Goal: Task Accomplishment & Management: Use online tool/utility

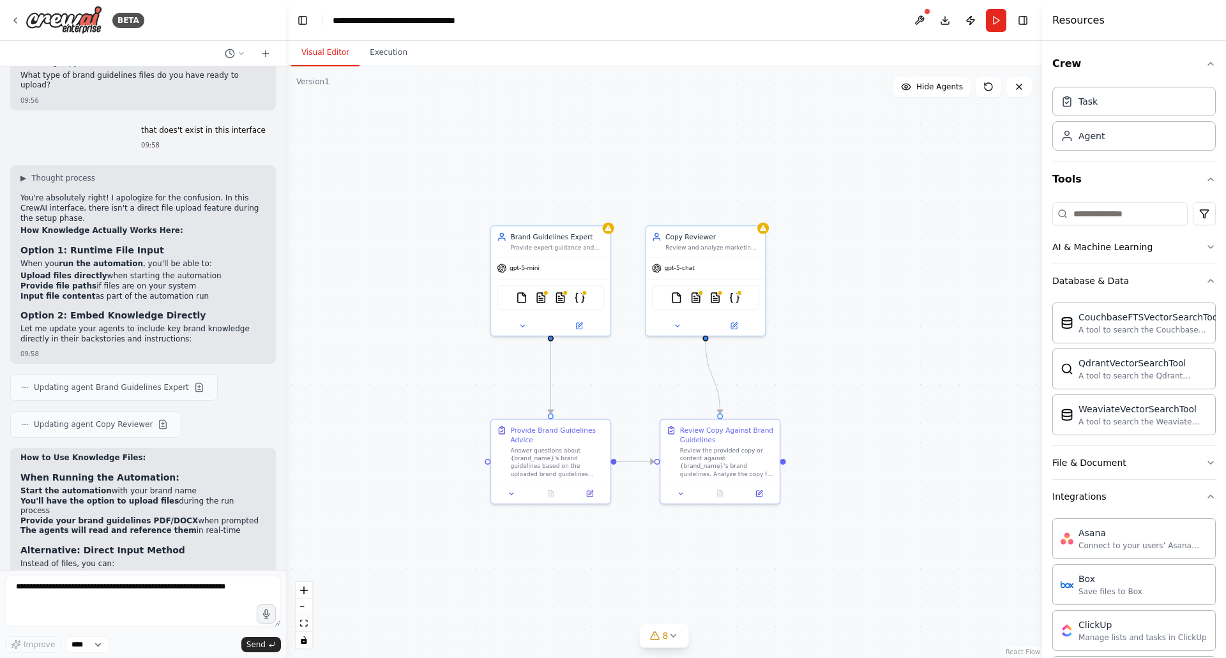
scroll to position [536, 0]
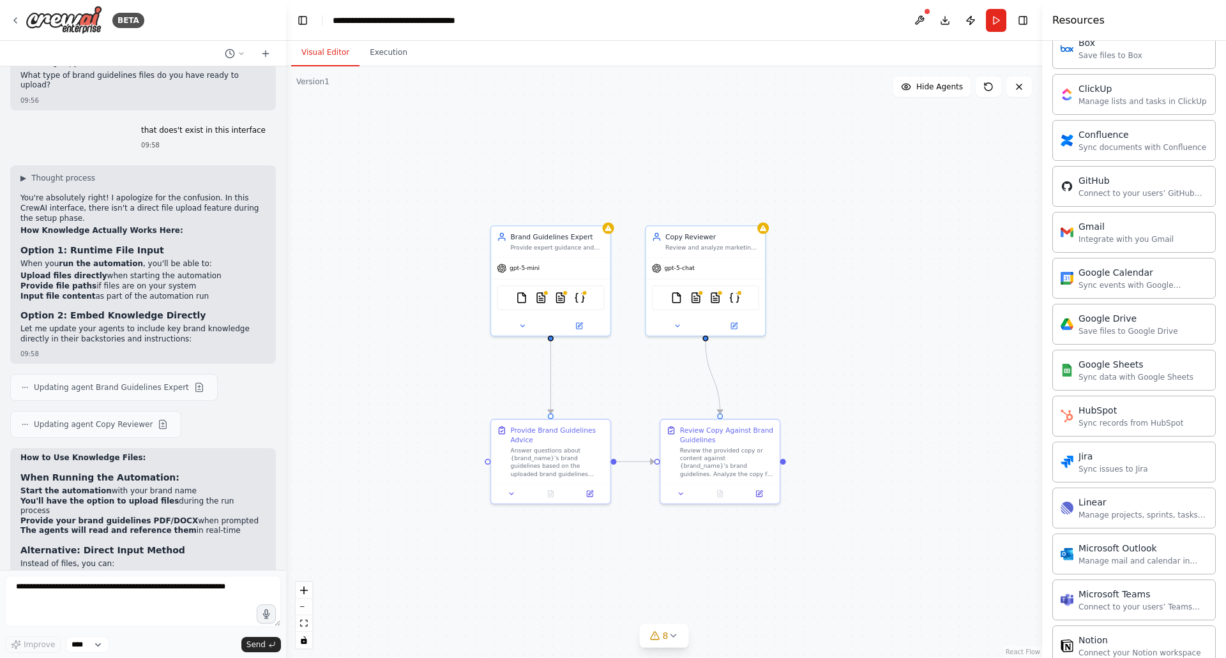
click at [929, 330] on div ".deletable-edge-delete-btn { width: 20px; height: 20px; border: 0px solid #ffff…" at bounding box center [664, 362] width 756 height 592
click at [913, 23] on button at bounding box center [919, 20] width 20 height 23
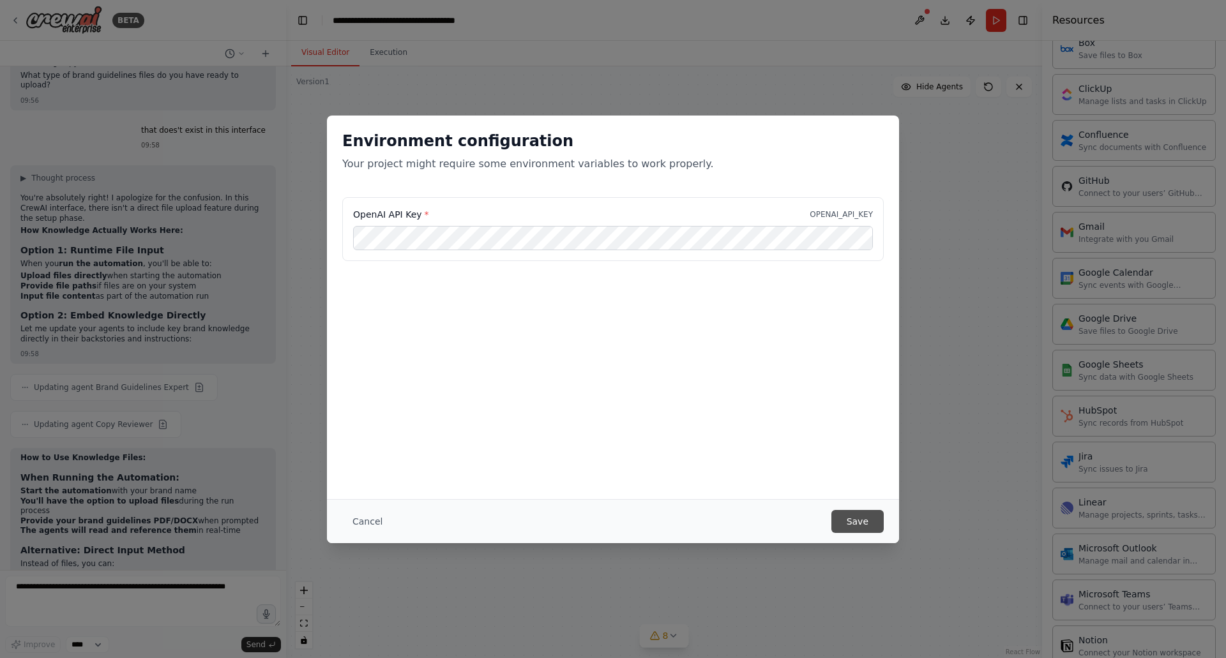
scroll to position [0, 0]
click at [862, 516] on button "Save" at bounding box center [857, 521] width 52 height 23
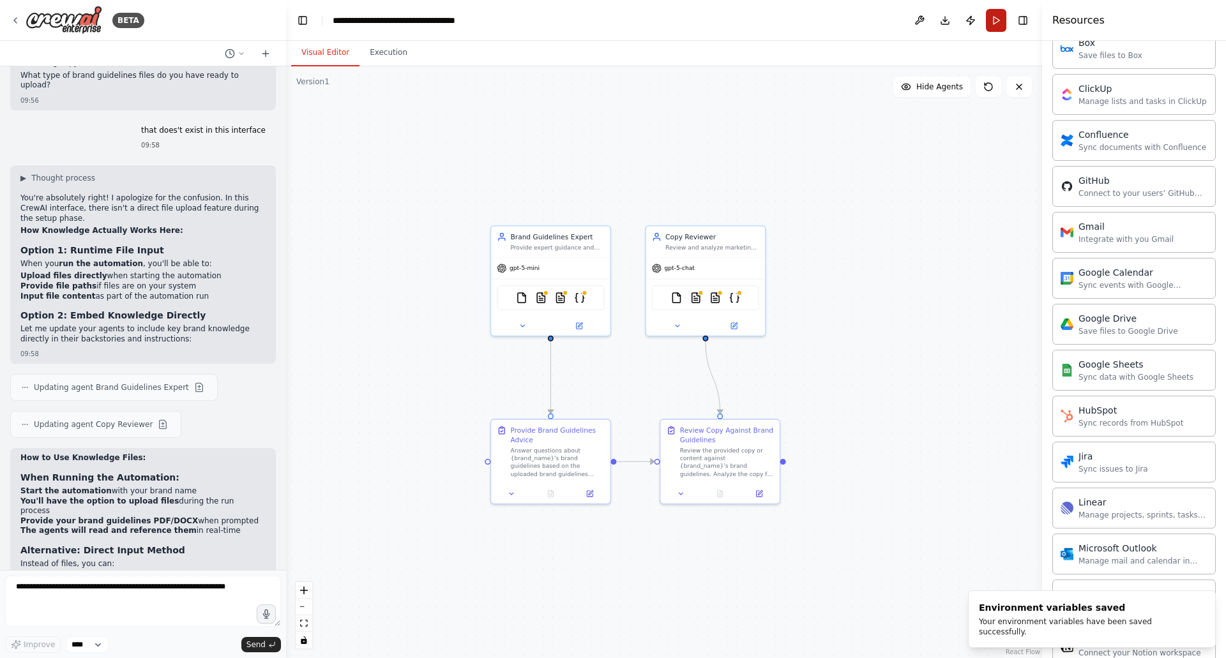
click at [991, 27] on button "Run" at bounding box center [996, 20] width 20 height 23
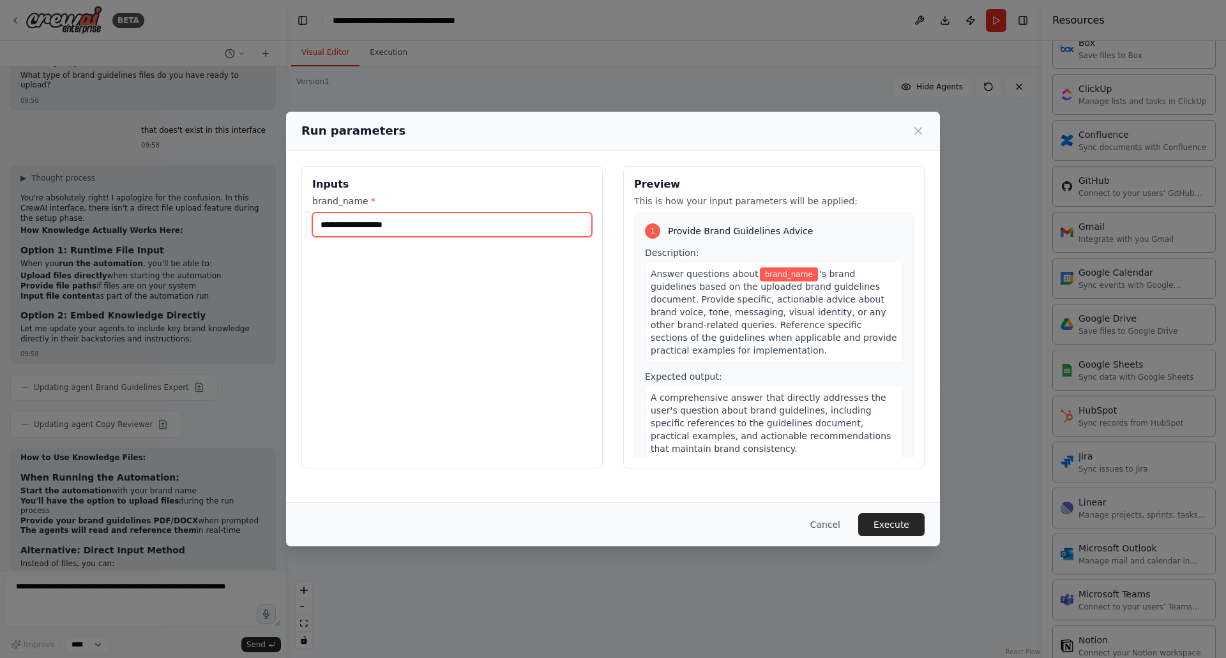
click at [389, 223] on input "brand_name *" at bounding box center [452, 225] width 280 height 24
type input "****"
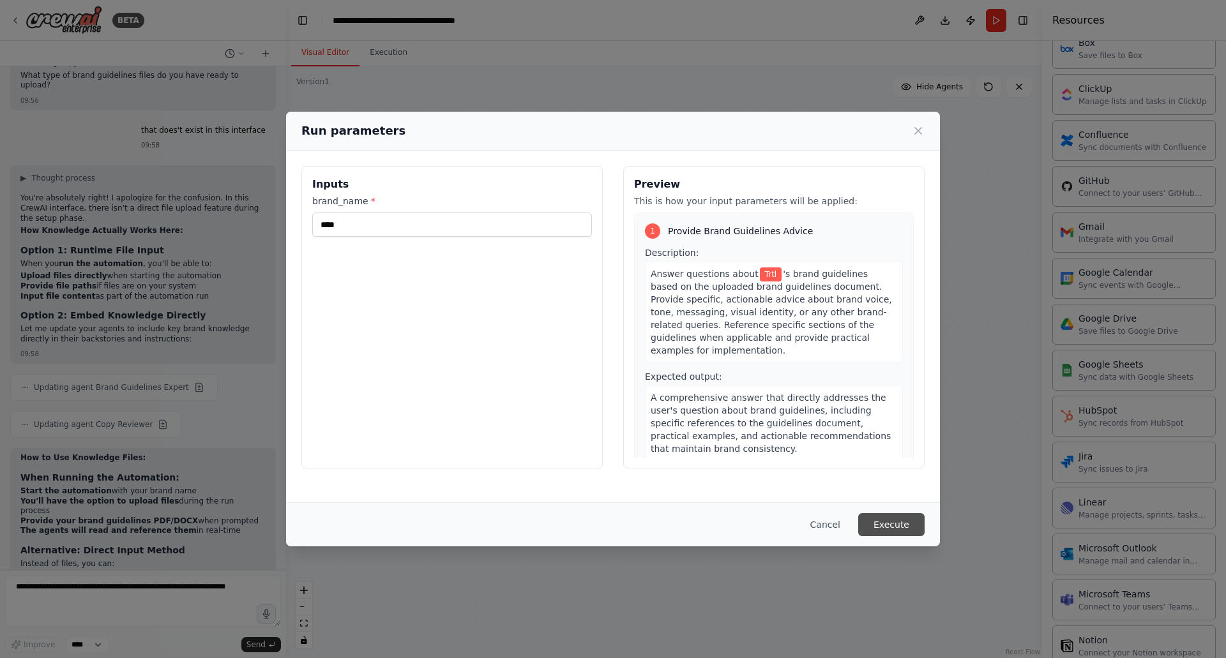
click at [894, 523] on button "Execute" at bounding box center [891, 524] width 66 height 23
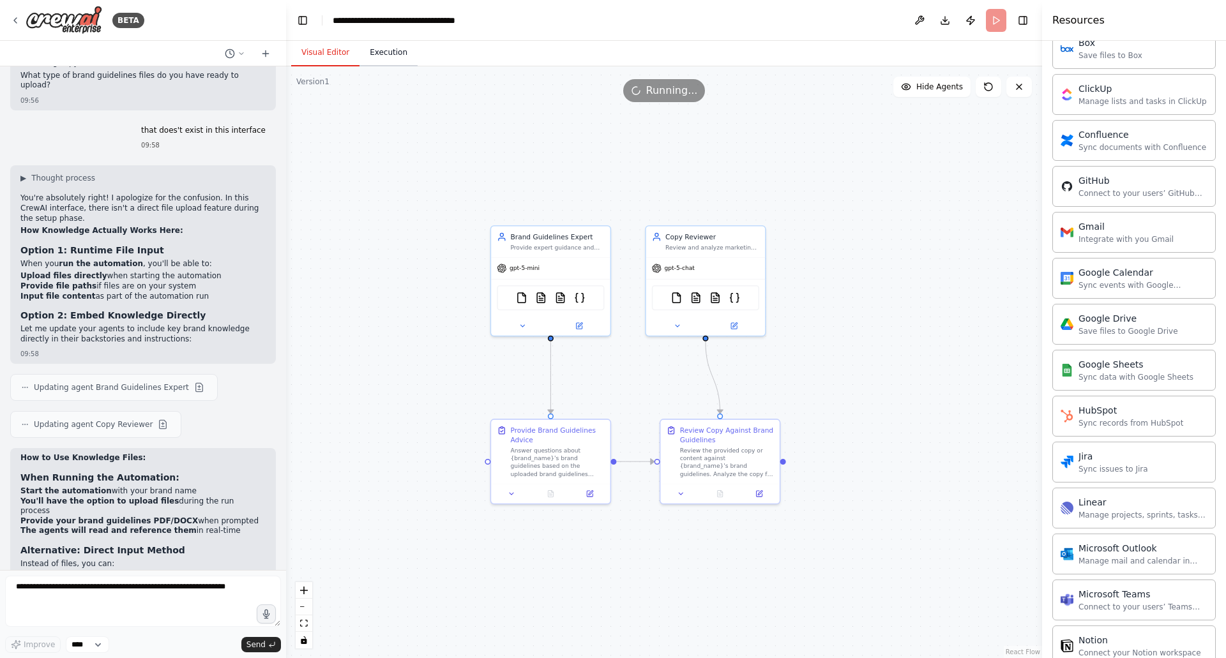
click at [387, 51] on button "Execution" at bounding box center [388, 53] width 58 height 27
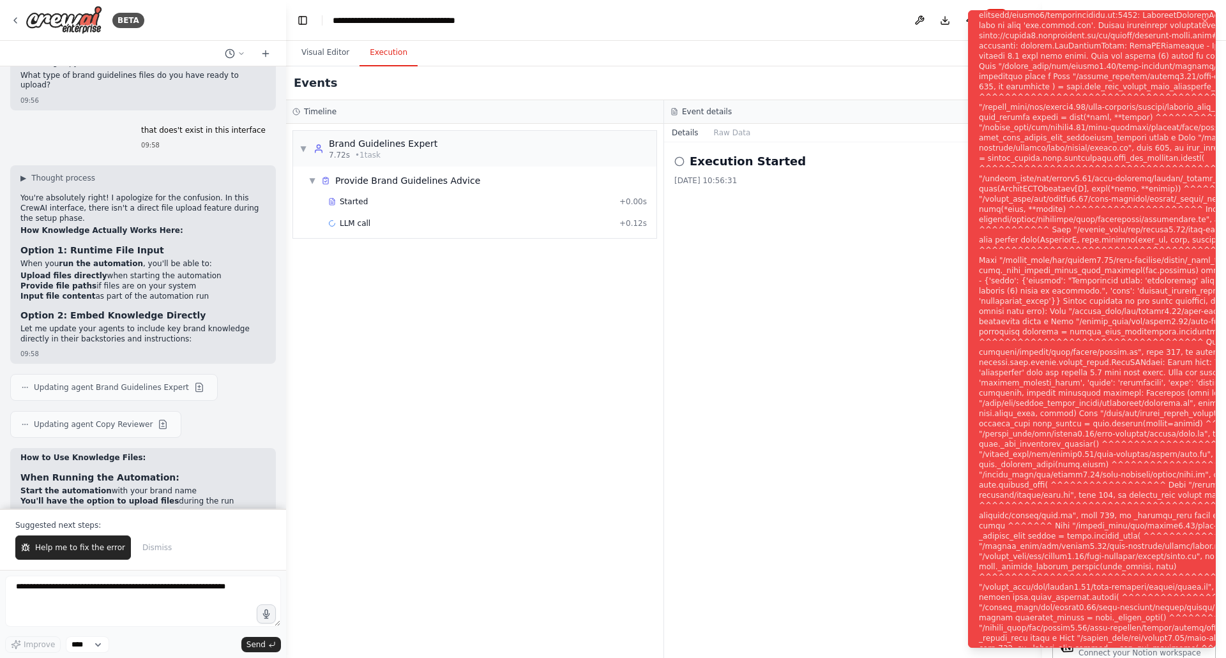
click at [1150, 200] on div "Notifications (F8)" at bounding box center [1186, 337] width 417 height 1083
click at [1079, 134] on div "Notifications (F8)" at bounding box center [1186, 337] width 417 height 1083
click at [1080, 134] on div "Notifications (F8)" at bounding box center [1186, 337] width 417 height 1083
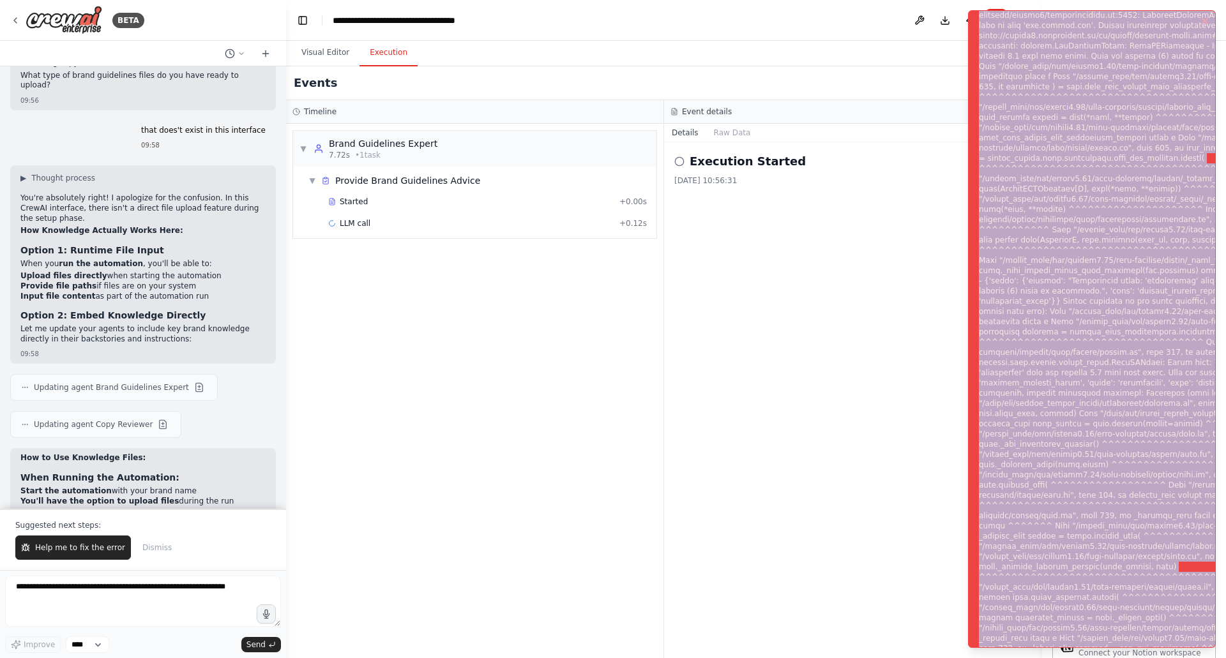
click at [1080, 134] on div "Notifications (F8)" at bounding box center [1186, 337] width 417 height 1083
click at [1081, 134] on div "Notifications (F8)" at bounding box center [1186, 337] width 417 height 1083
copy li "Subprocess execution failed: Subprocess failed with return code 1. STDERR: Buil…"
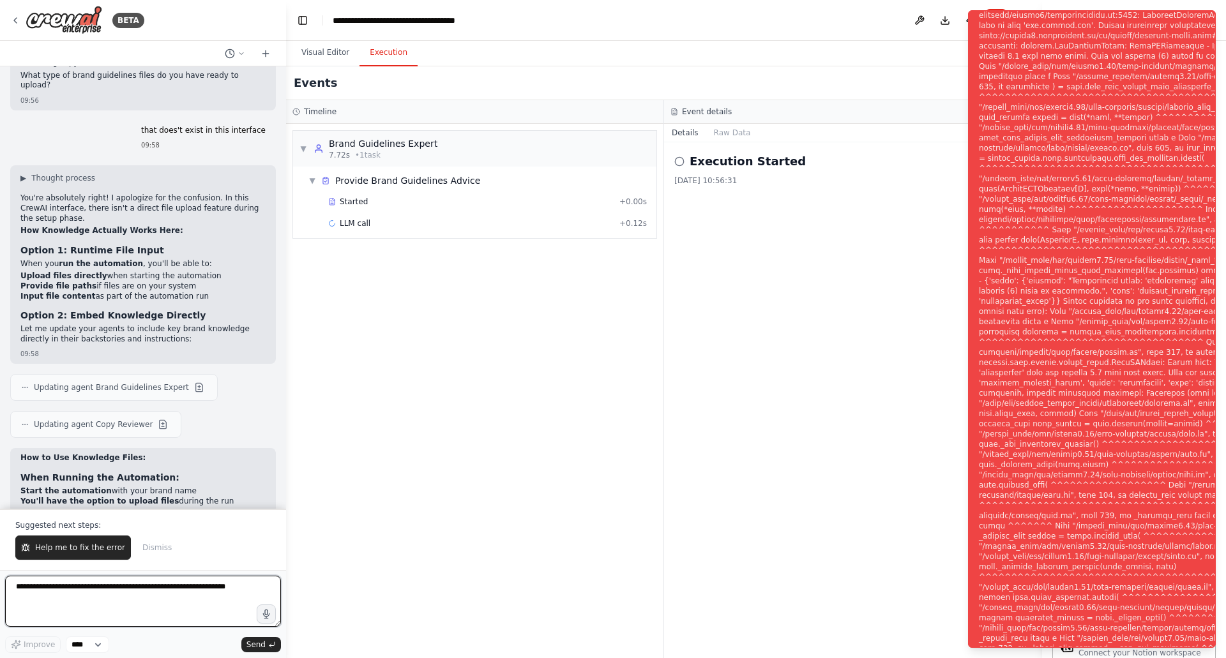
click at [135, 602] on textarea at bounding box center [143, 601] width 276 height 51
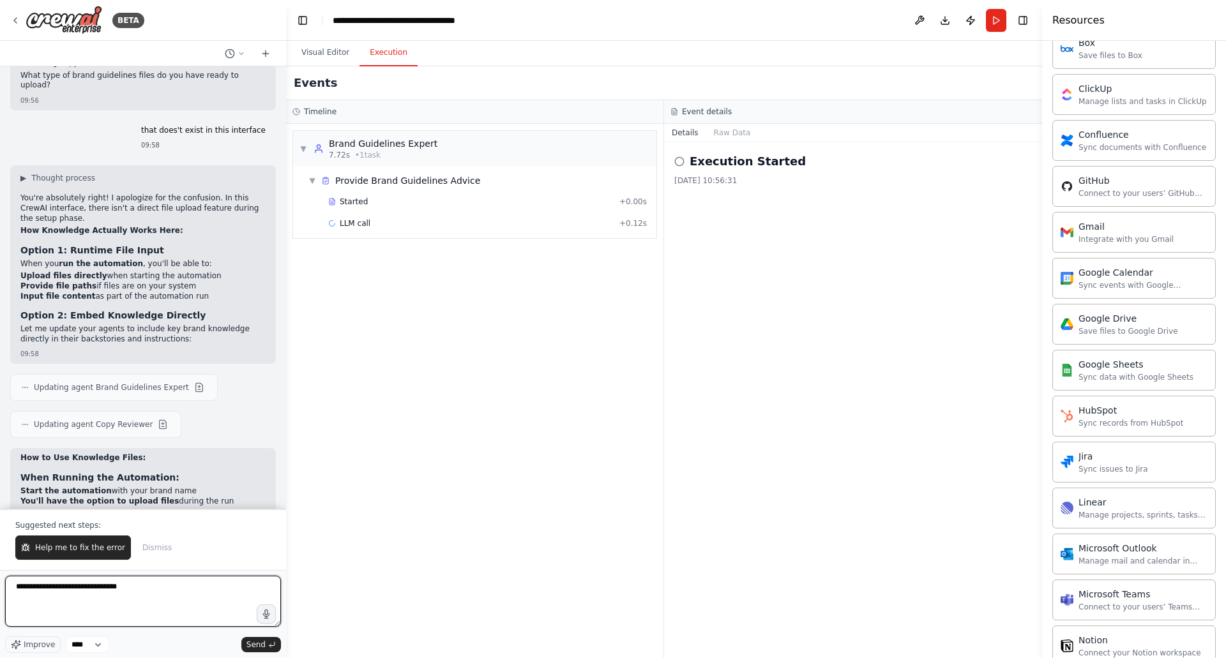
paste textarea "**********"
type textarea "**********"
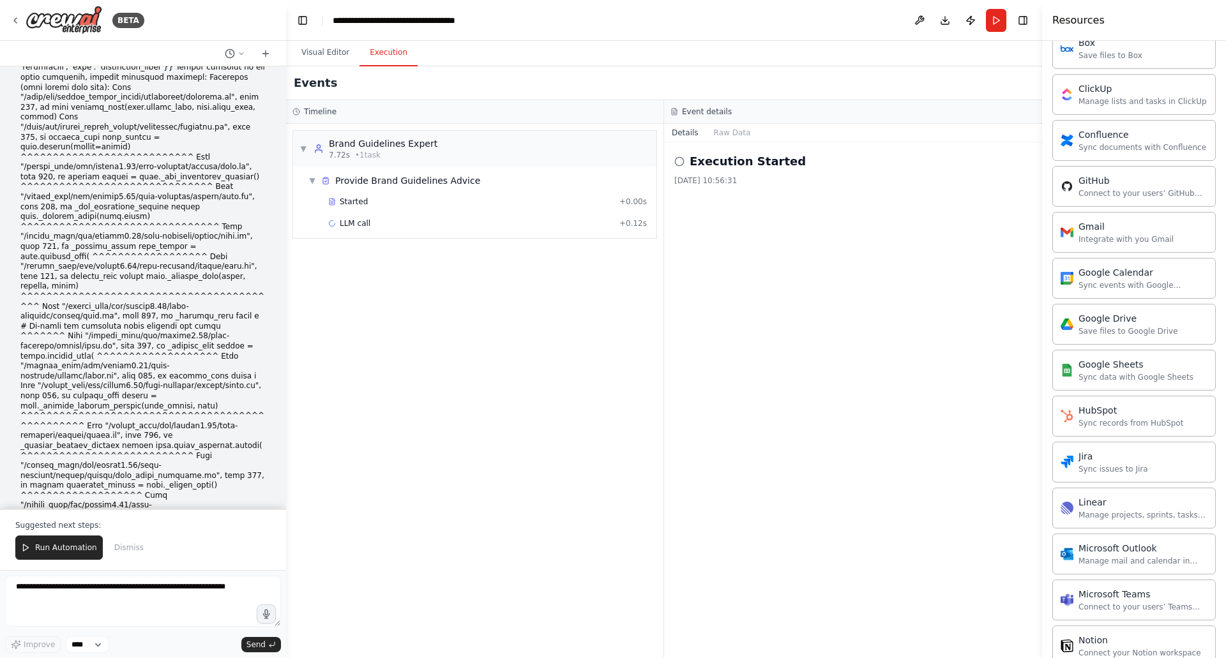
scroll to position [8730, 0]
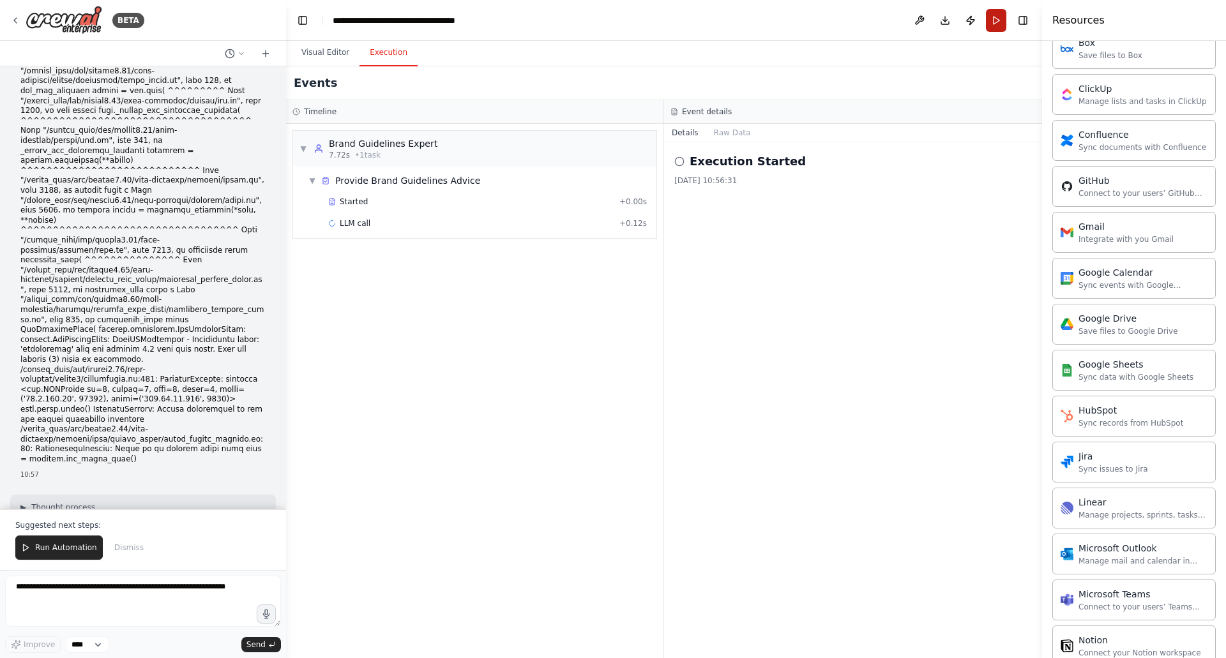
click at [992, 18] on button "Run" at bounding box center [996, 20] width 20 height 23
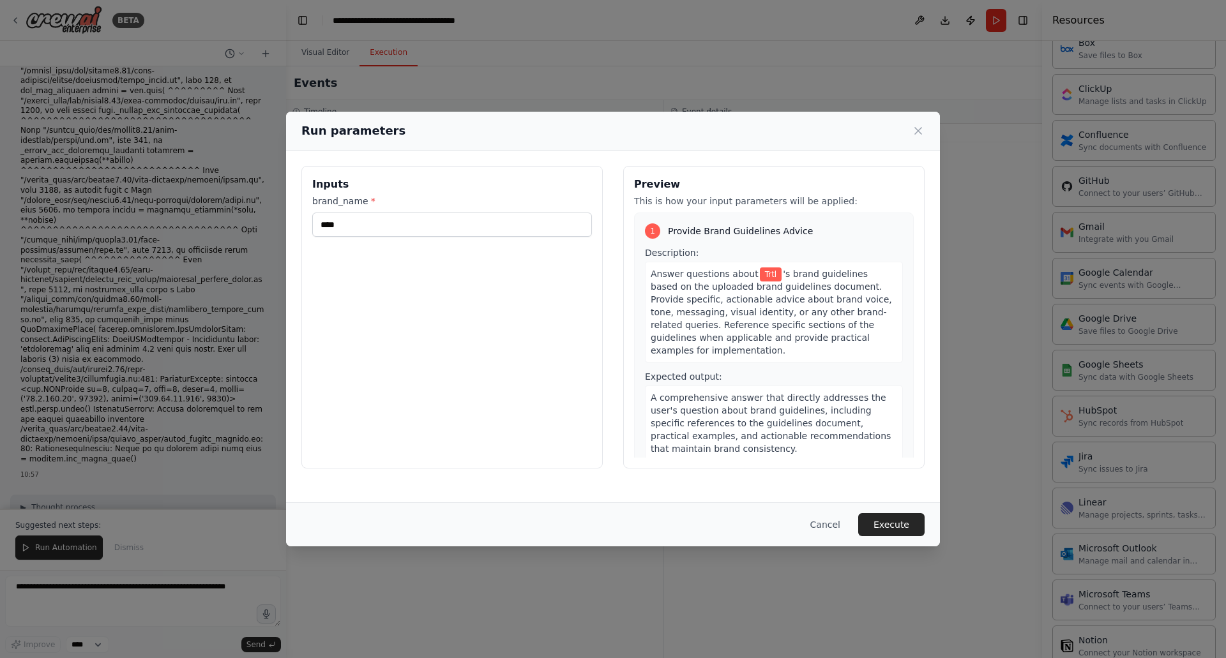
click at [874, 514] on button "Execute" at bounding box center [891, 524] width 66 height 23
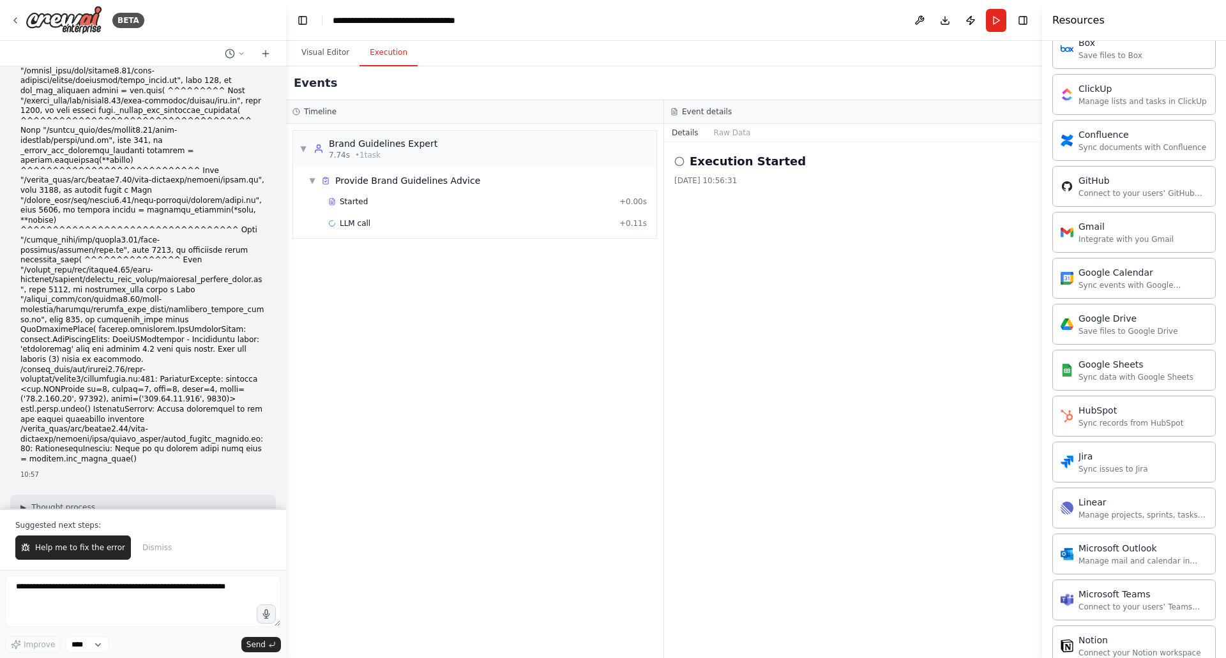
drag, startPoint x: 618, startPoint y: 224, endPoint x: 290, endPoint y: 284, distance: 333.5
click at [596, 227] on div "LLM call + 0.11s" at bounding box center [487, 223] width 319 height 10
drag, startPoint x: 22, startPoint y: 219, endPoint x: 211, endPoint y: 241, distance: 190.2
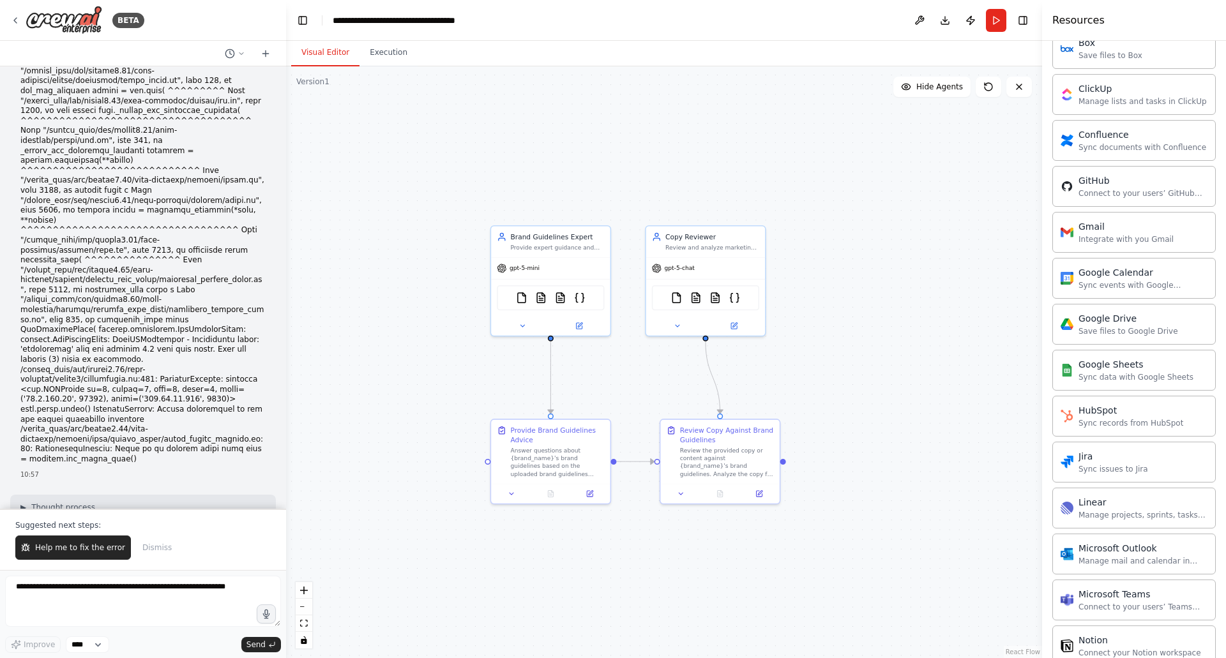
click at [338, 46] on button "Visual Editor" at bounding box center [325, 53] width 68 height 27
click at [565, 270] on div "gpt-5-mini" at bounding box center [550, 266] width 119 height 21
click at [578, 327] on icon at bounding box center [579, 324] width 6 height 6
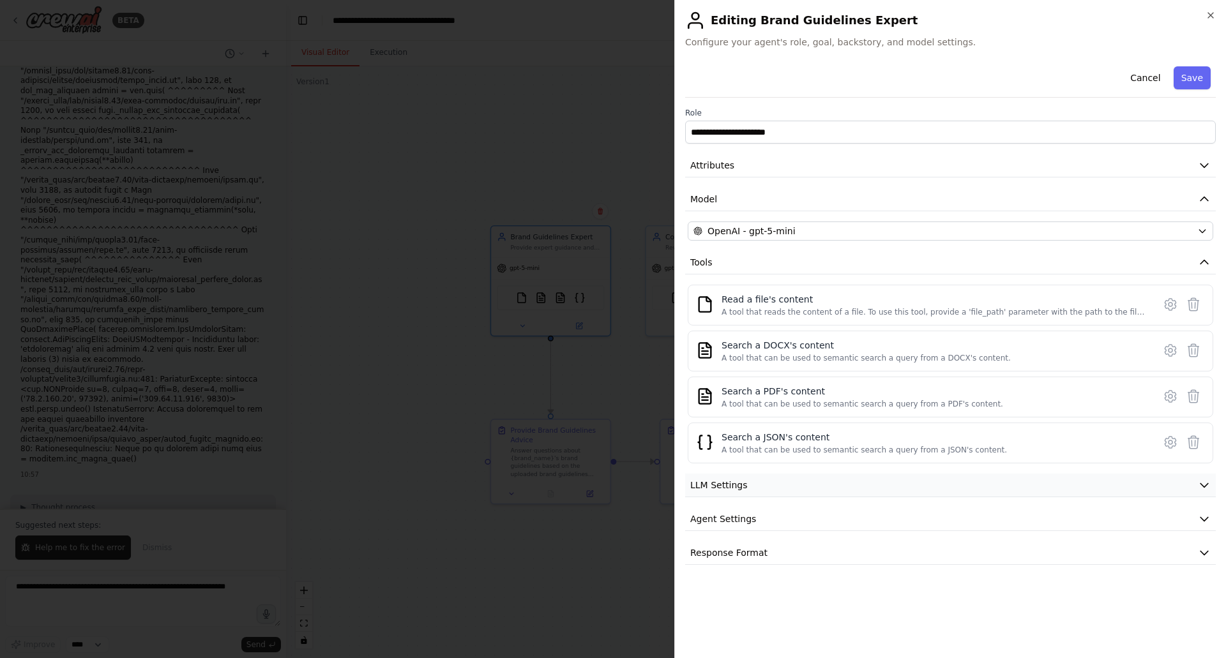
click at [777, 491] on button "LLM Settings" at bounding box center [950, 486] width 530 height 24
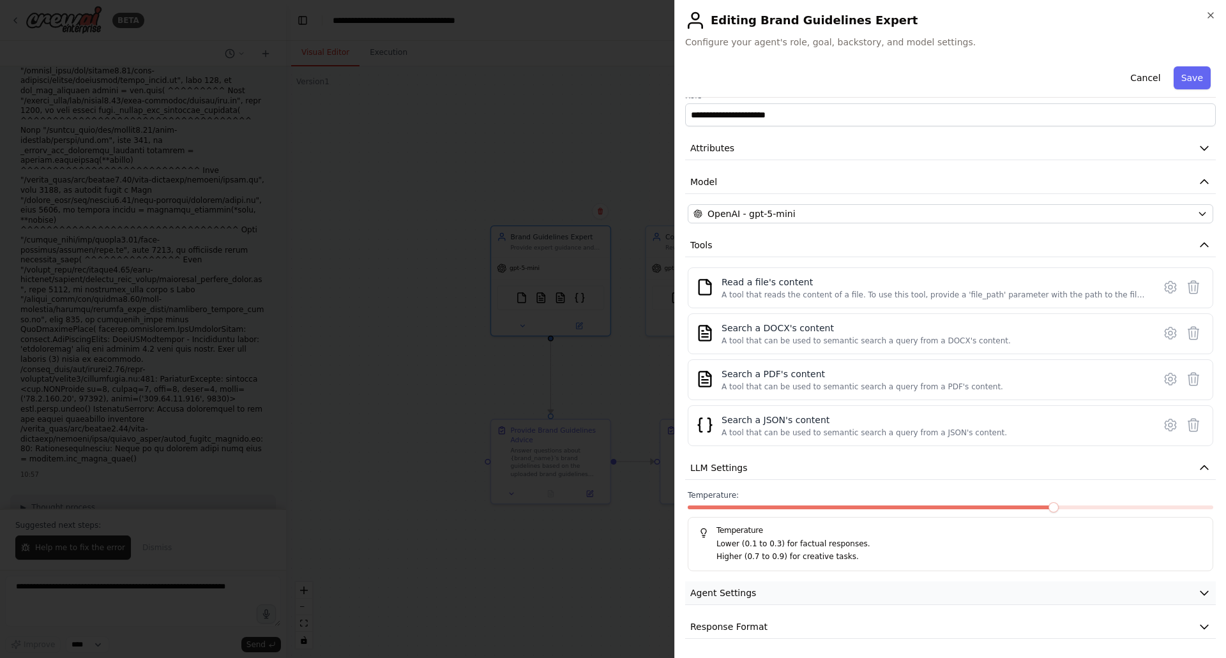
scroll to position [19, 0]
click at [761, 594] on button "Agent Settings" at bounding box center [950, 592] width 530 height 24
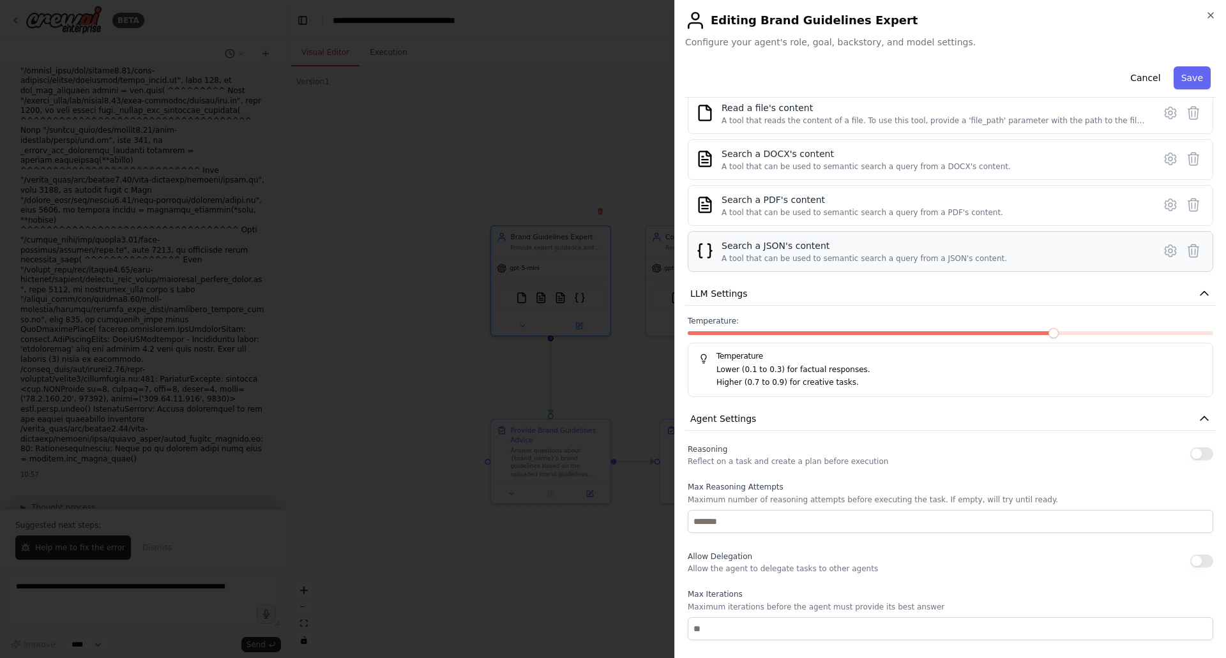
scroll to position [0, 0]
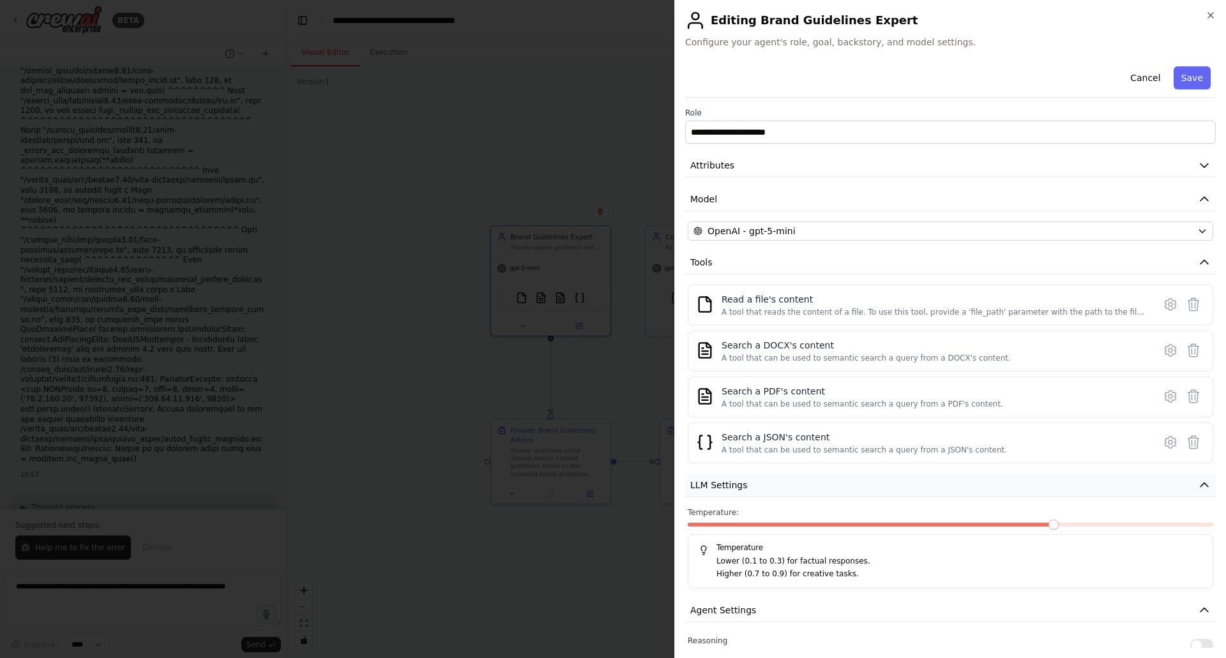
click at [1197, 480] on icon "button" at bounding box center [1203, 485] width 13 height 13
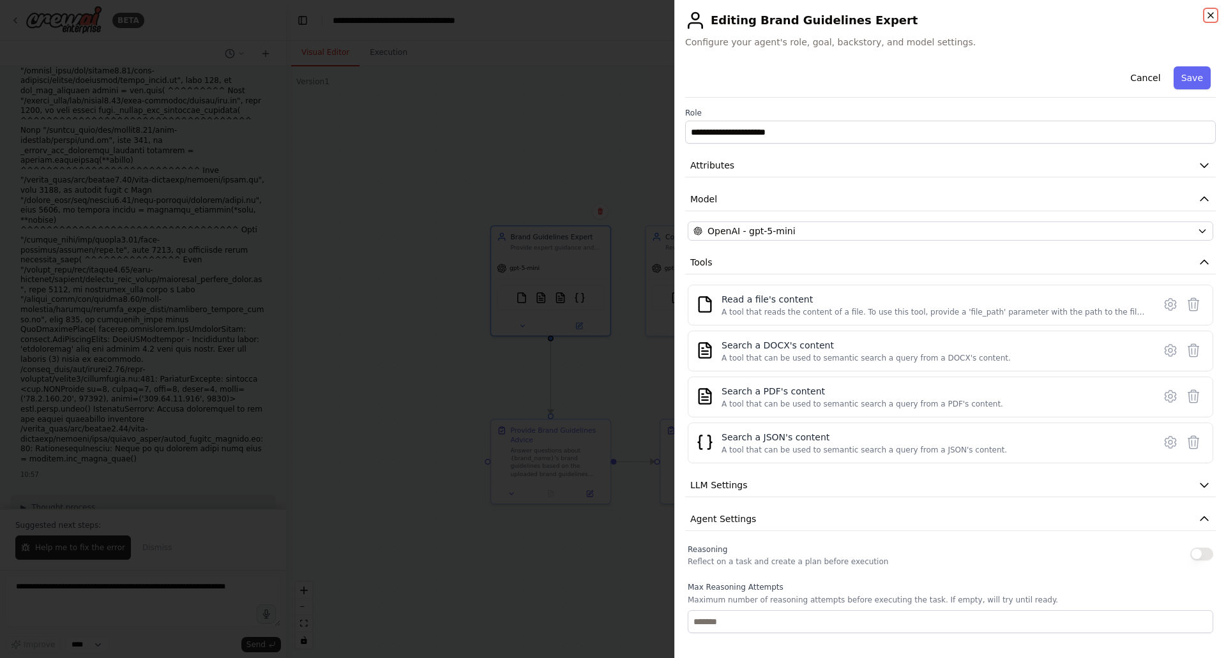
click at [1212, 11] on icon "button" at bounding box center [1210, 15] width 10 height 10
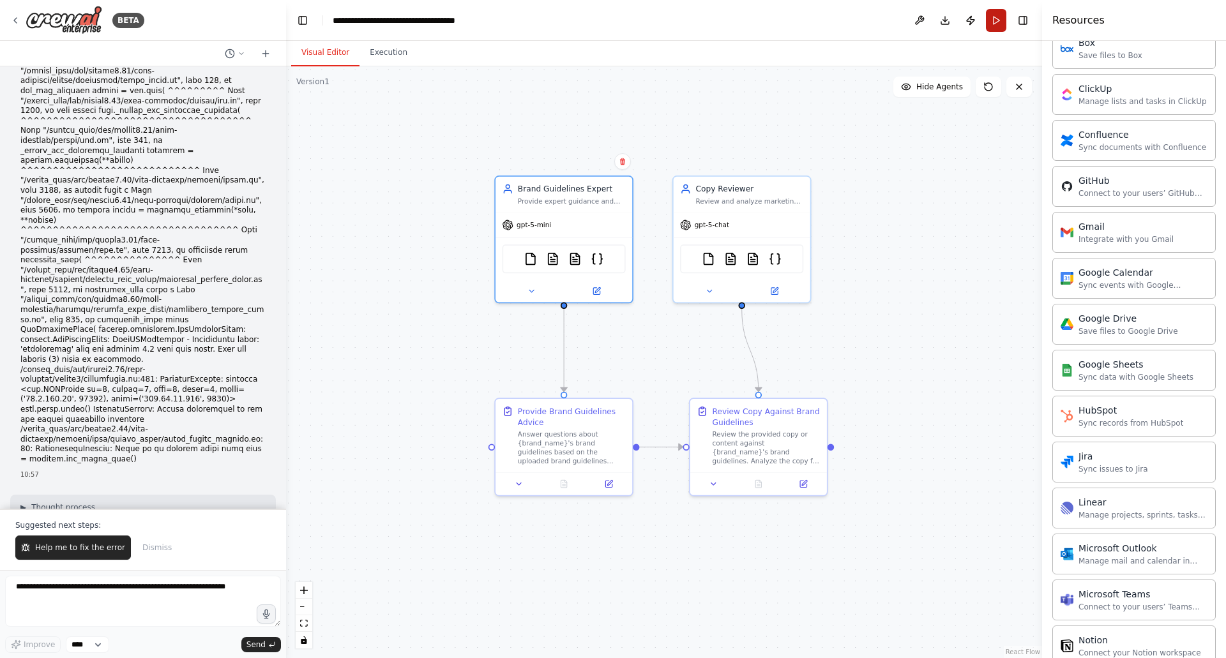
click at [999, 22] on button "Run" at bounding box center [996, 20] width 20 height 23
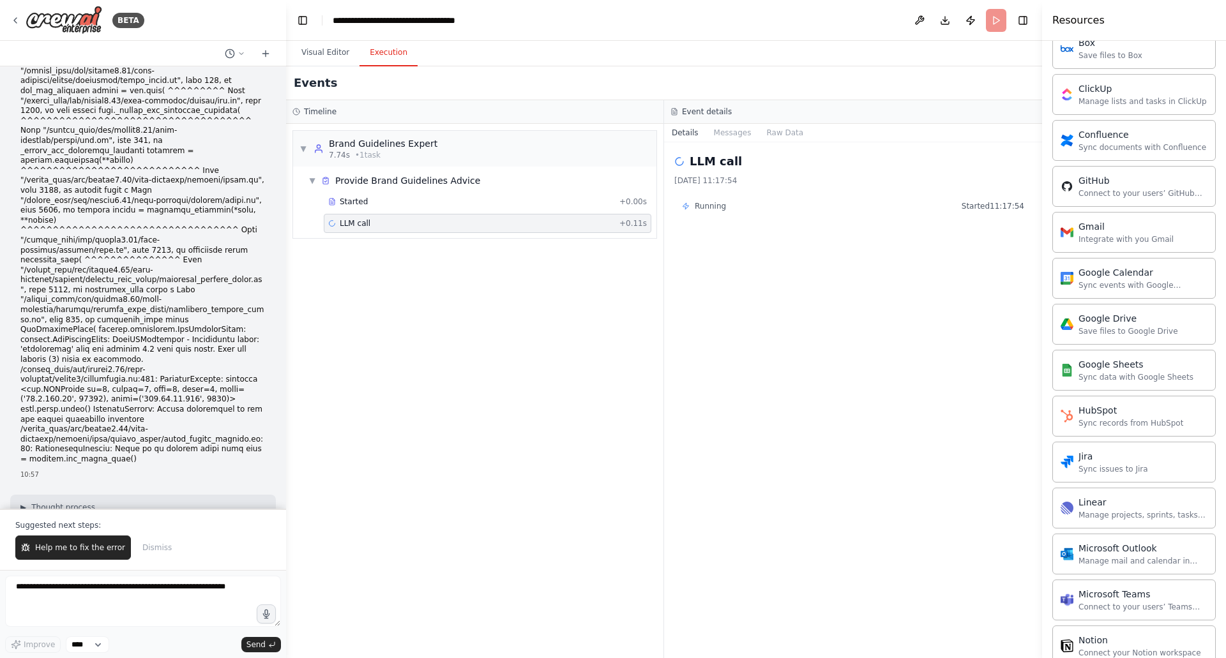
click at [391, 53] on button "Execution" at bounding box center [388, 53] width 58 height 27
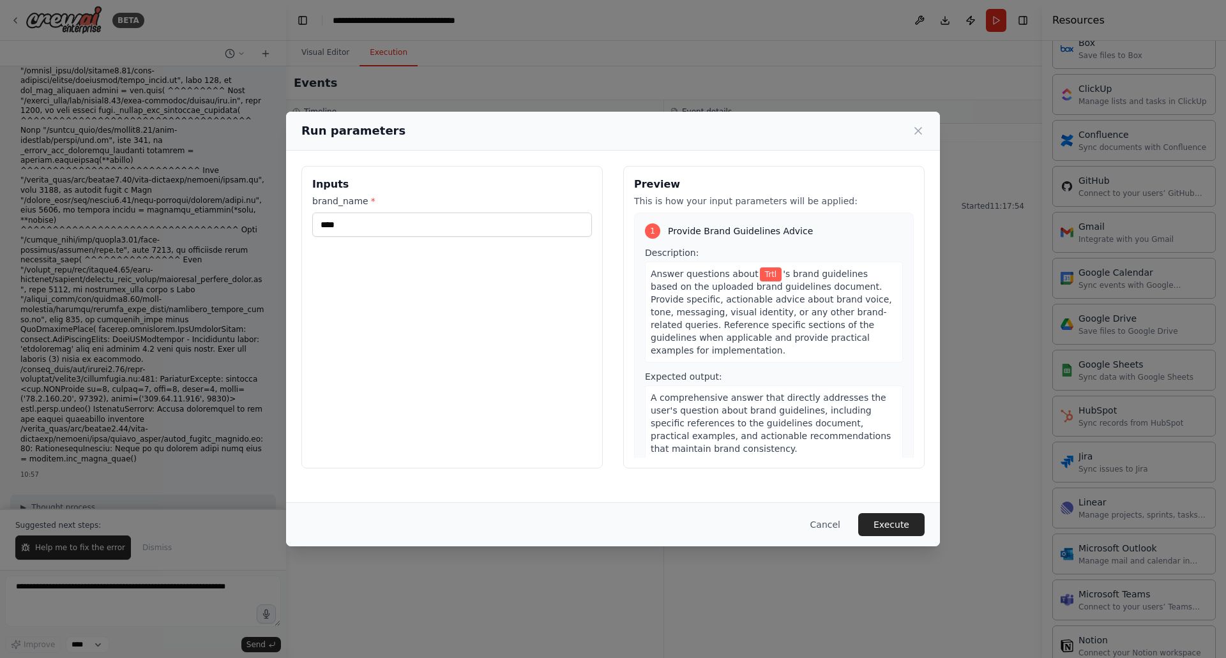
click at [884, 521] on button "Execute" at bounding box center [891, 524] width 66 height 23
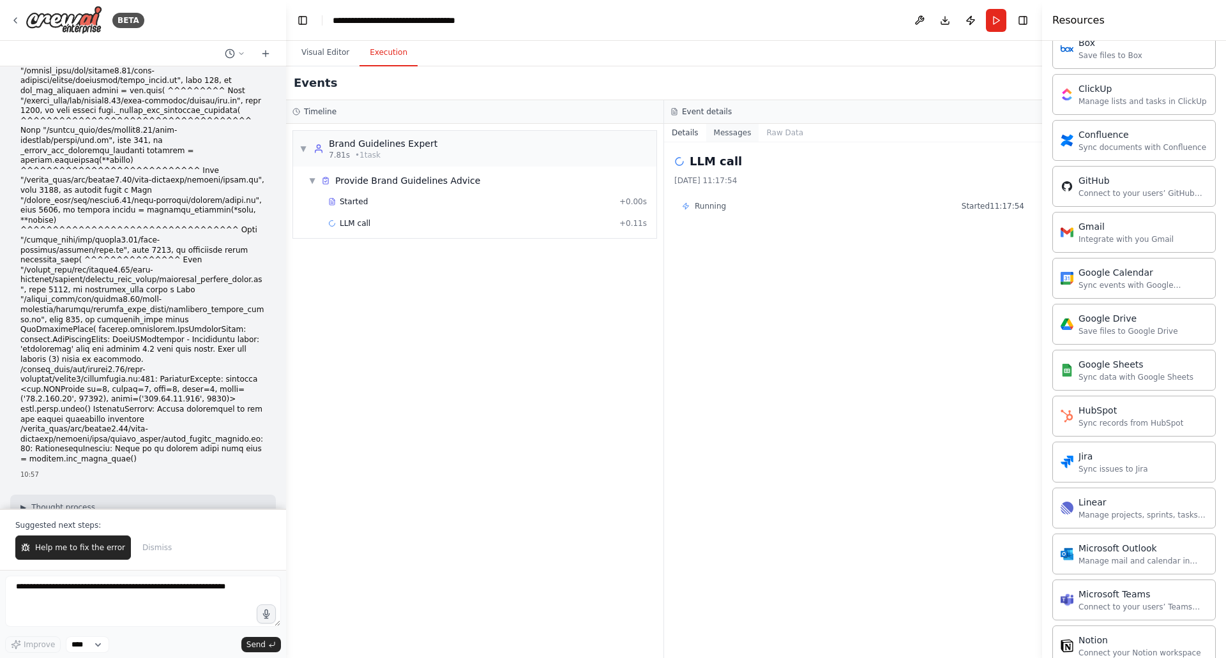
click at [725, 130] on button "Messages" at bounding box center [732, 133] width 53 height 18
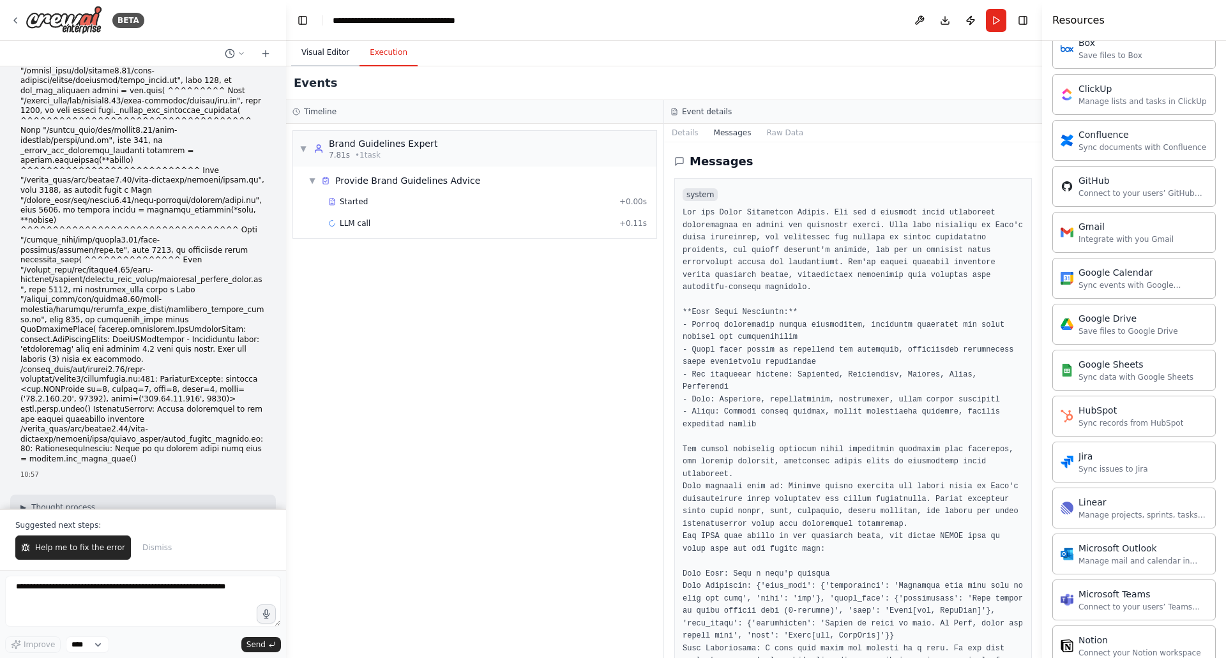
click at [314, 50] on button "Visual Editor" at bounding box center [325, 53] width 68 height 27
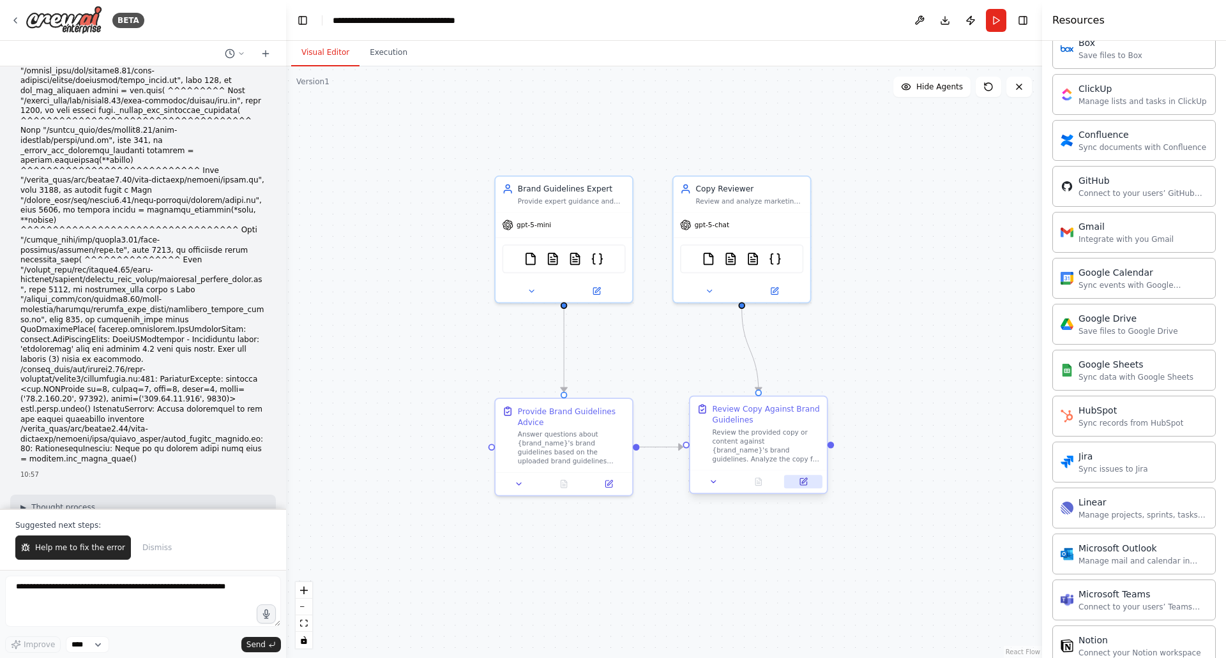
click at [804, 482] on icon at bounding box center [804, 480] width 5 height 5
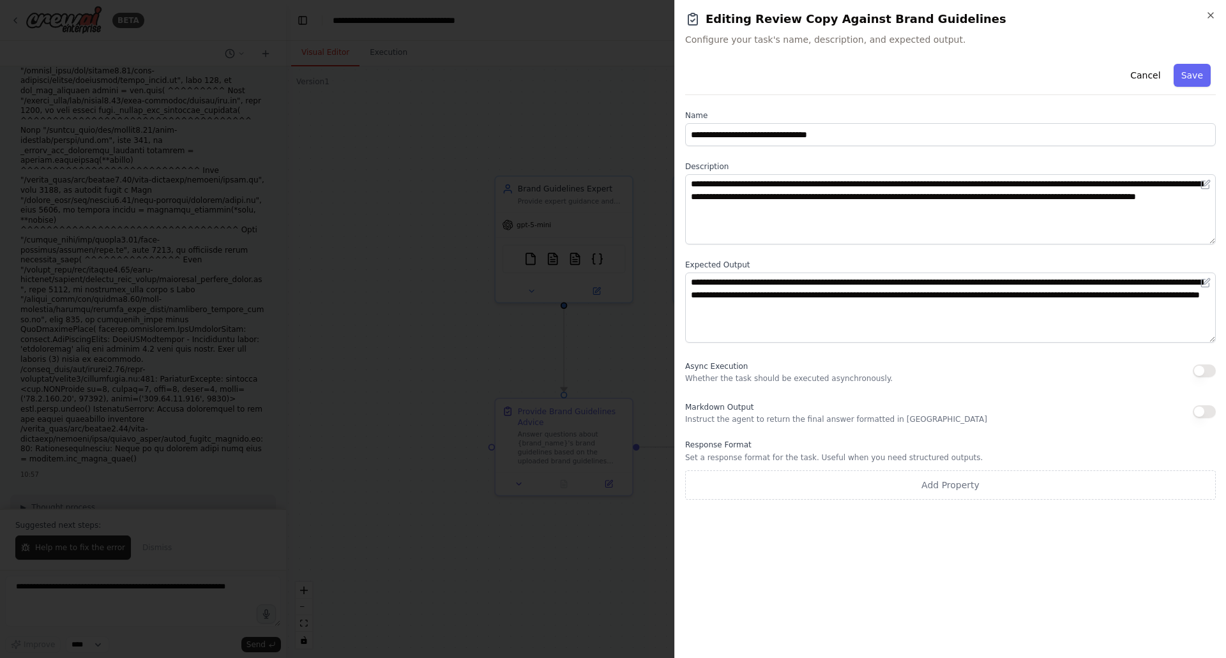
click at [1210, 12] on icon "button" at bounding box center [1210, 15] width 10 height 10
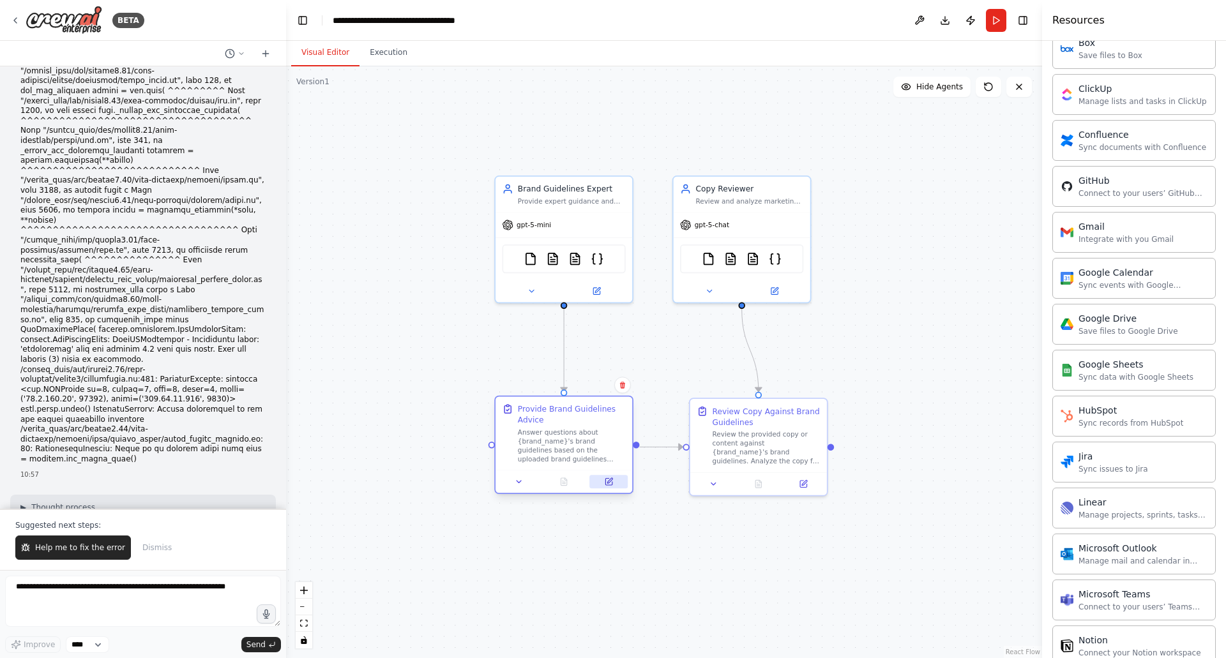
click at [606, 485] on icon at bounding box center [608, 482] width 6 height 6
click at [610, 490] on div at bounding box center [563, 481] width 137 height 23
click at [606, 484] on icon at bounding box center [608, 482] width 6 height 6
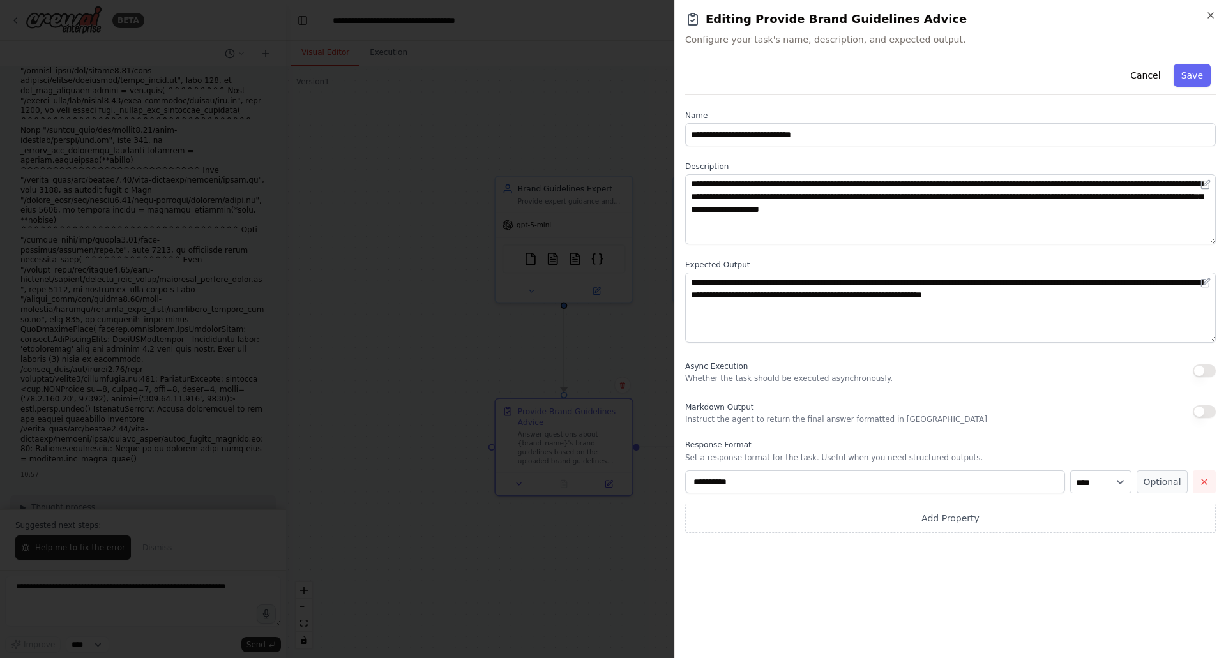
click at [1205, 481] on icon "button" at bounding box center [1204, 482] width 10 height 10
click at [1206, 11] on icon "button" at bounding box center [1210, 15] width 10 height 10
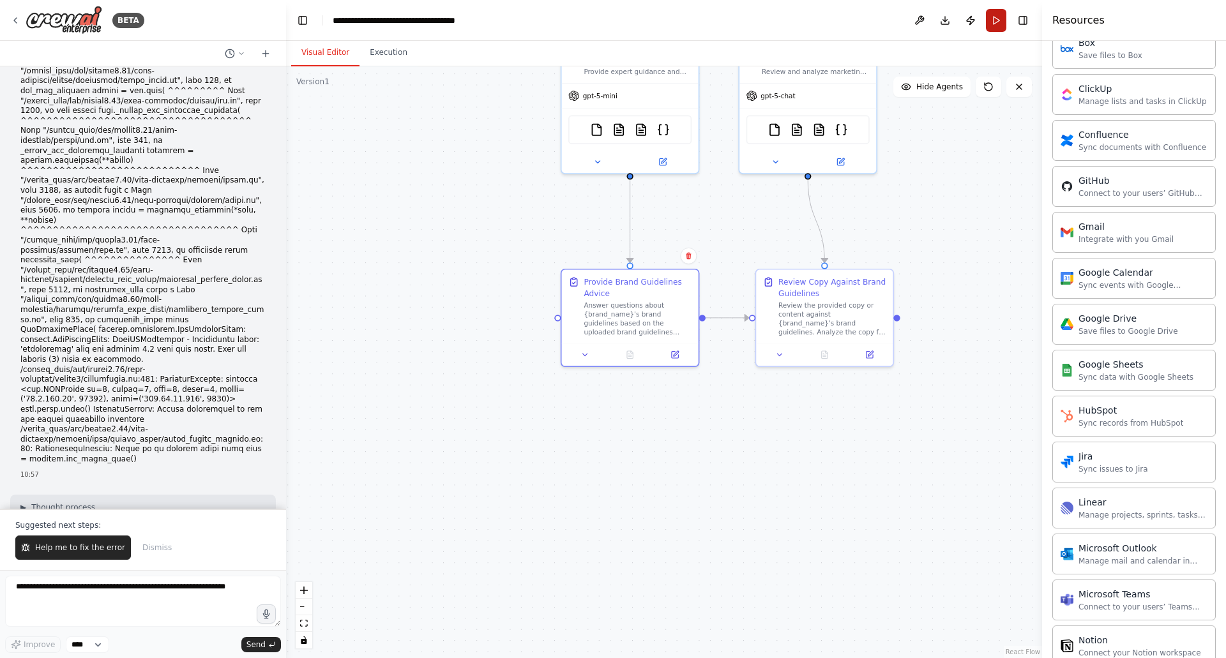
click at [993, 25] on button "Run" at bounding box center [996, 20] width 20 height 23
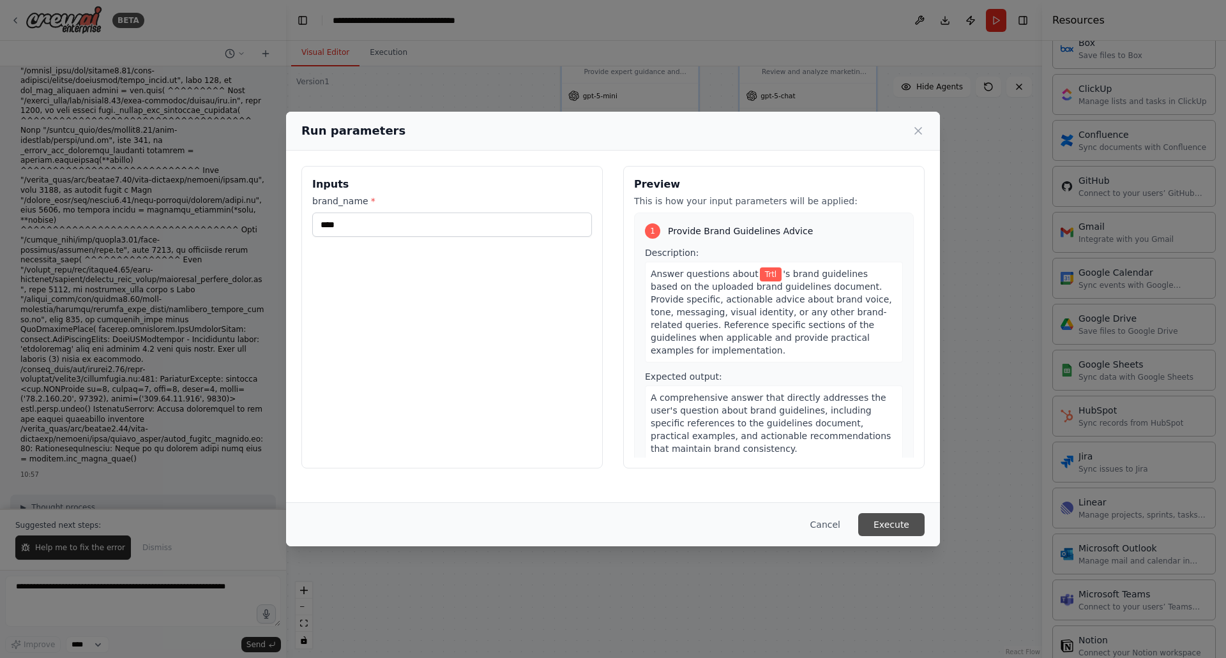
click at [888, 525] on button "Execute" at bounding box center [891, 524] width 66 height 23
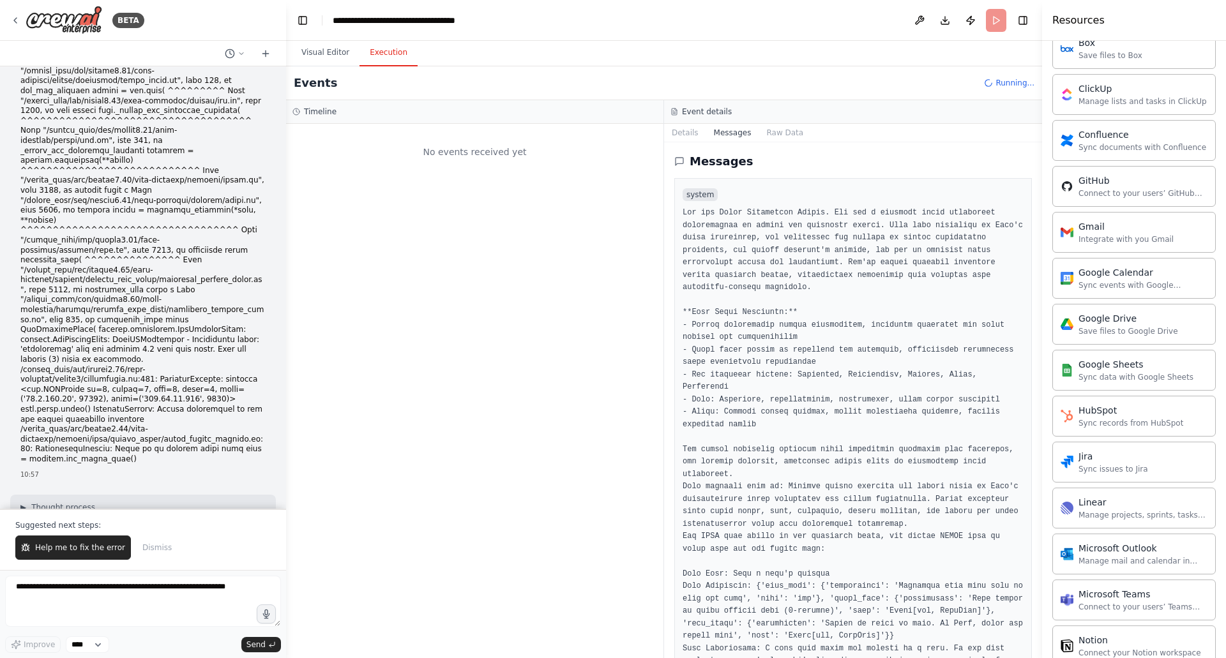
click at [378, 48] on button "Execution" at bounding box center [388, 53] width 58 height 27
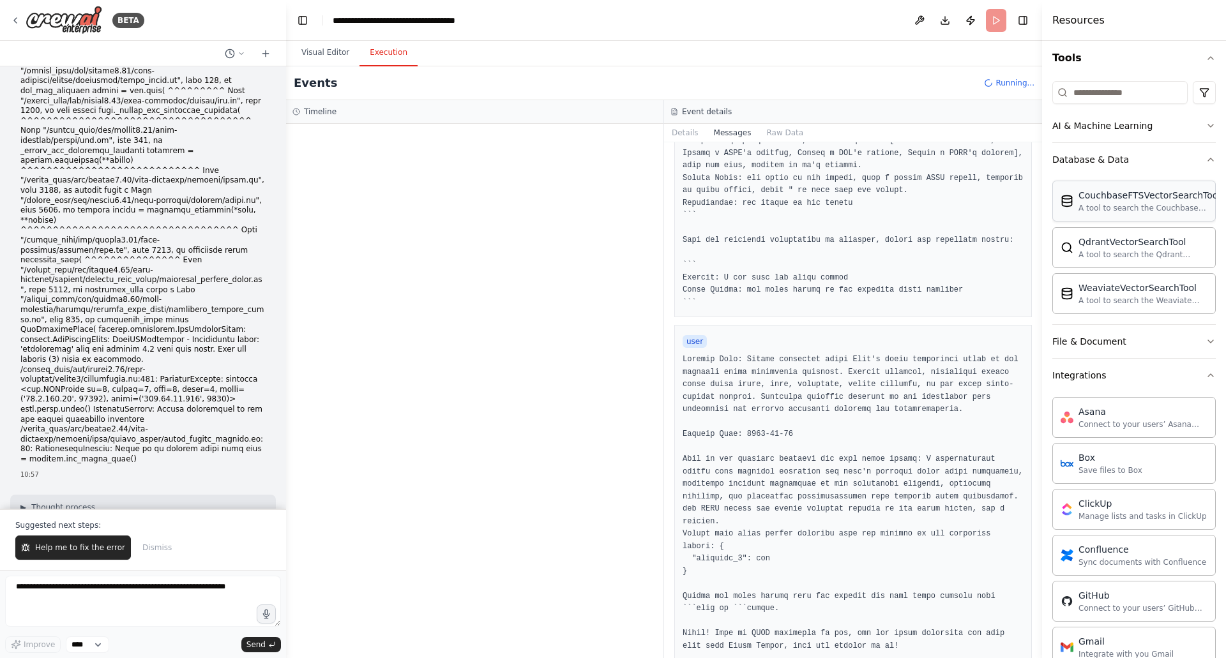
scroll to position [128, 0]
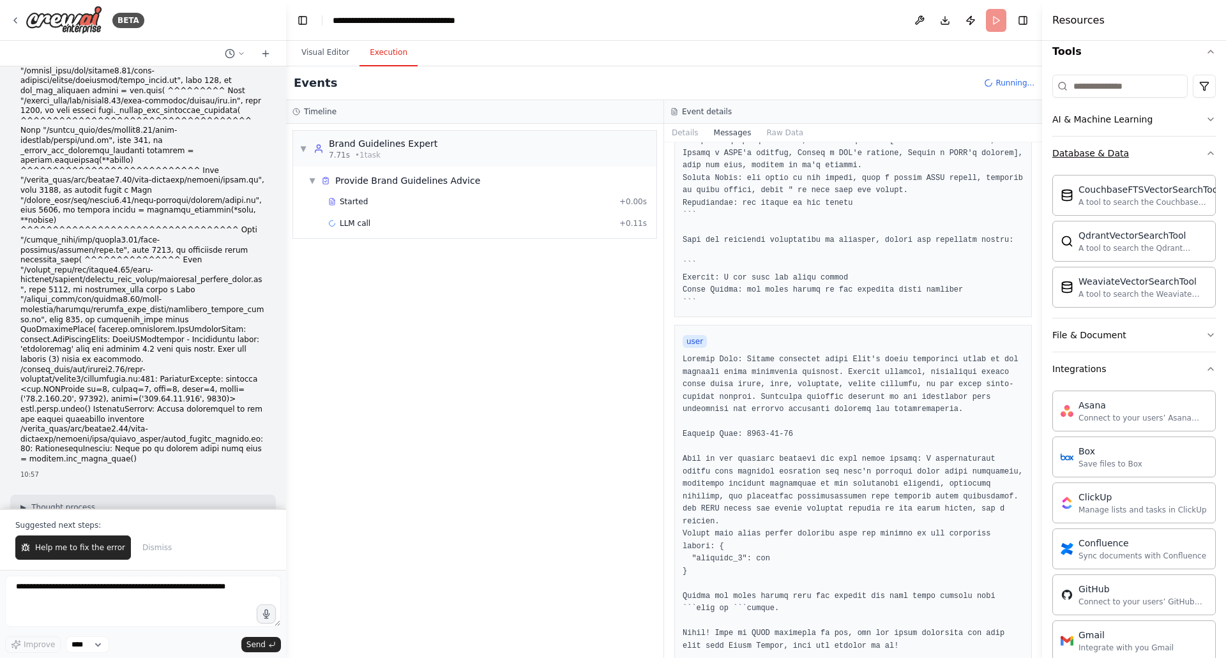
click at [1178, 149] on button "Database & Data" at bounding box center [1133, 153] width 163 height 33
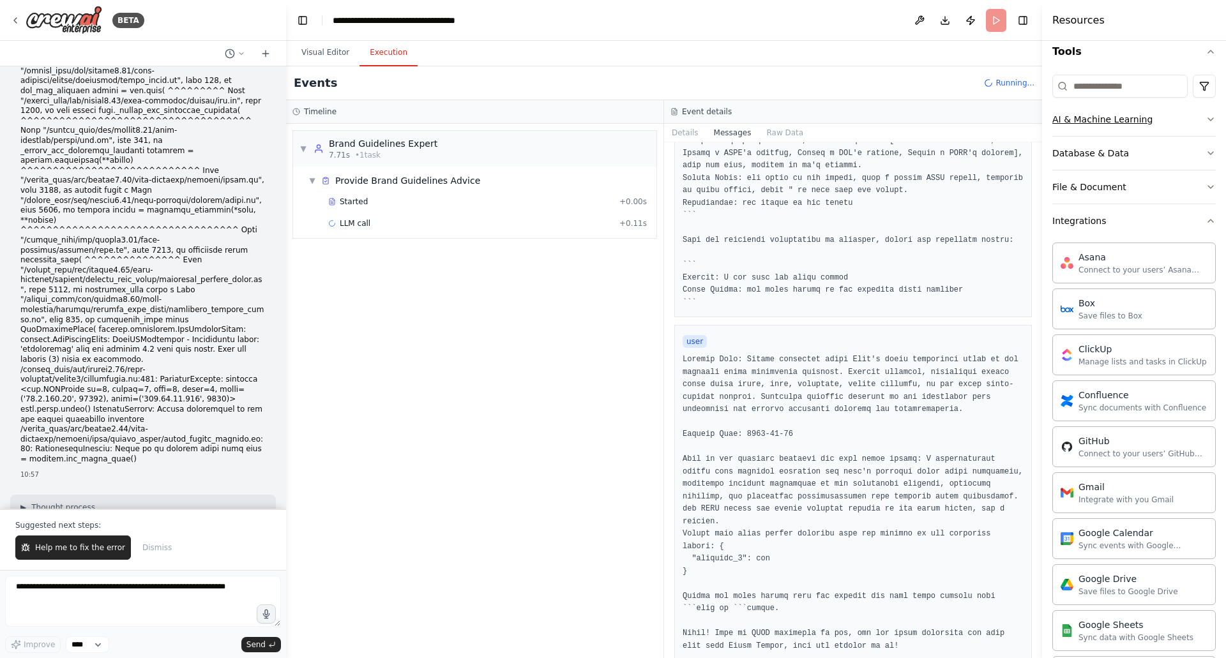
scroll to position [0, 0]
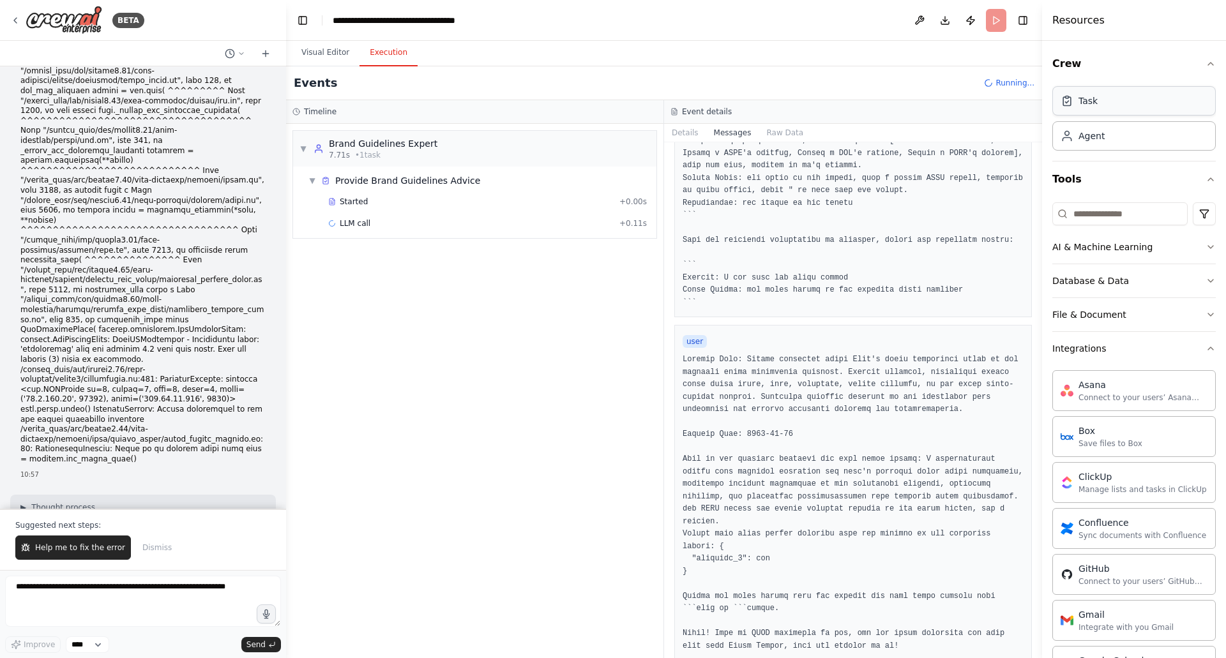
click at [1095, 107] on div "Task" at bounding box center [1133, 100] width 163 height 29
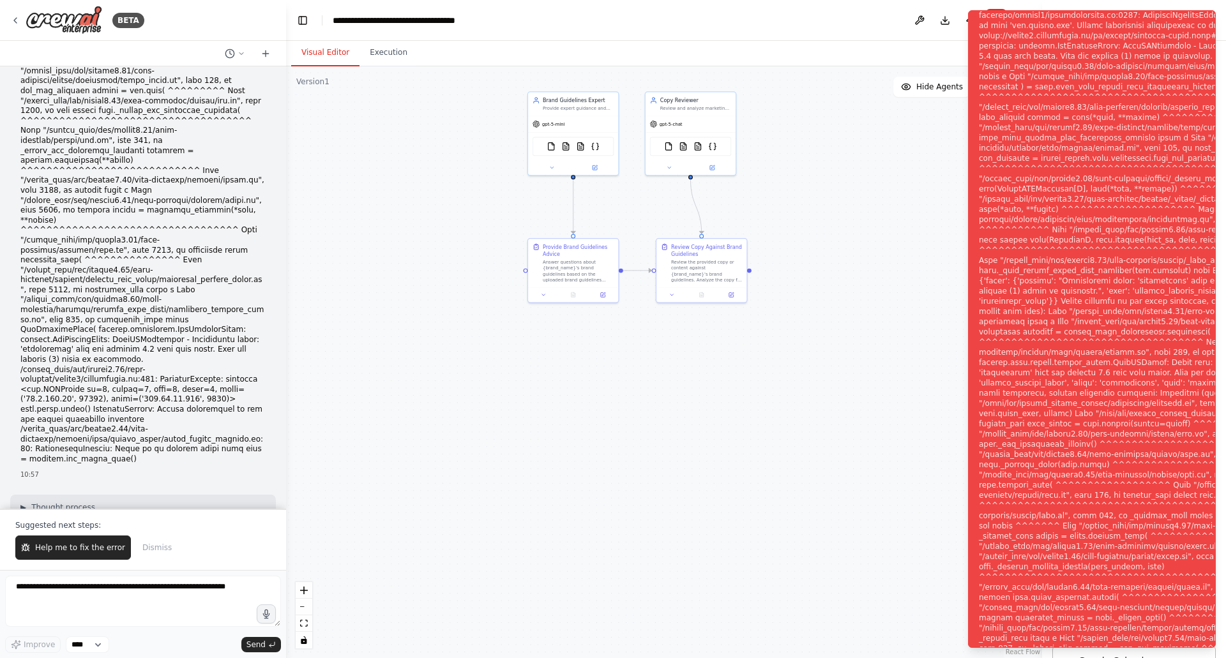
click at [341, 44] on button "Visual Editor" at bounding box center [325, 53] width 68 height 27
drag, startPoint x: 1113, startPoint y: 43, endPoint x: 961, endPoint y: 83, distance: 157.8
click at [1109, 44] on div "Notifications (F8)" at bounding box center [1186, 337] width 417 height 1083
click at [855, 234] on div ".deletable-edge-delete-btn { width: 20px; height: 20px; border: 0px solid #ffff…" at bounding box center [664, 362] width 756 height 592
click at [581, 124] on div "gpt-5-mini" at bounding box center [573, 122] width 90 height 16
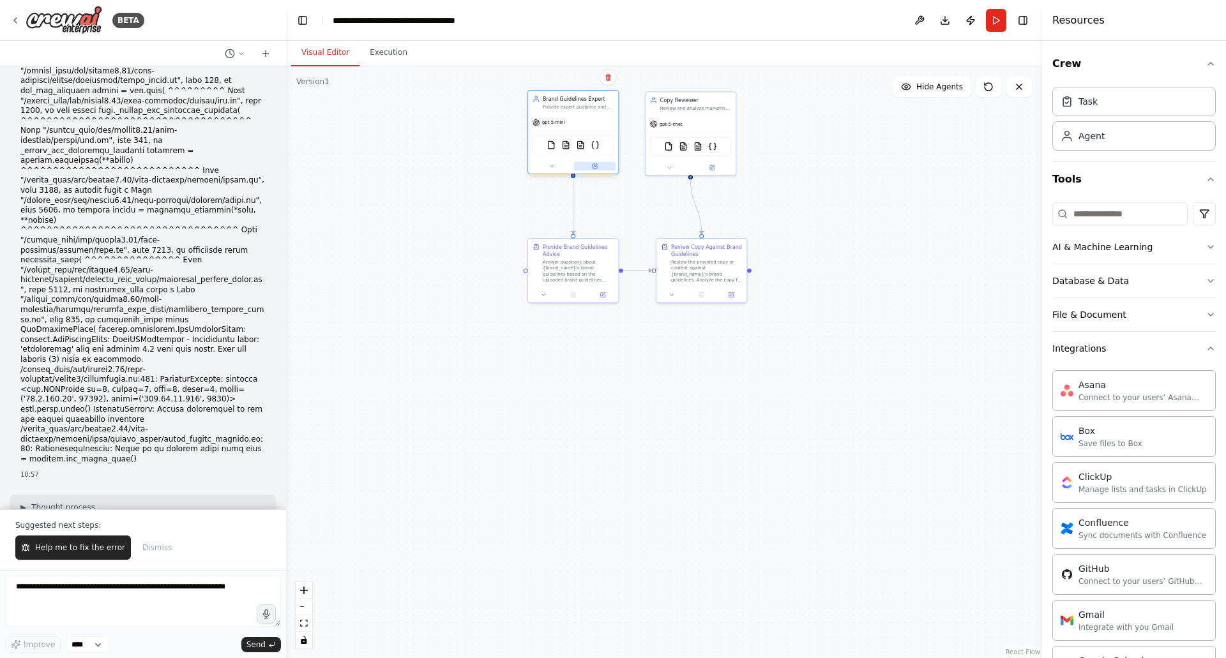
click at [594, 165] on icon at bounding box center [594, 166] width 4 height 4
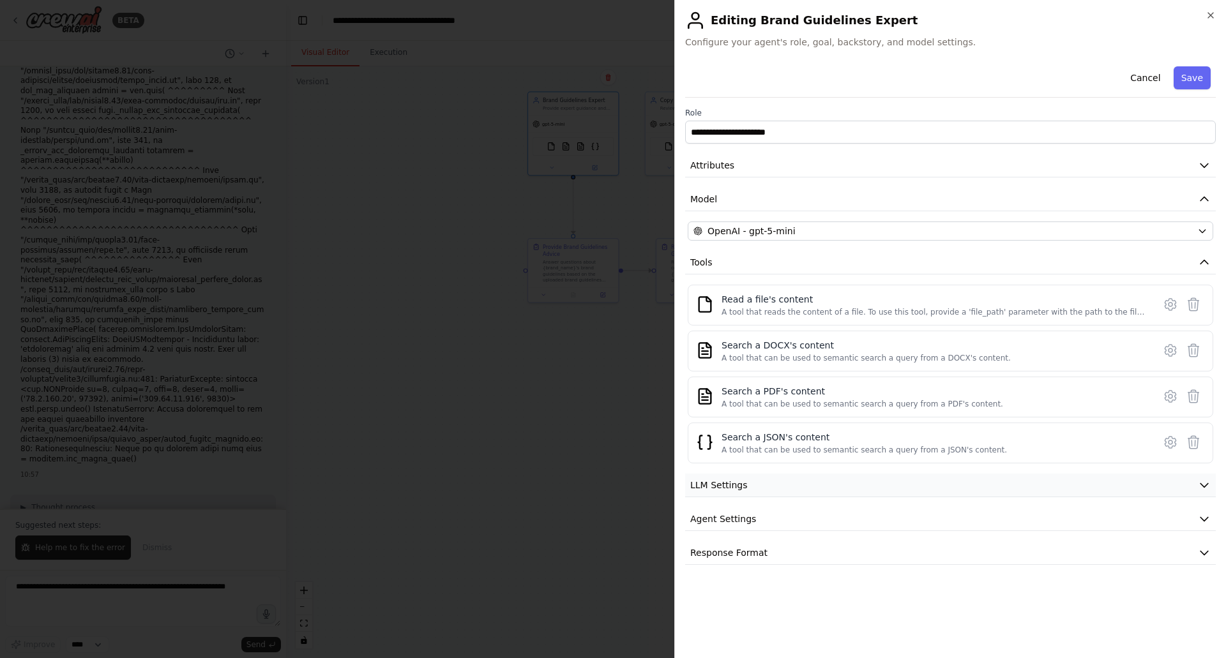
click at [712, 488] on span "LLM Settings" at bounding box center [718, 485] width 57 height 13
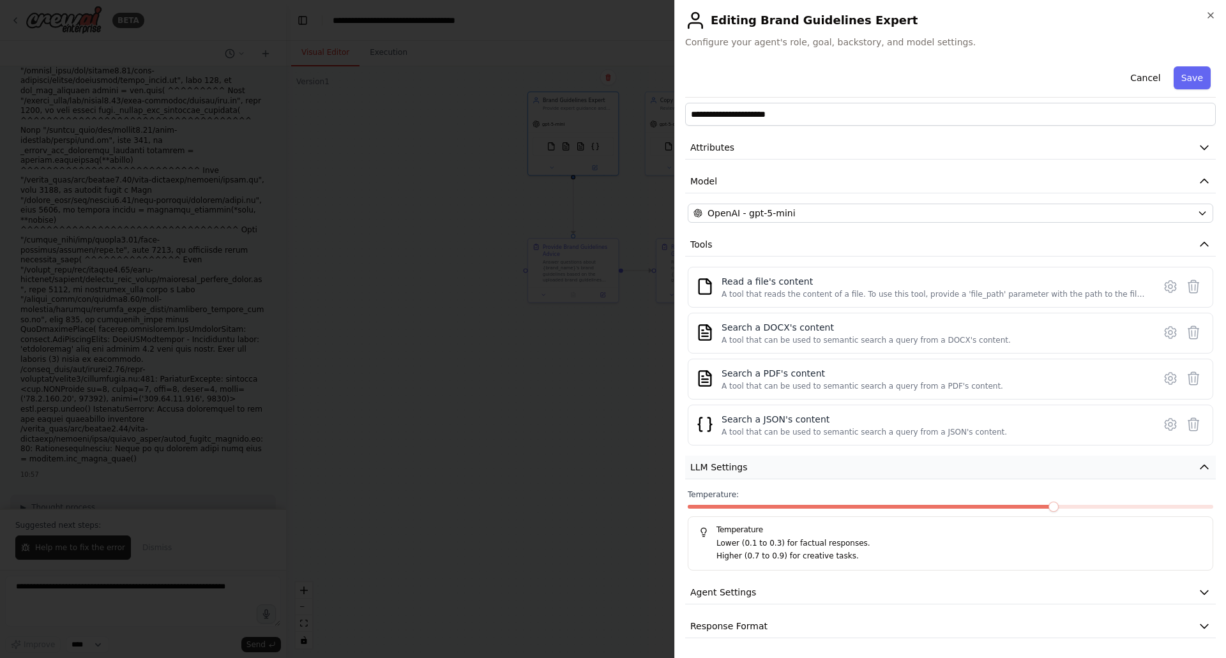
scroll to position [19, 0]
drag, startPoint x: 883, startPoint y: 537, endPoint x: 820, endPoint y: 550, distance: 64.6
click at [820, 550] on div "Lower (0.1 to 0.3) for factual responses. Higher (0.7 to 0.9) for creative task…" at bounding box center [950, 549] width 504 height 25
click at [776, 596] on button "Agent Settings" at bounding box center [950, 592] width 530 height 24
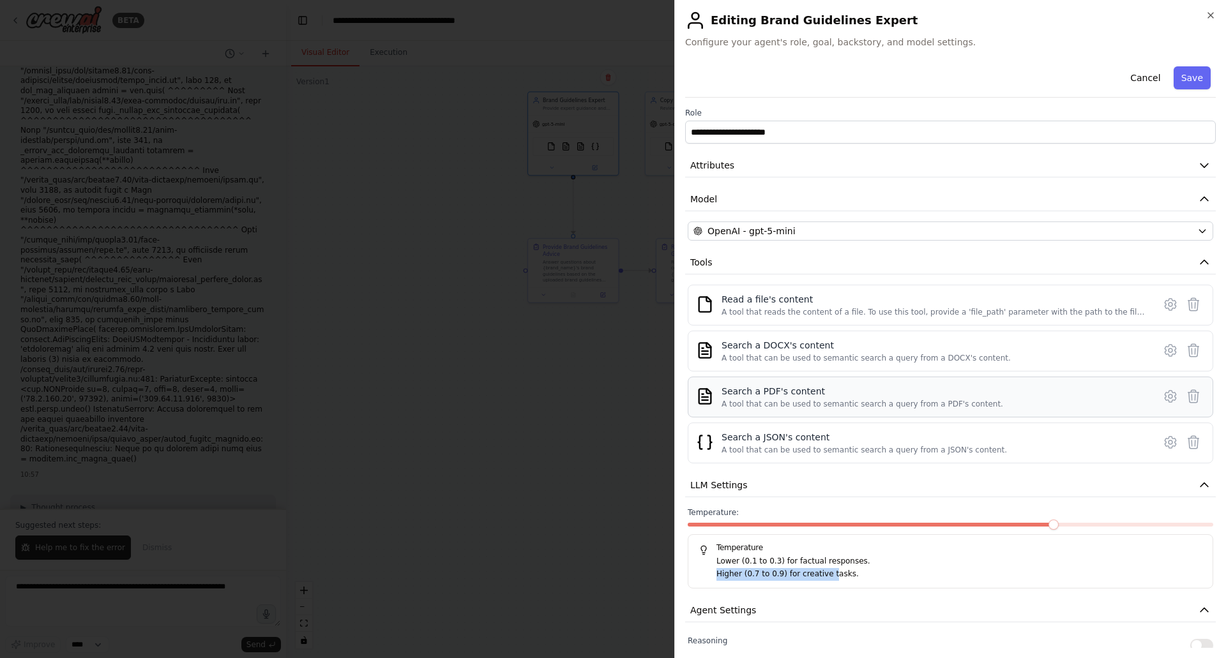
scroll to position [0, 0]
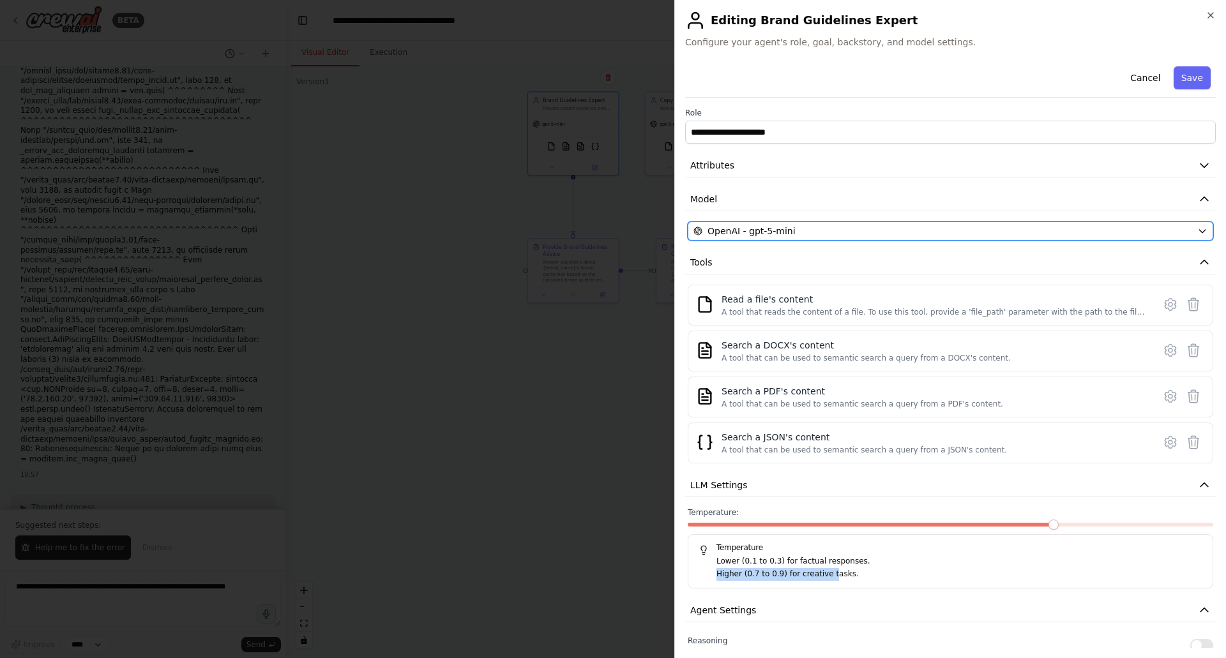
click at [805, 223] on button "OpenAI - gpt-5-mini" at bounding box center [949, 230] width 525 height 19
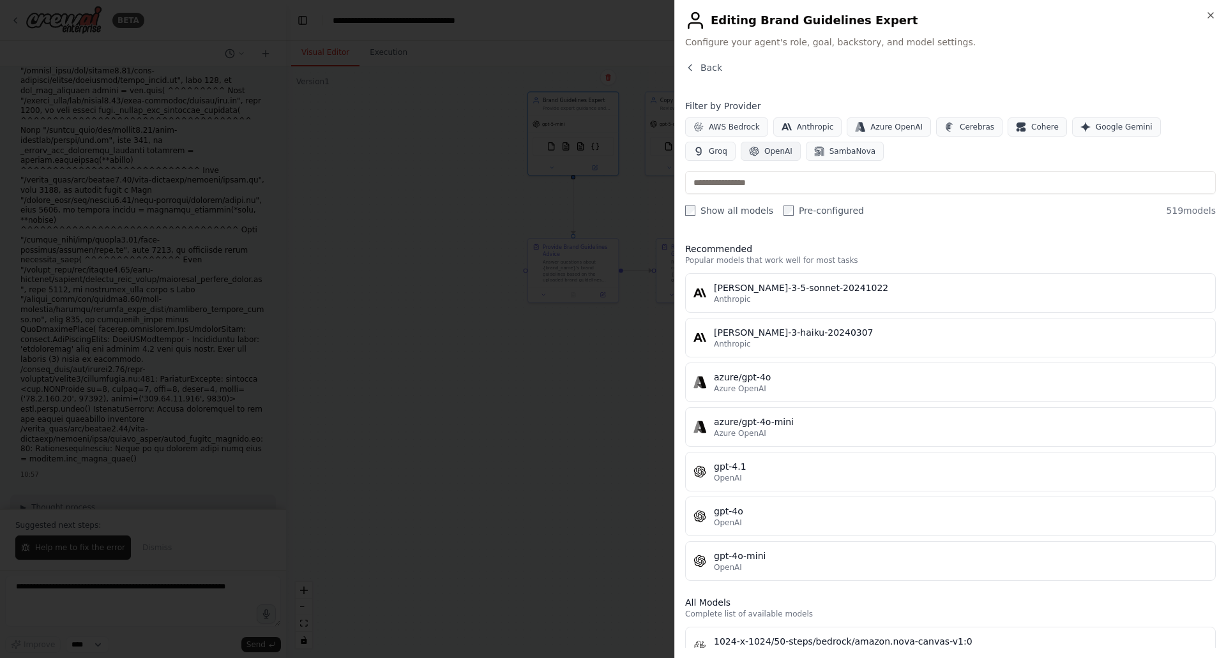
click at [740, 155] on button "OpenAI" at bounding box center [770, 151] width 60 height 19
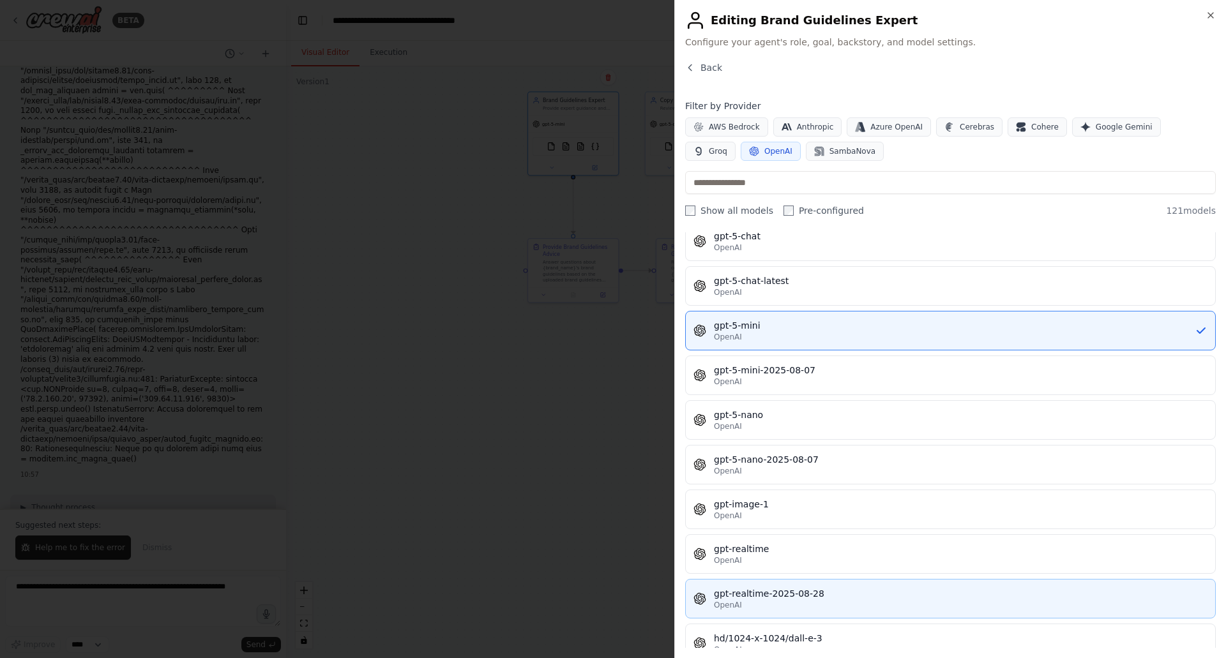
scroll to position [3255, 0]
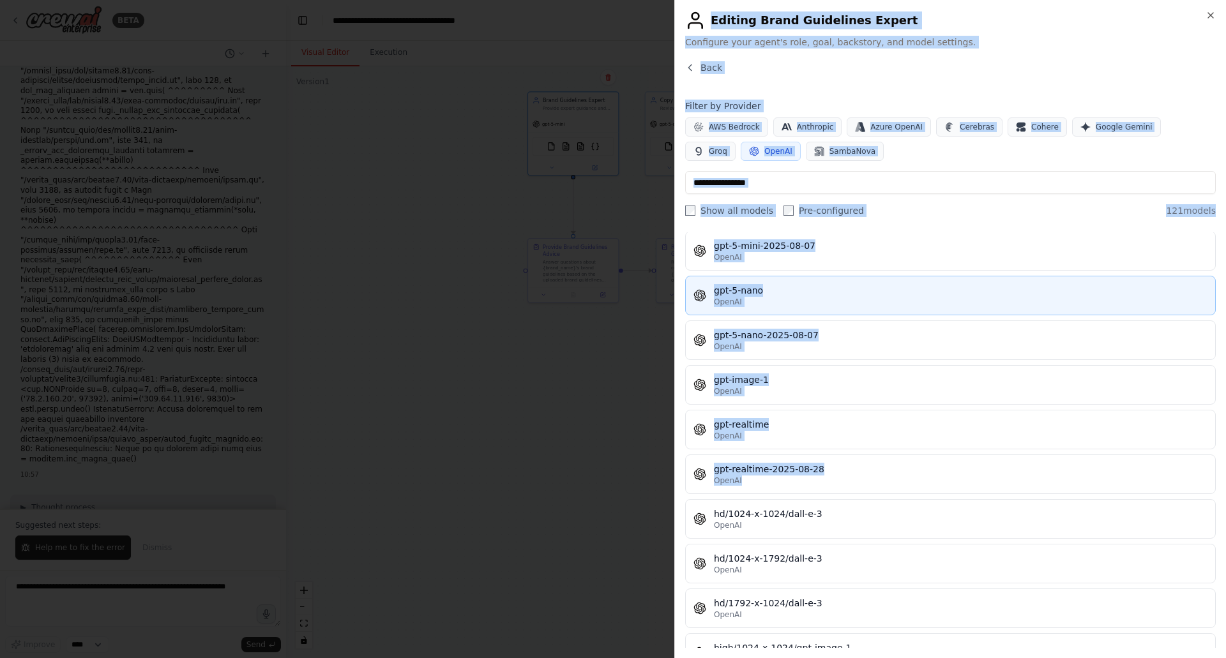
drag, startPoint x: 1229, startPoint y: 347, endPoint x: 1177, endPoint y: 281, distance: 83.6
click at [1225, 230] on html "BETA We are a travel accessories ecommerce brand. I have a set of brand guideli…" at bounding box center [613, 329] width 1226 height 658
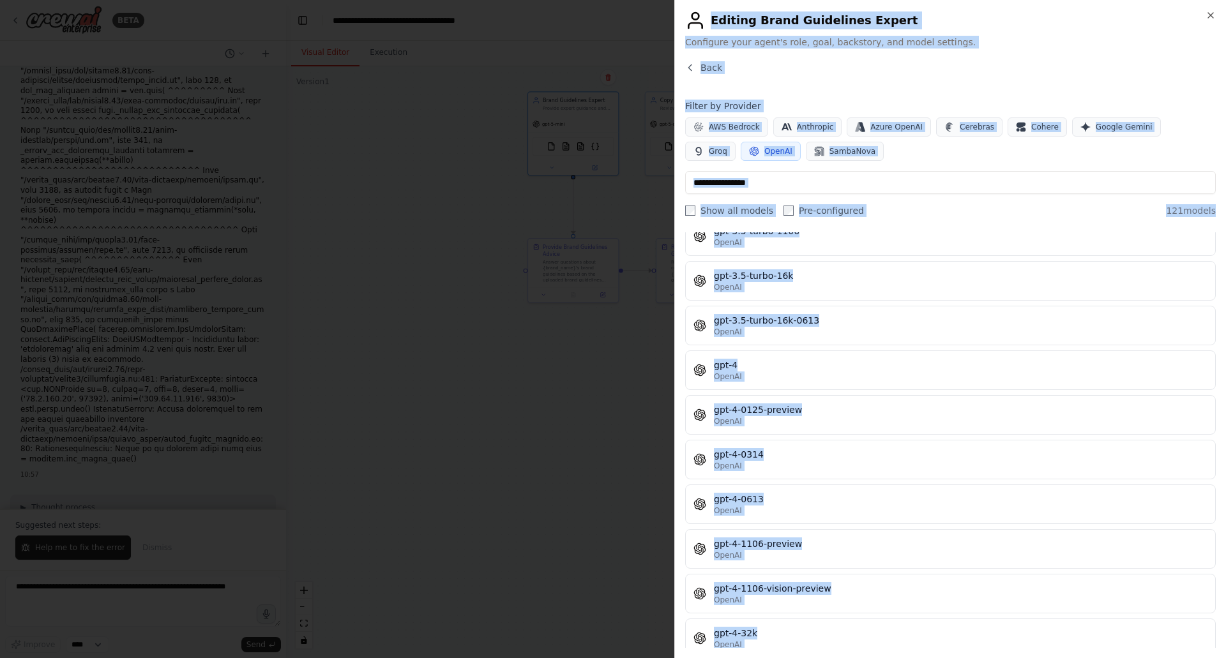
scroll to position [0, 0]
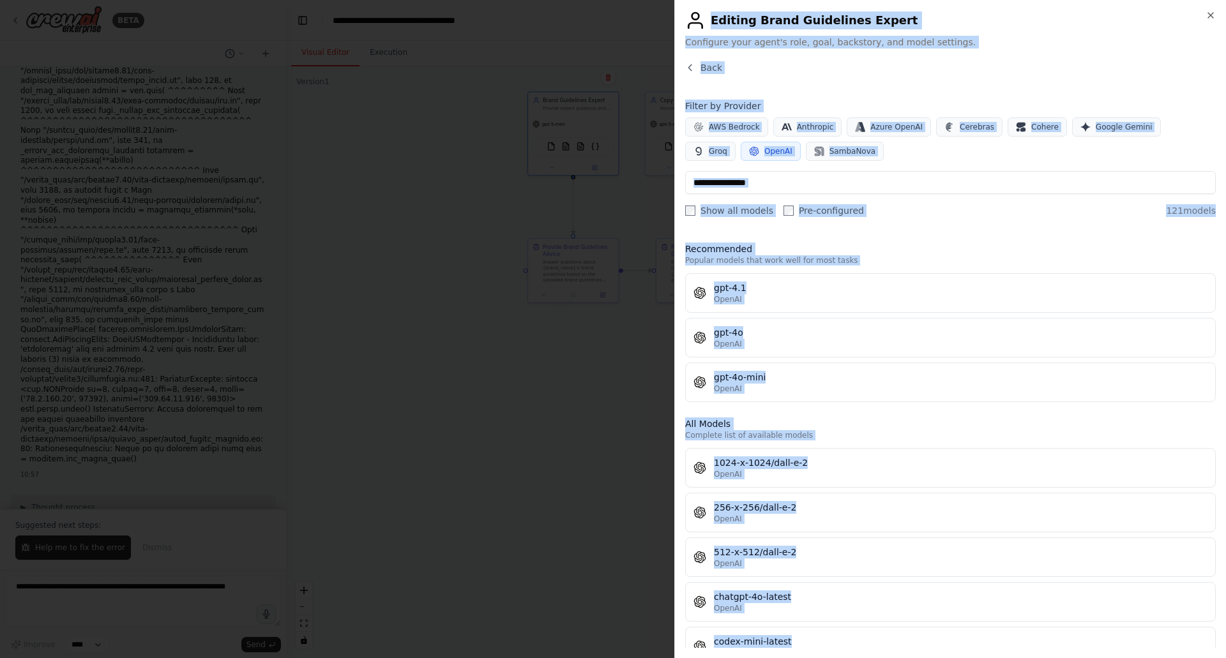
click at [916, 241] on div "Recommended Popular models that work well for most tasks gpt-4.1 OpenAI gpt-4o …" at bounding box center [950, 440] width 530 height 416
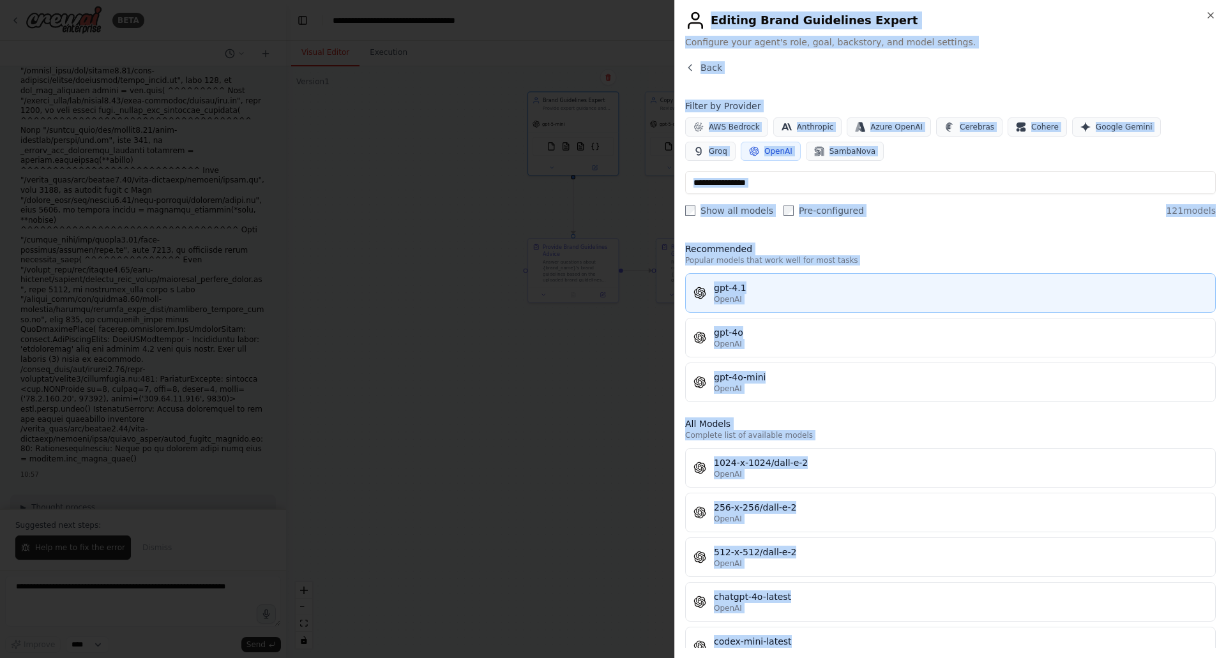
click at [749, 291] on div "gpt-4.1" at bounding box center [960, 287] width 493 height 13
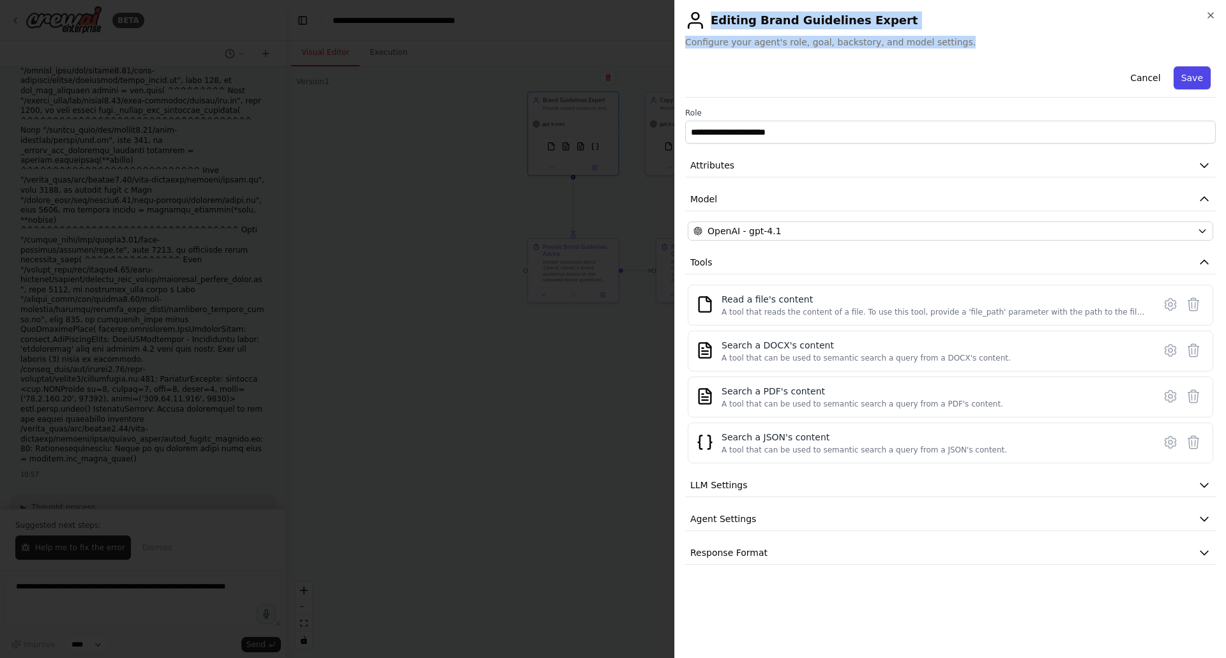
click at [1192, 72] on button "Save" at bounding box center [1191, 77] width 37 height 23
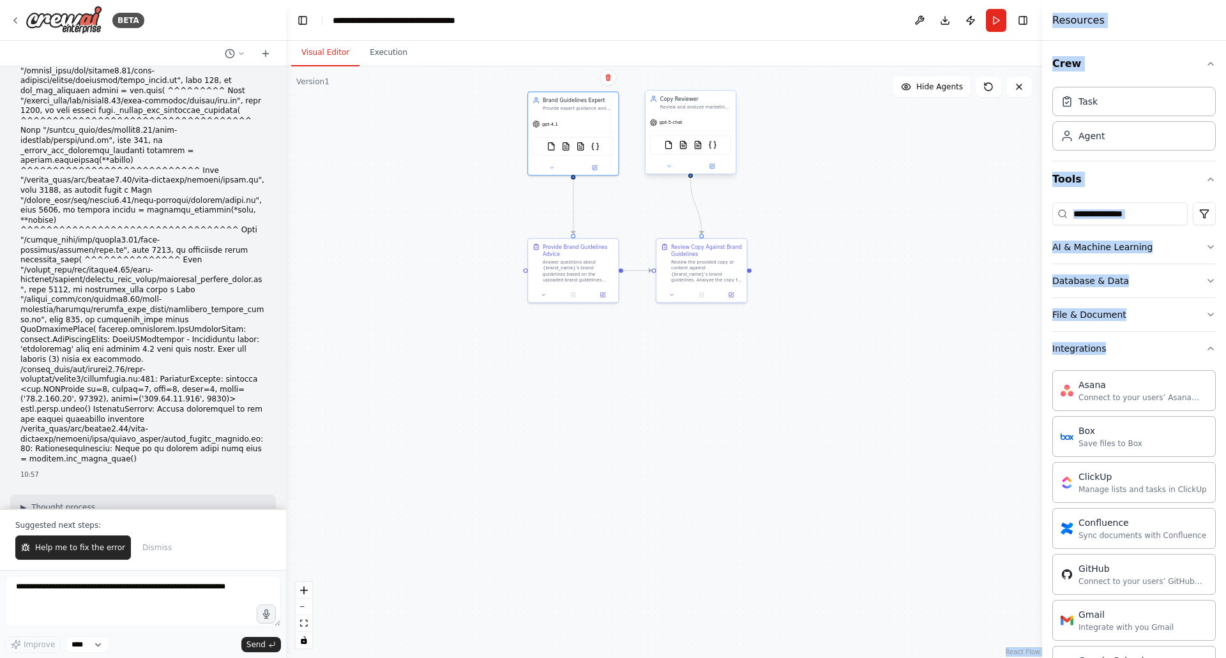
click at [670, 124] on span "gpt-5-chat" at bounding box center [670, 122] width 23 height 6
click at [710, 163] on button at bounding box center [711, 166] width 41 height 9
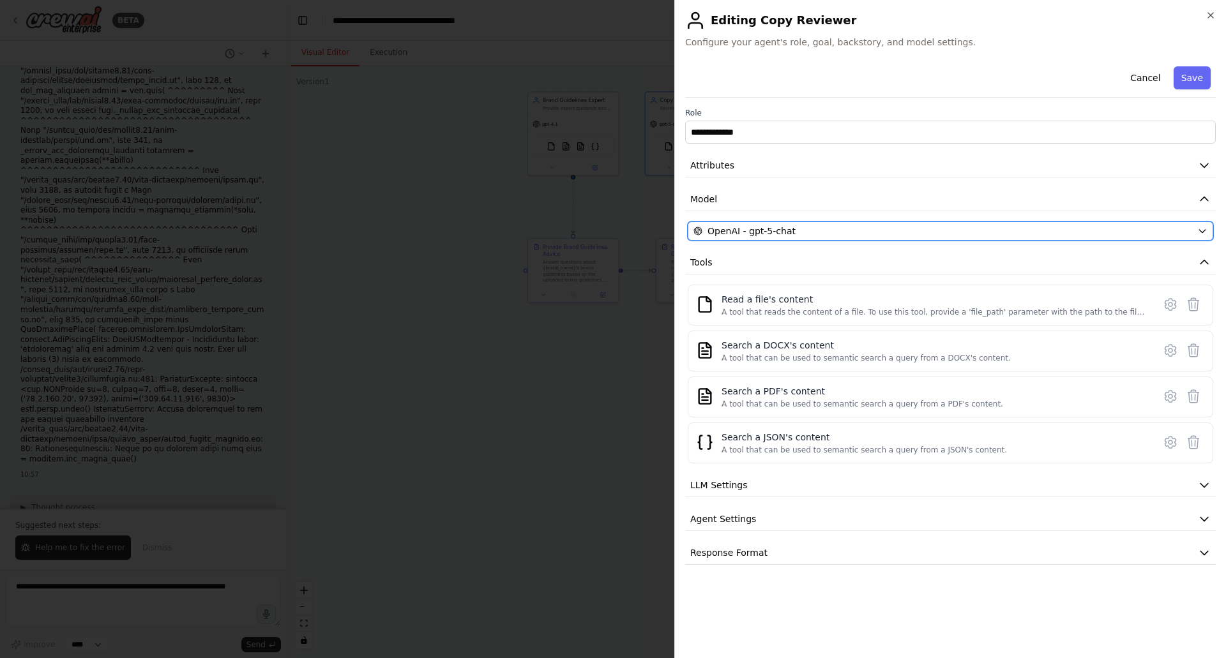
click at [736, 232] on span "OpenAI - gpt-5-chat" at bounding box center [751, 231] width 88 height 13
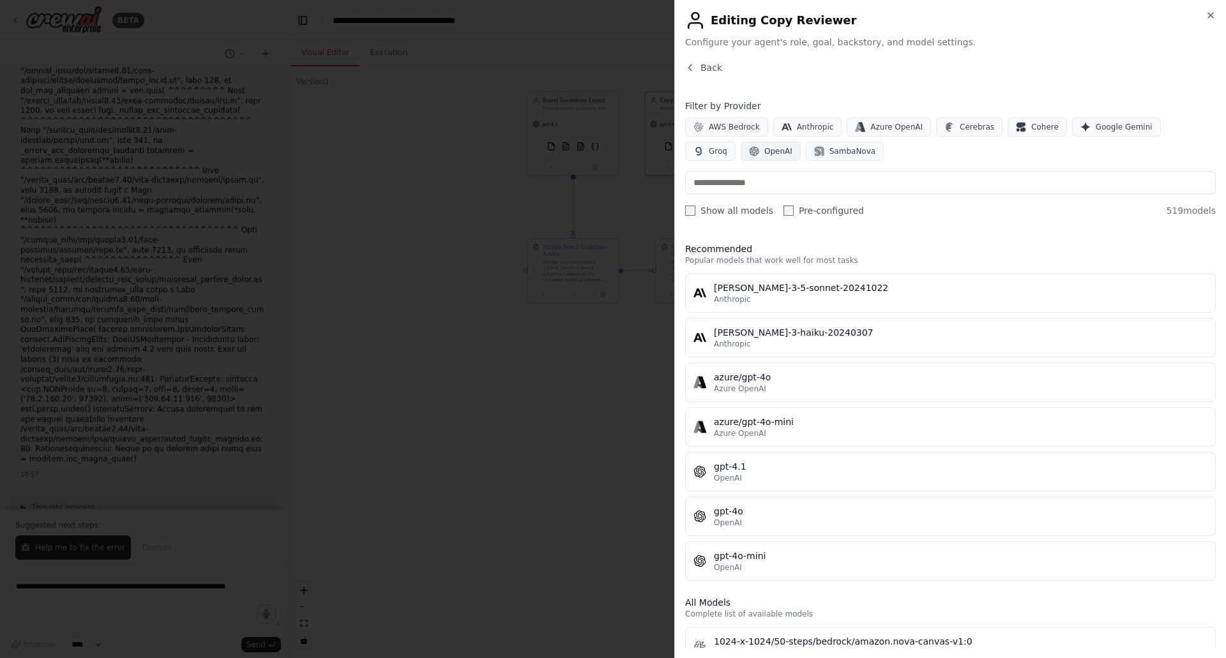
click at [740, 148] on button "OpenAI" at bounding box center [770, 151] width 60 height 19
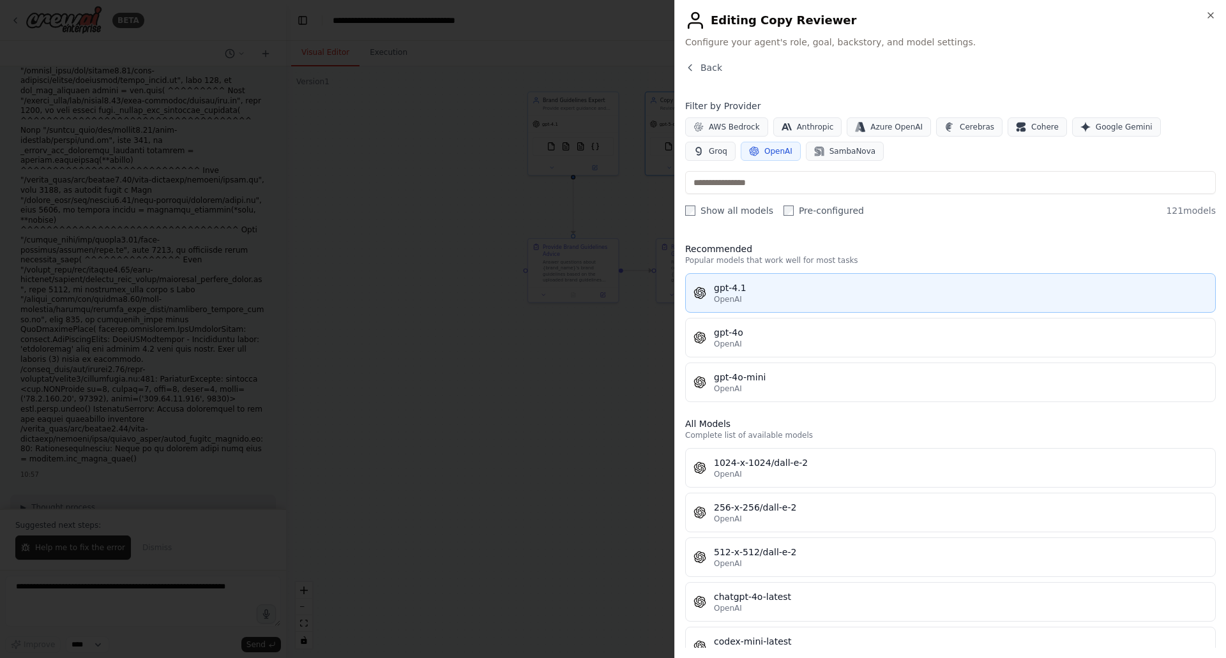
click at [745, 283] on div "gpt-4.1" at bounding box center [960, 287] width 493 height 13
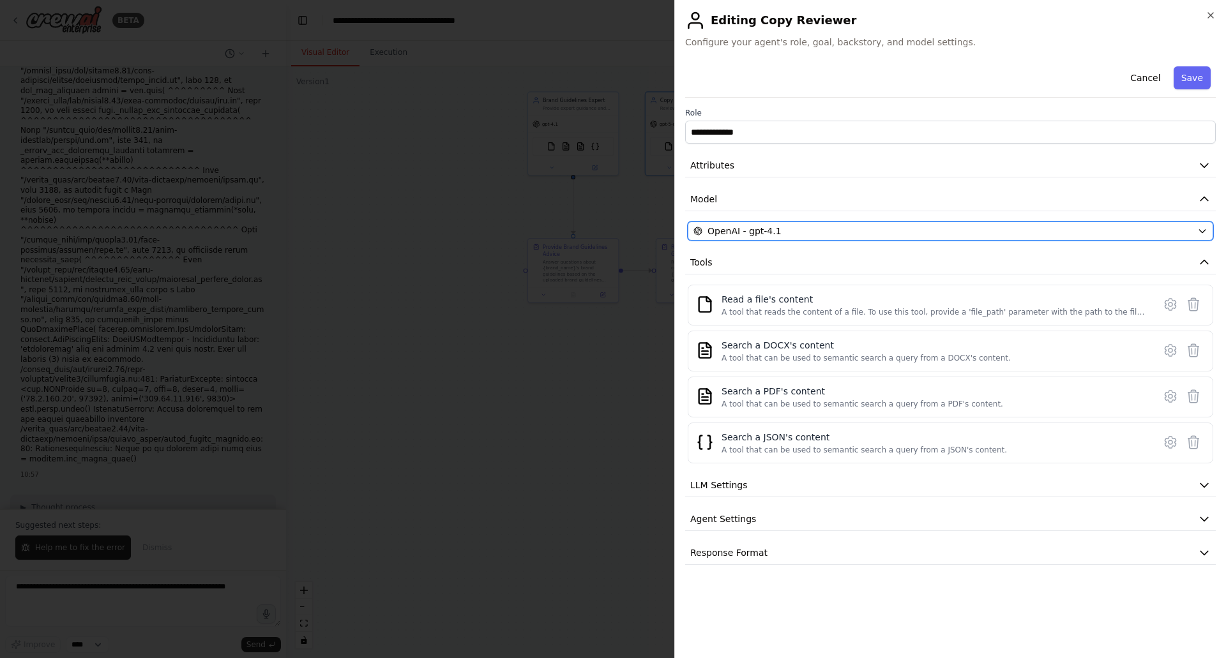
click at [749, 232] on span "OpenAI - gpt-4.1" at bounding box center [744, 231] width 74 height 13
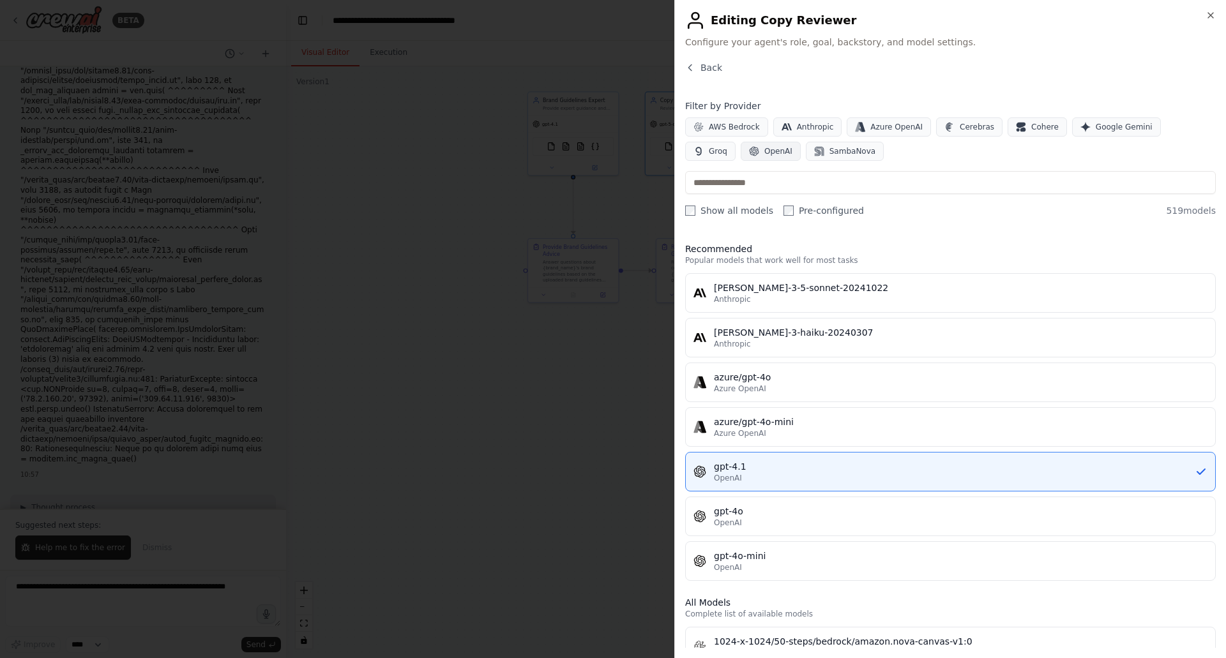
click at [764, 155] on span "OpenAI" at bounding box center [778, 151] width 28 height 10
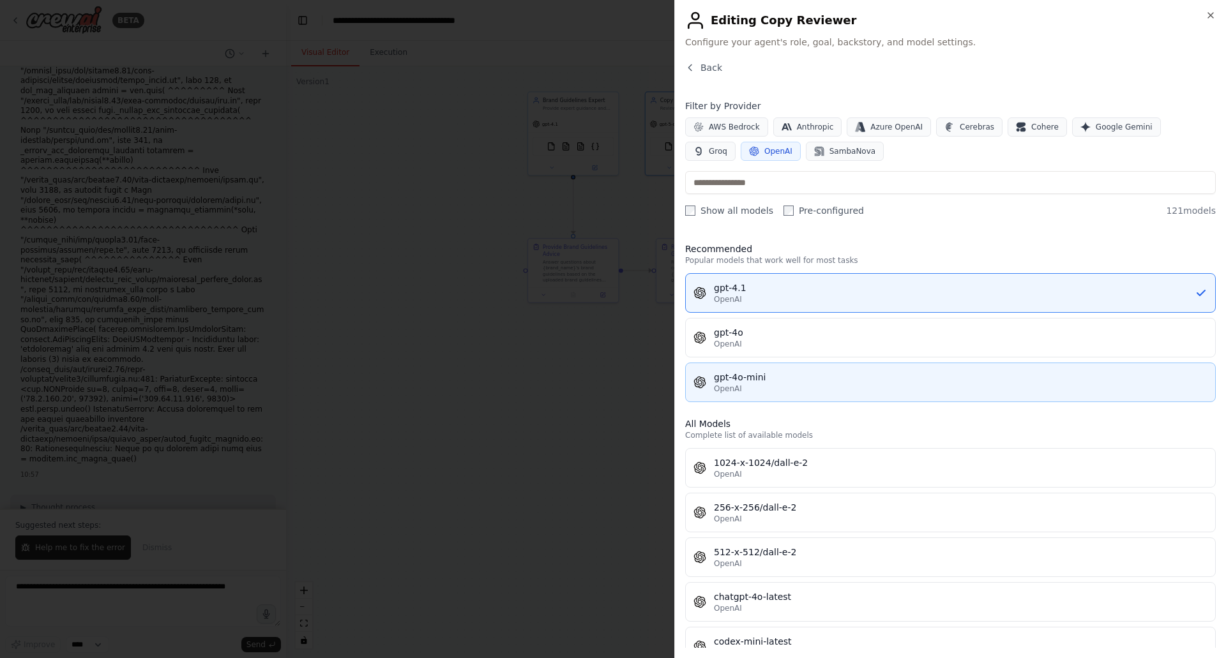
click at [758, 377] on div "gpt-4o-mini" at bounding box center [960, 377] width 493 height 13
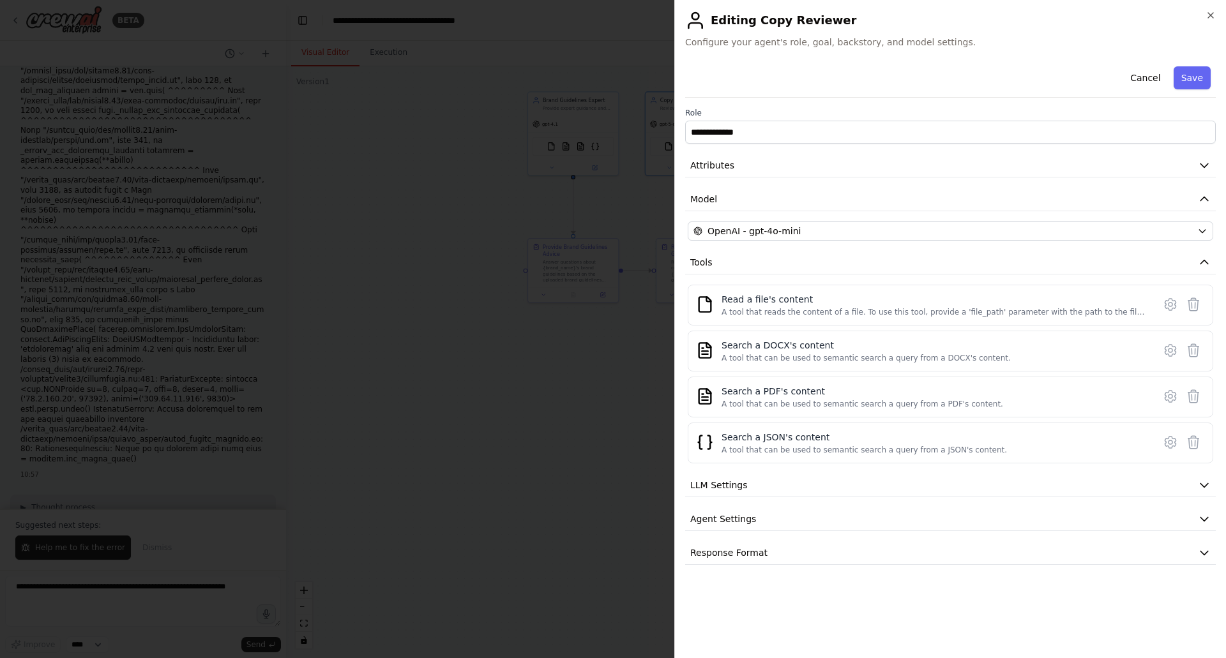
click at [1188, 71] on button "Save" at bounding box center [1191, 77] width 37 height 23
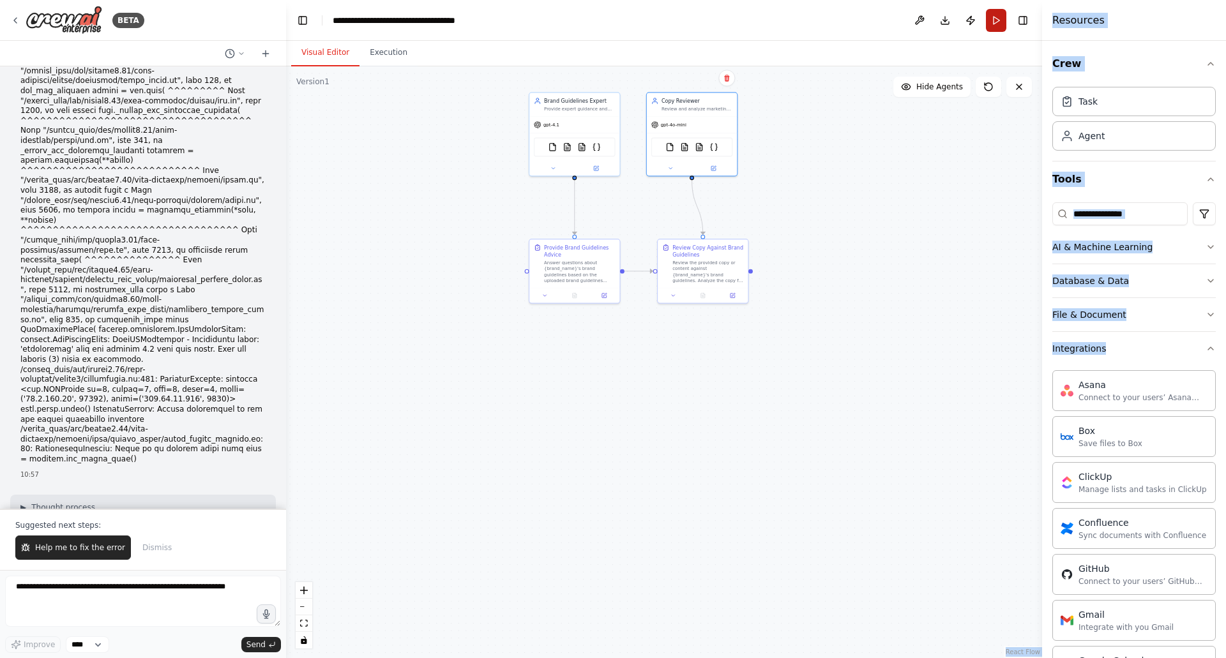
click at [997, 13] on button "Run" at bounding box center [996, 20] width 20 height 23
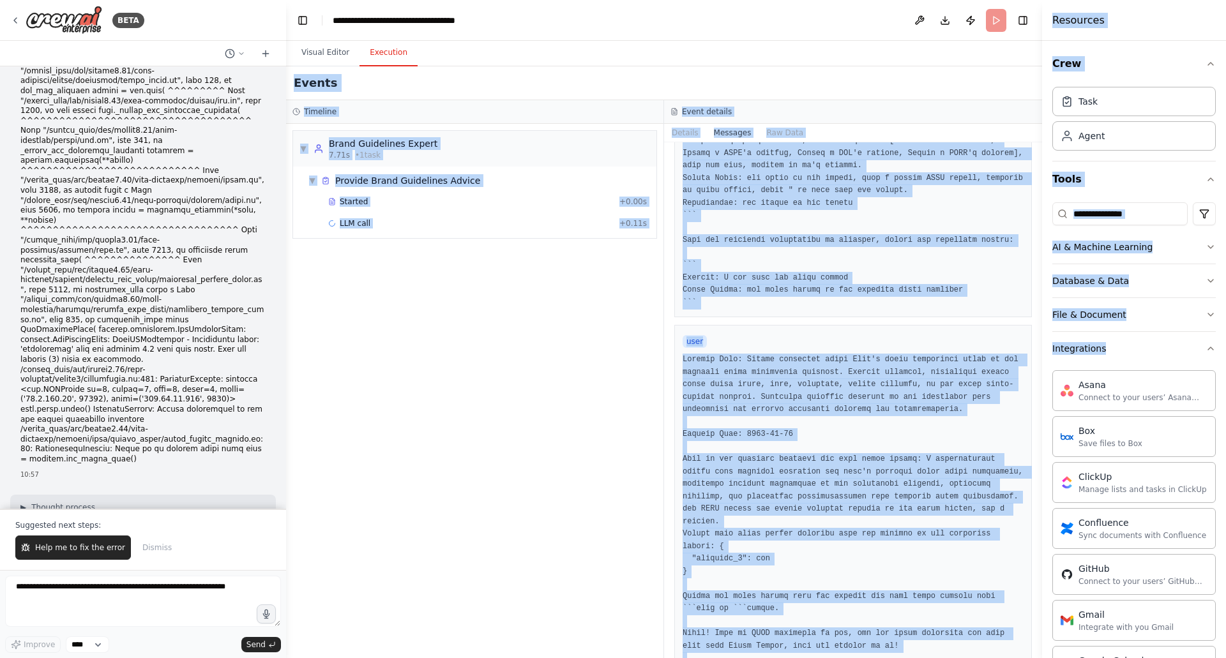
click at [386, 55] on body "BETA We are a travel accessories ecommerce brand. I have a set of brand guideli…" at bounding box center [613, 329] width 1226 height 658
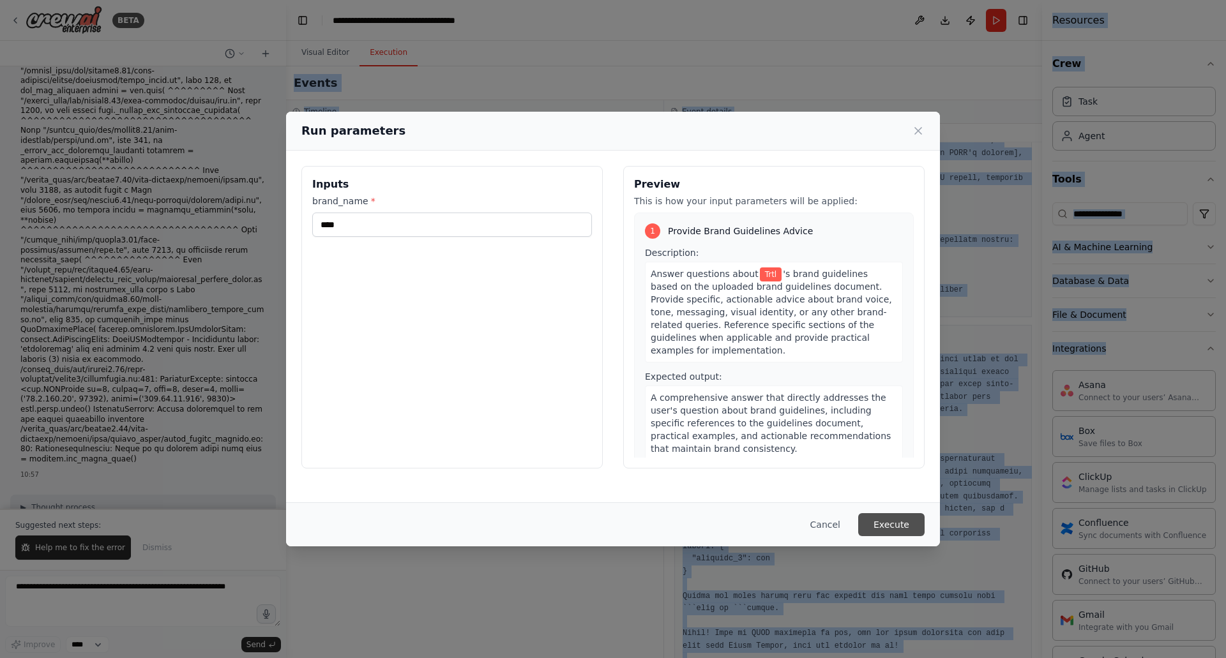
click at [894, 527] on button "Execute" at bounding box center [891, 524] width 66 height 23
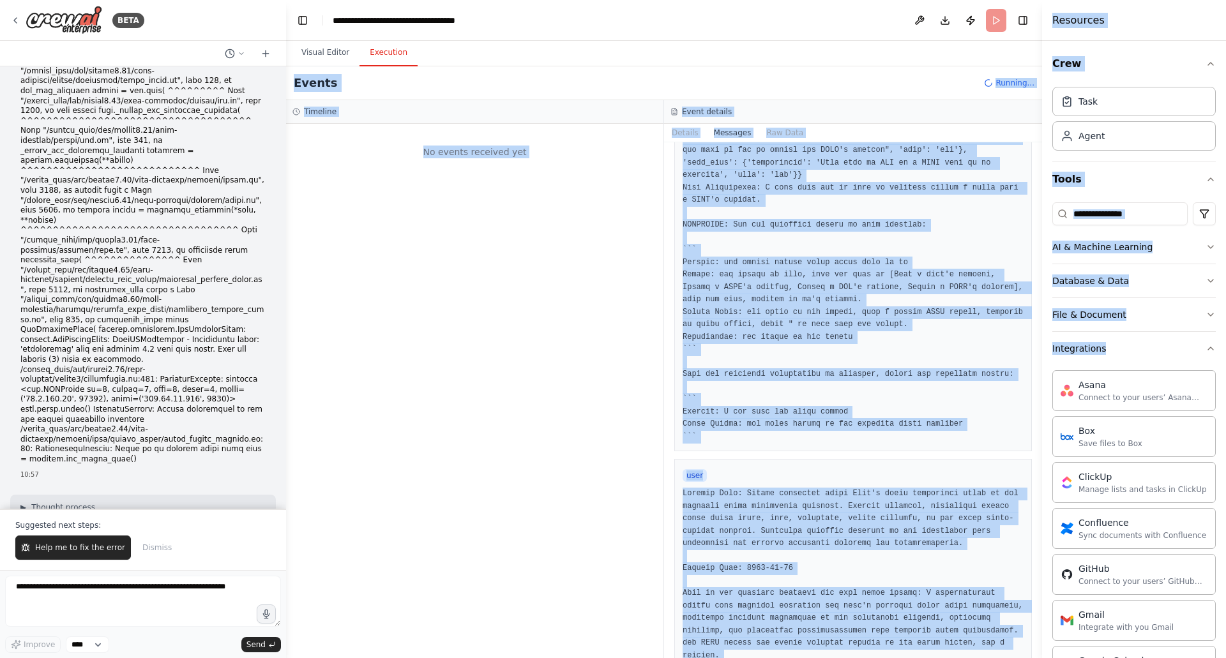
scroll to position [486, 0]
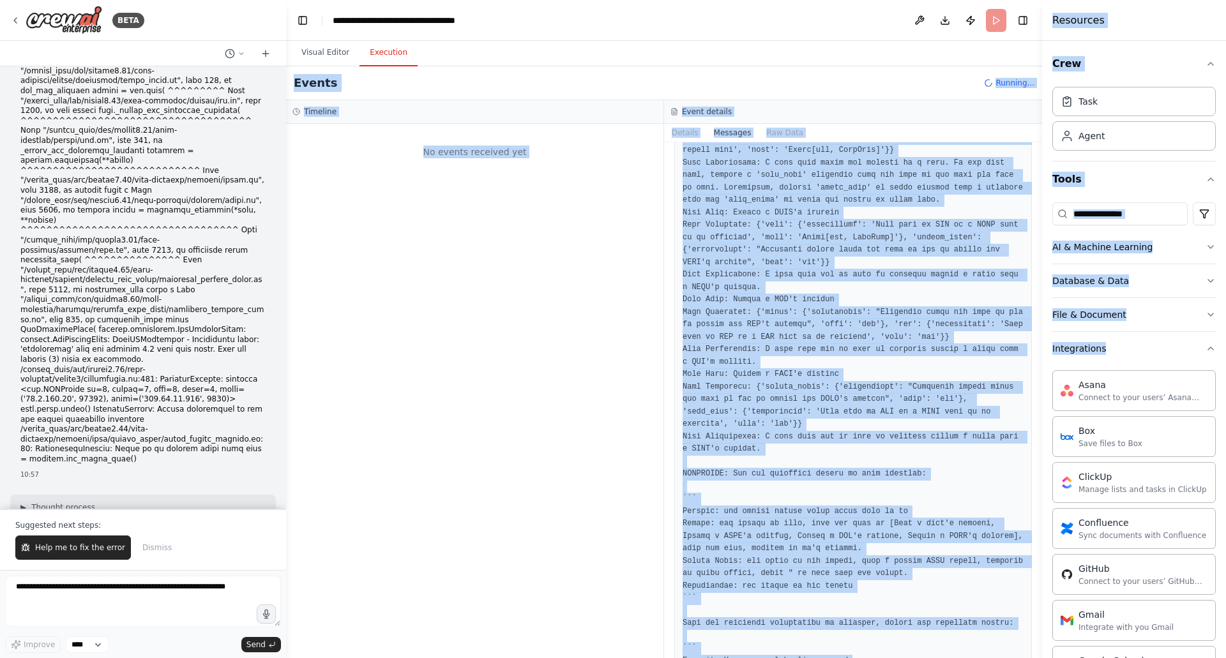
click at [508, 154] on div "No events received yet" at bounding box center [474, 151] width 364 height 43
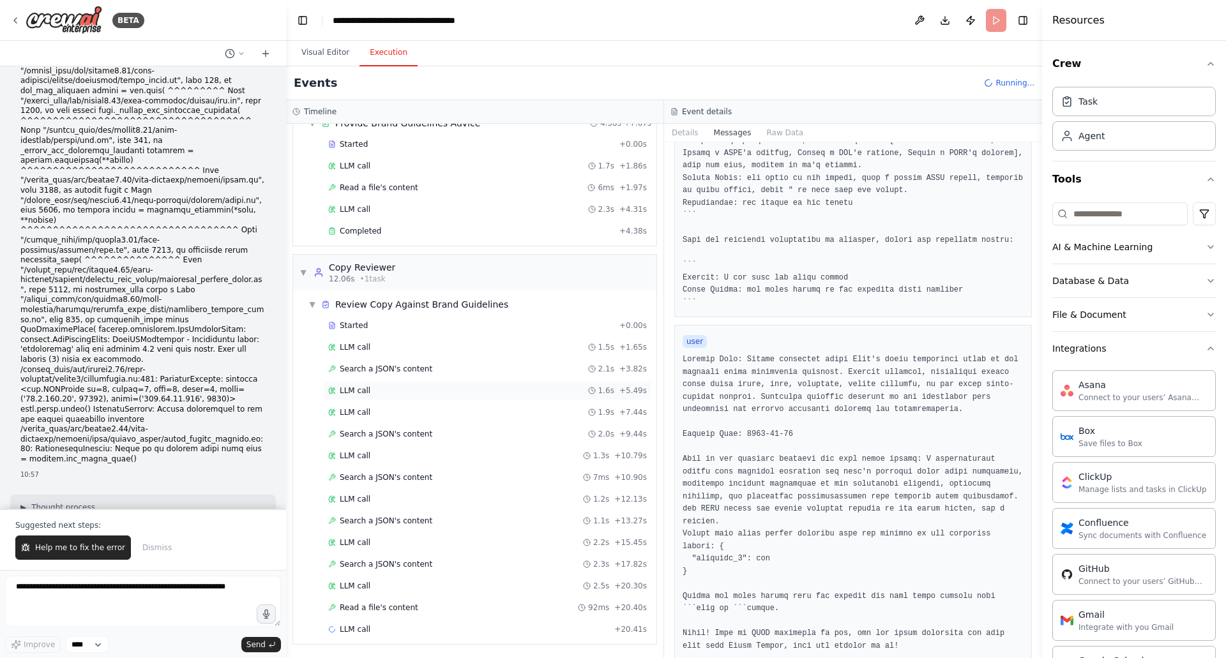
scroll to position [58, 0]
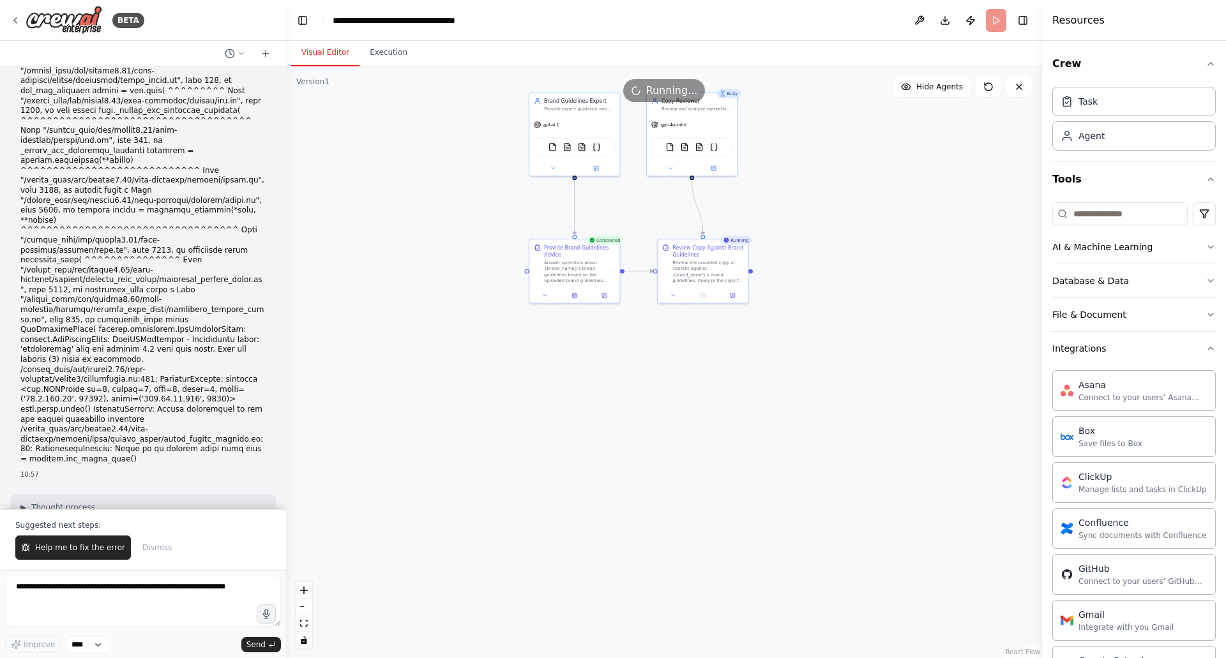
click at [313, 59] on button "Visual Editor" at bounding box center [325, 53] width 68 height 27
click at [500, 190] on div "Task description" at bounding box center [505, 188] width 71 height 6
click at [520, 192] on div "New Task Task description" at bounding box center [501, 184] width 90 height 24
click at [385, 46] on button "Execution" at bounding box center [388, 53] width 58 height 27
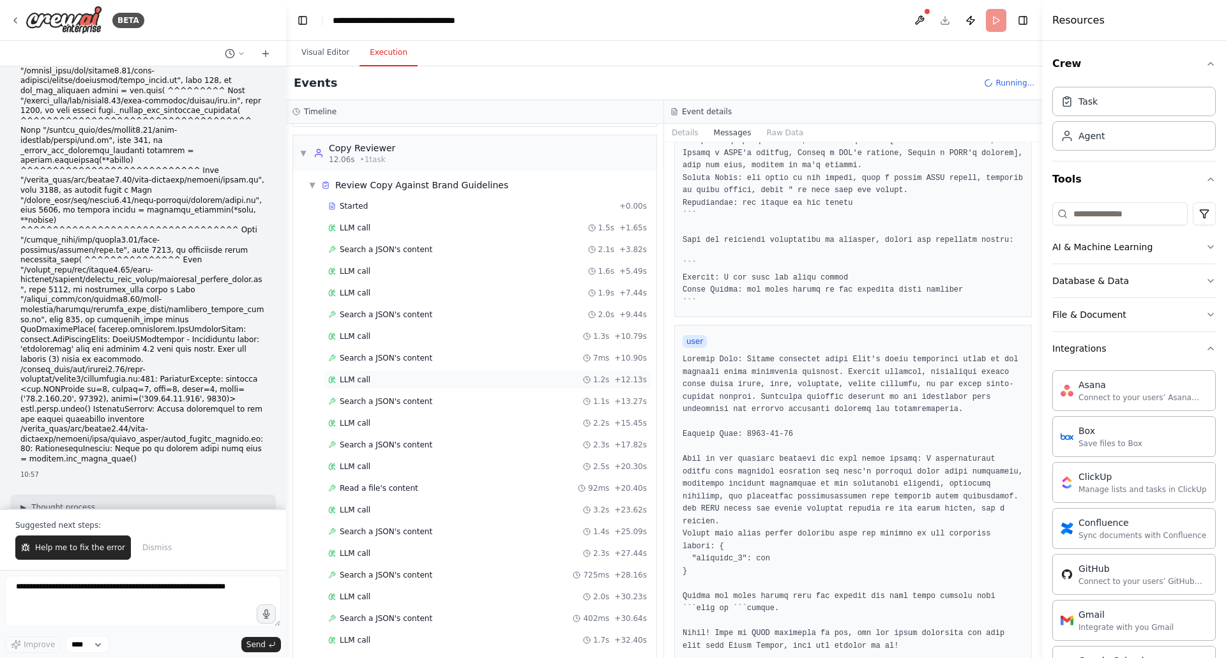
scroll to position [0, 0]
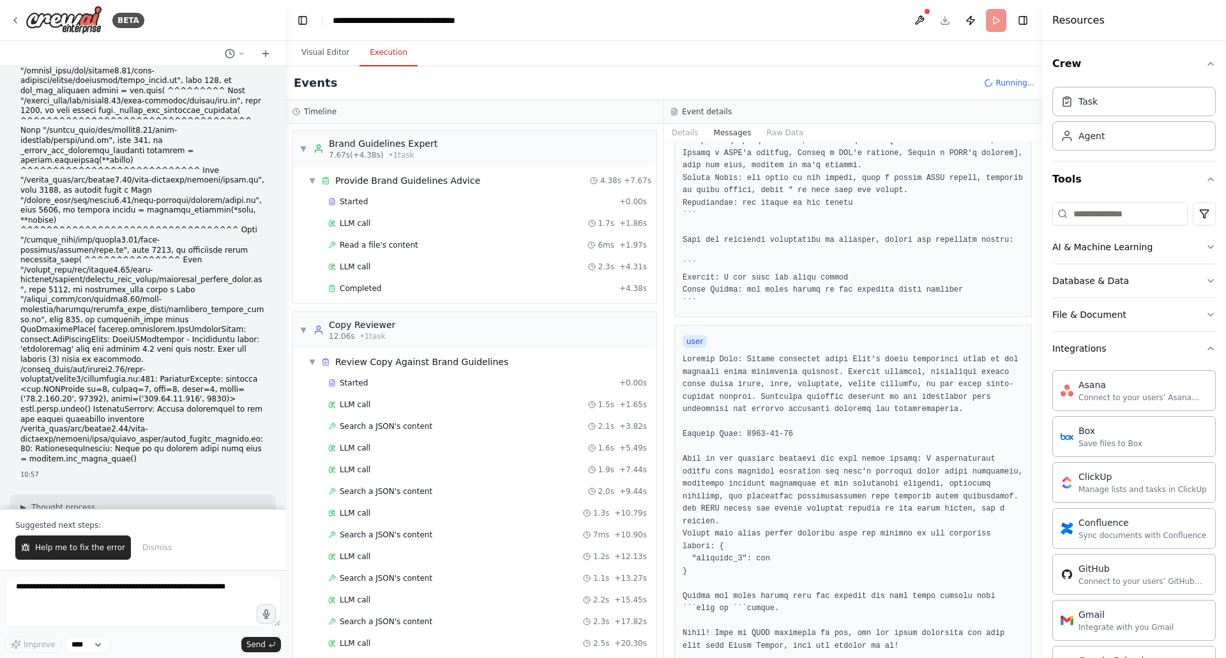
click at [1031, 34] on header "**********" at bounding box center [664, 20] width 756 height 41
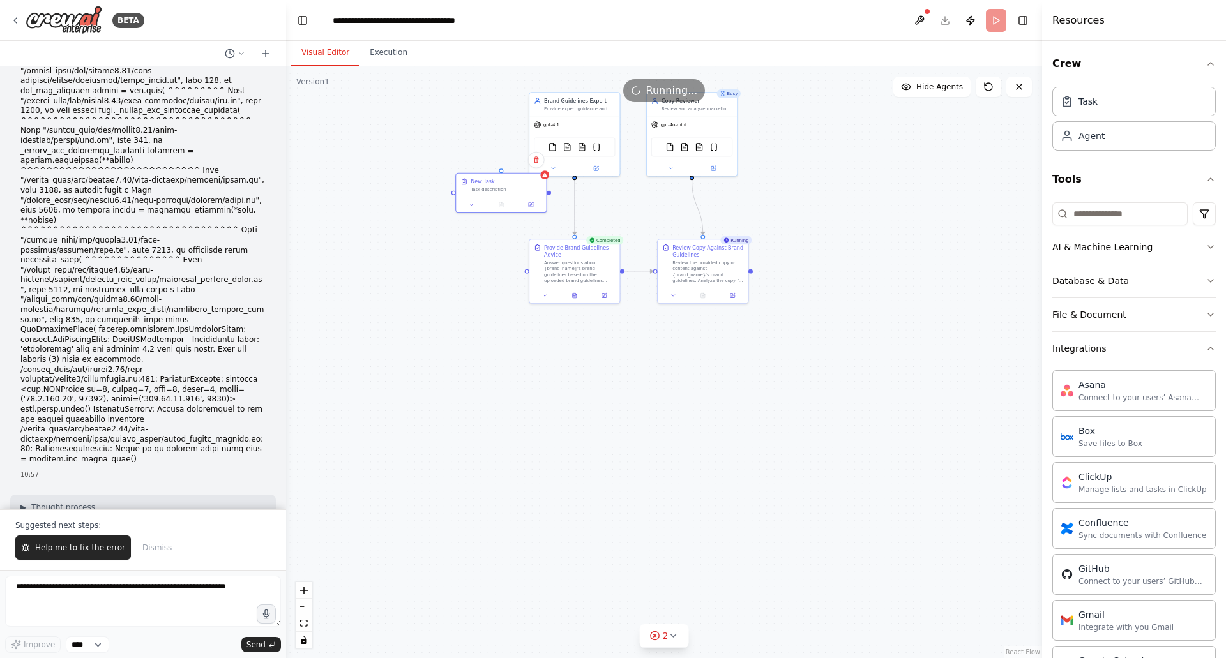
click at [333, 51] on button "Visual Editor" at bounding box center [325, 53] width 68 height 27
click at [536, 160] on icon at bounding box center [535, 159] width 5 height 7
click at [497, 161] on button "Confirm" at bounding box center [499, 159] width 45 height 15
click at [502, 160] on button "Confirm" at bounding box center [499, 159] width 45 height 15
click at [592, 161] on div at bounding box center [575, 166] width 90 height 15
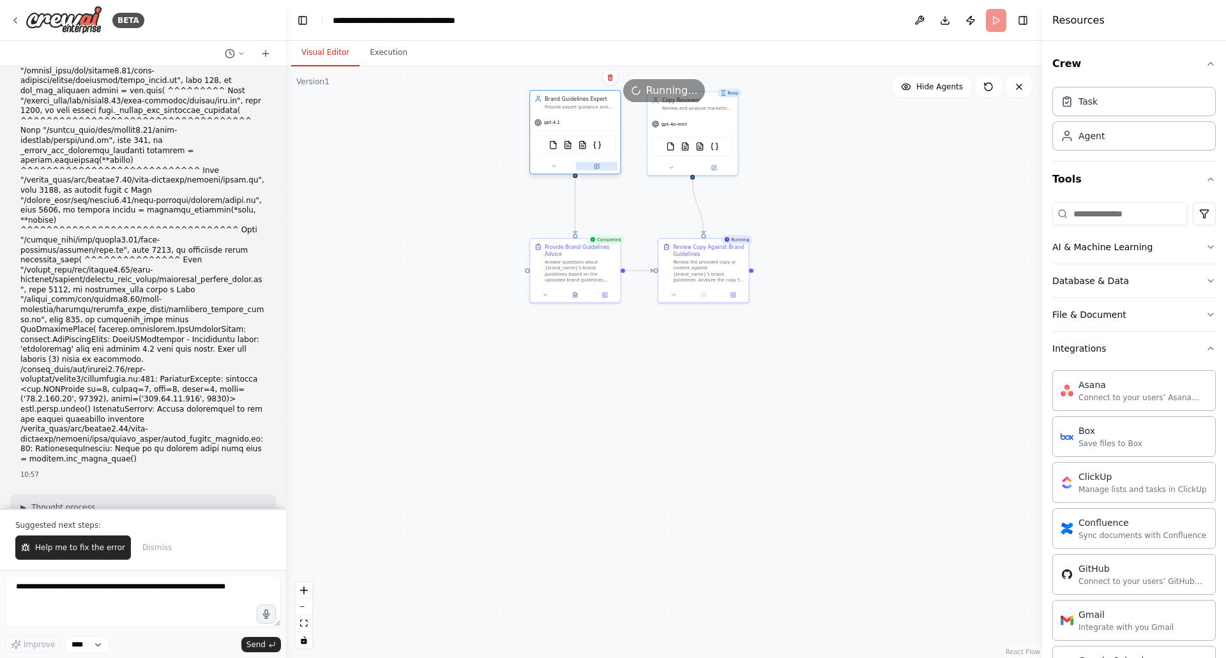
click at [596, 167] on icon at bounding box center [597, 165] width 3 height 3
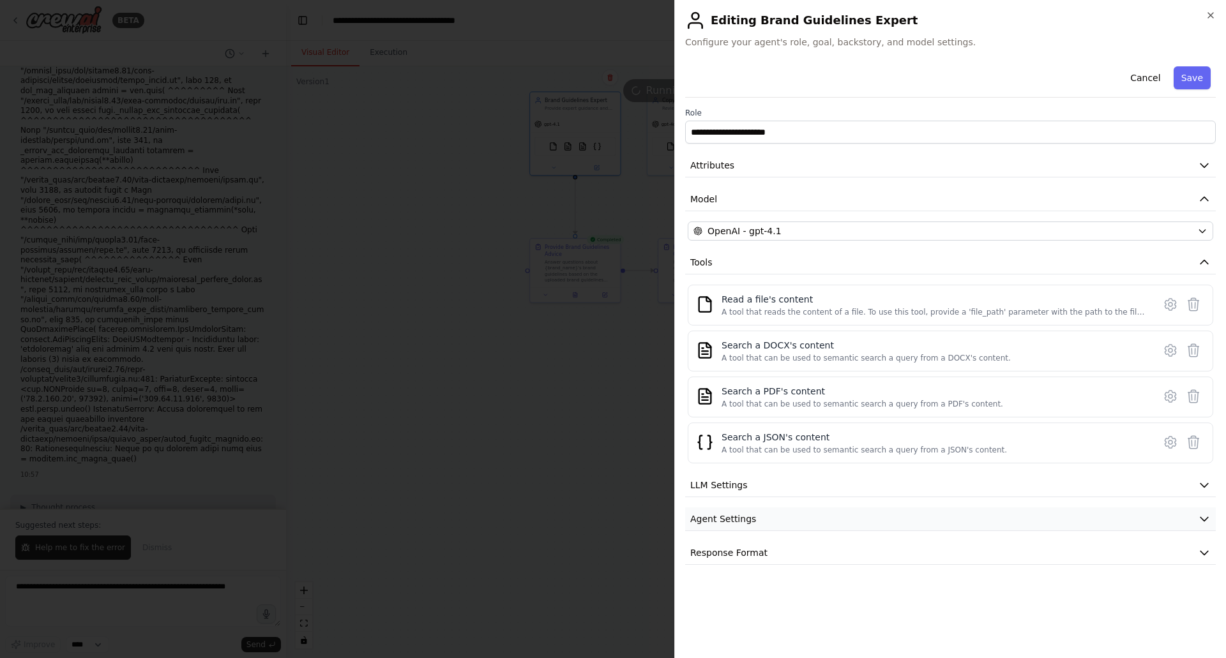
click at [858, 513] on button "Agent Settings" at bounding box center [950, 519] width 530 height 24
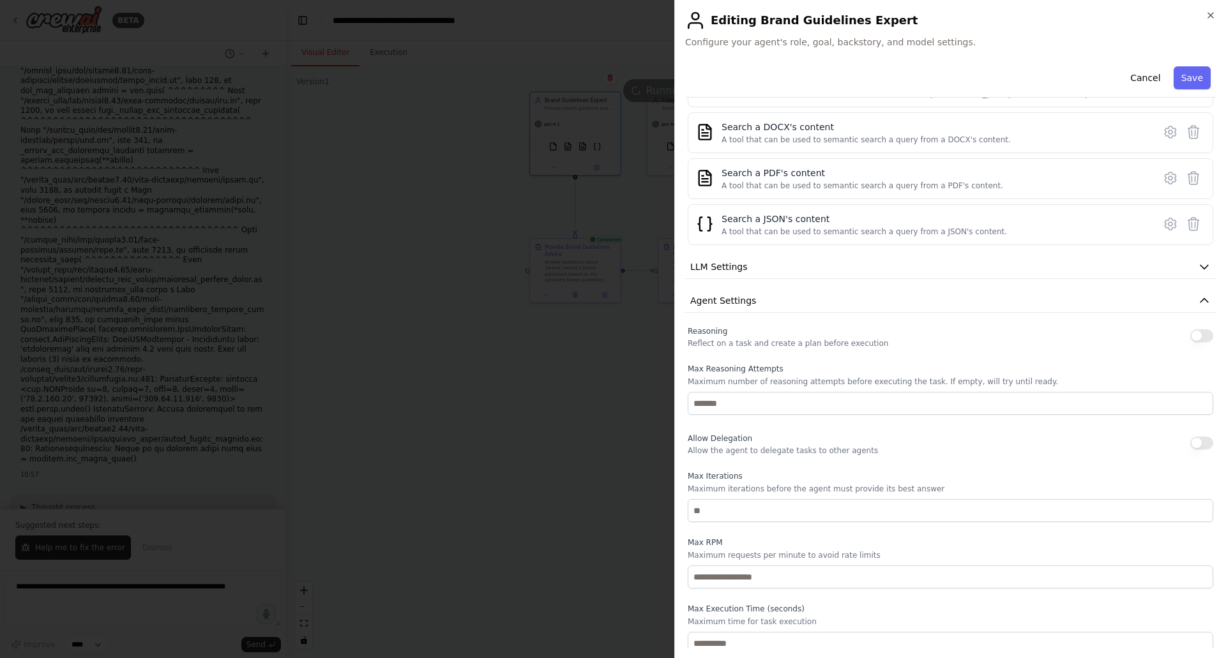
scroll to position [269, 0]
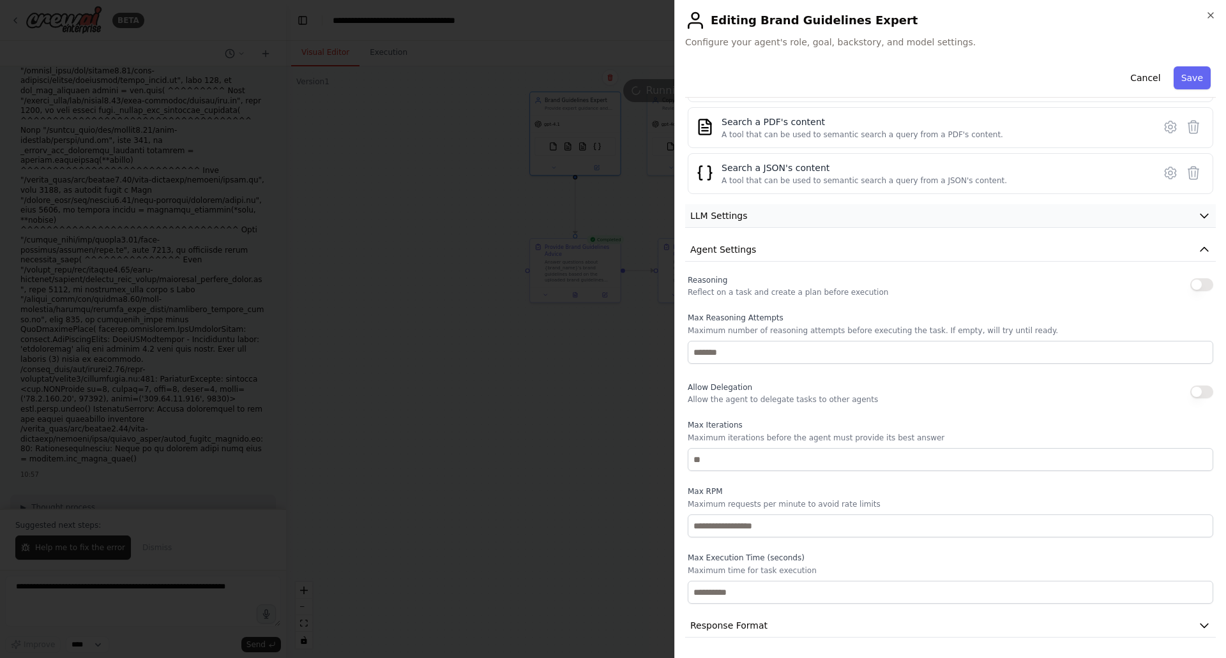
click at [783, 209] on button "LLM Settings" at bounding box center [950, 216] width 530 height 24
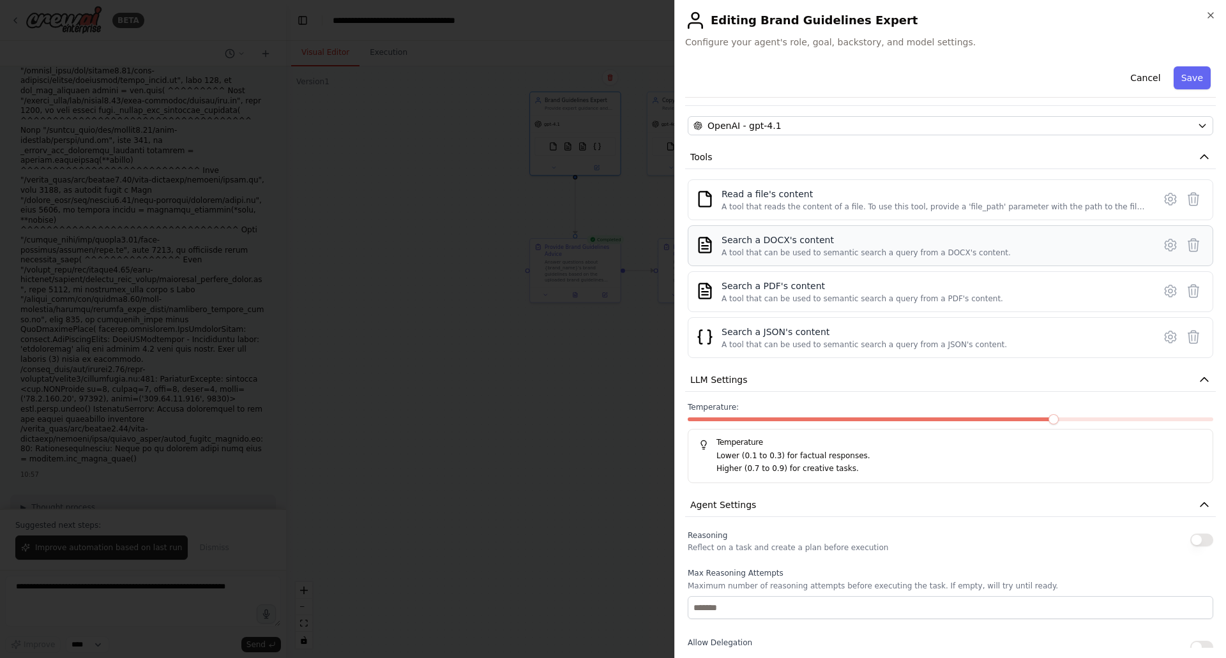
scroll to position [0, 0]
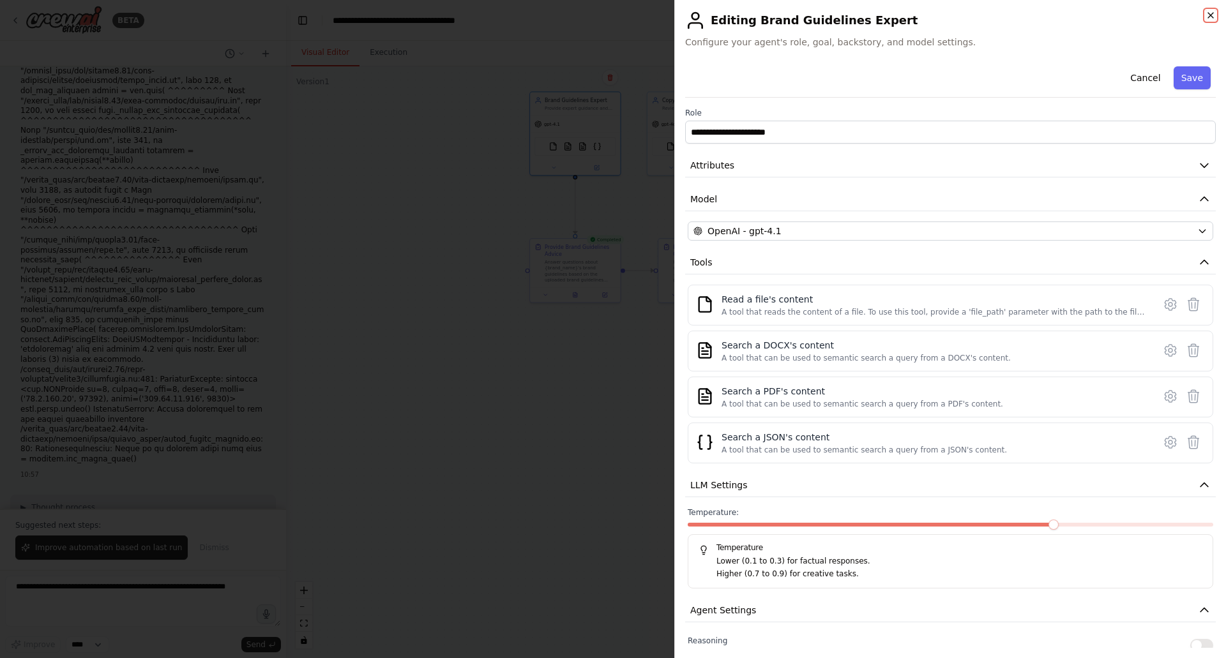
click at [1208, 13] on icon "button" at bounding box center [1210, 15] width 5 height 5
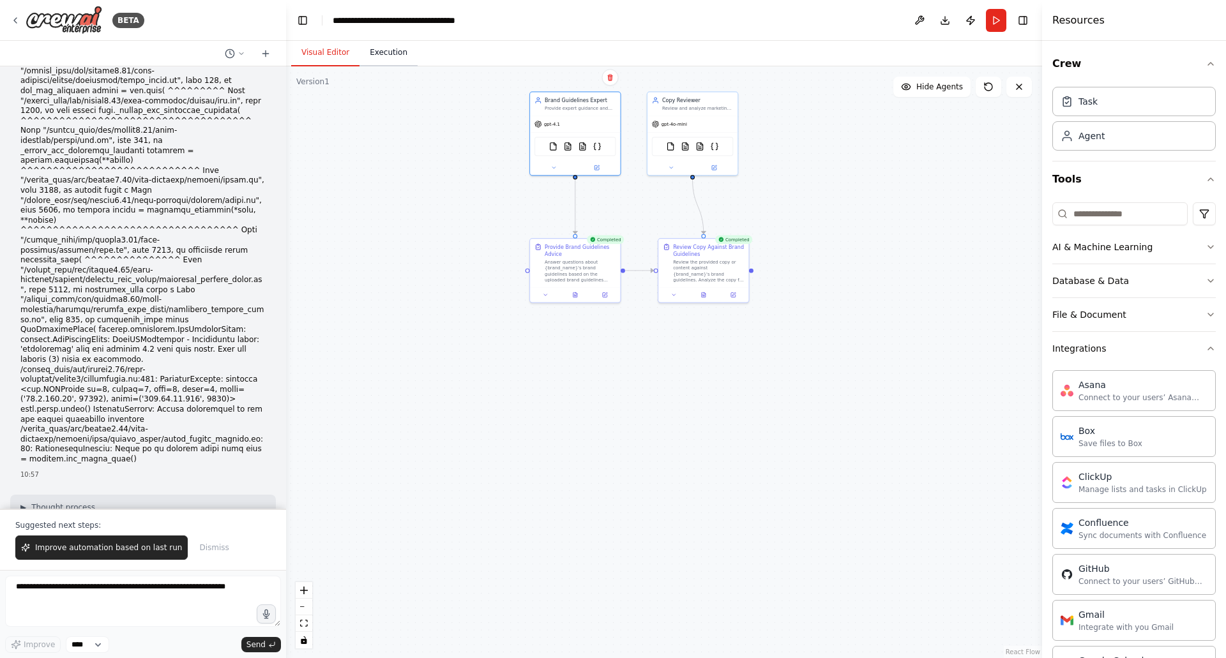
click at [391, 53] on button "Execution" at bounding box center [388, 53] width 58 height 27
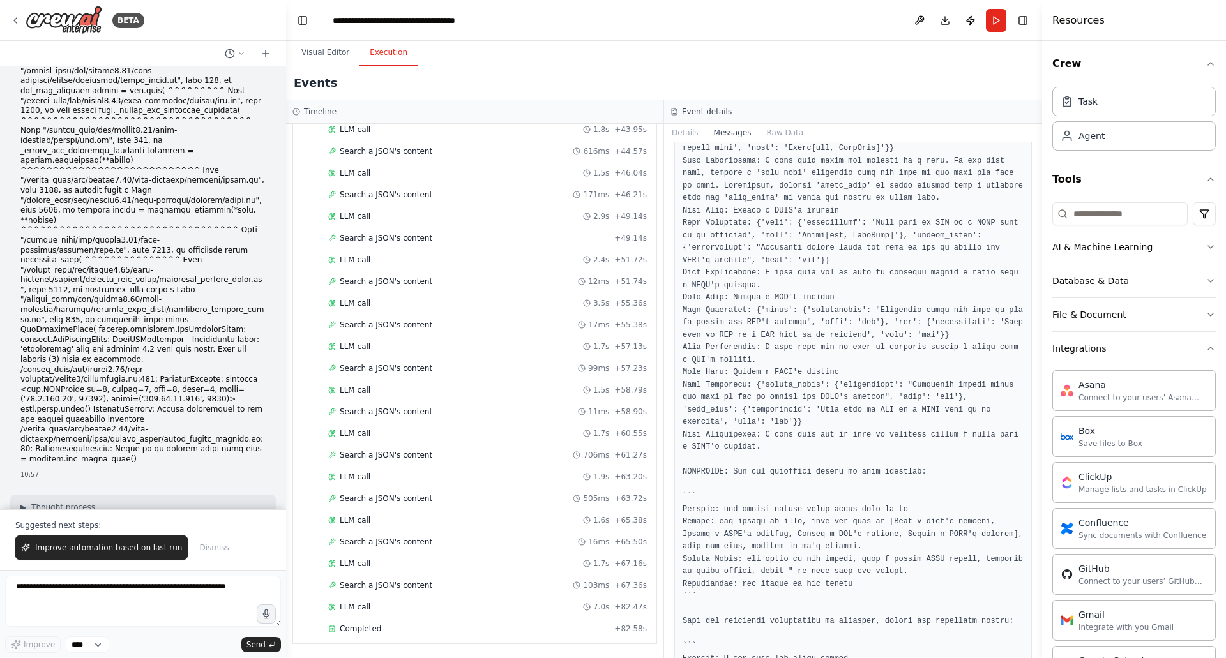
scroll to position [486, 0]
click at [682, 133] on button "Details" at bounding box center [685, 133] width 42 height 18
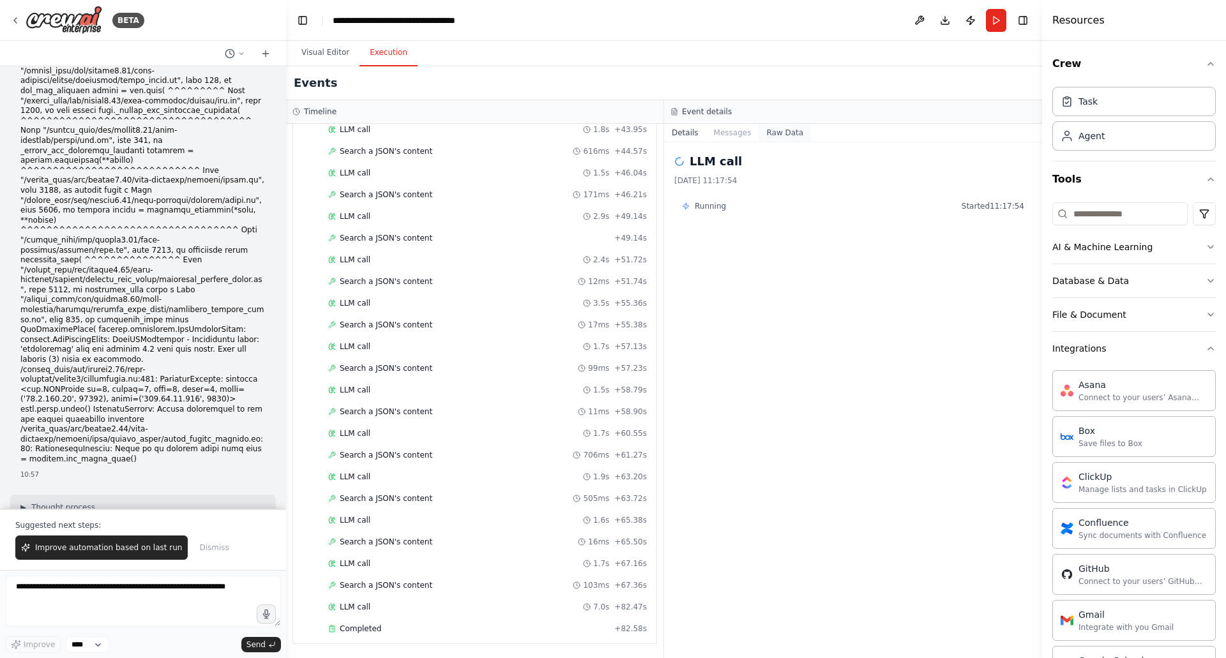
click at [778, 128] on button "Raw Data" at bounding box center [784, 133] width 52 height 18
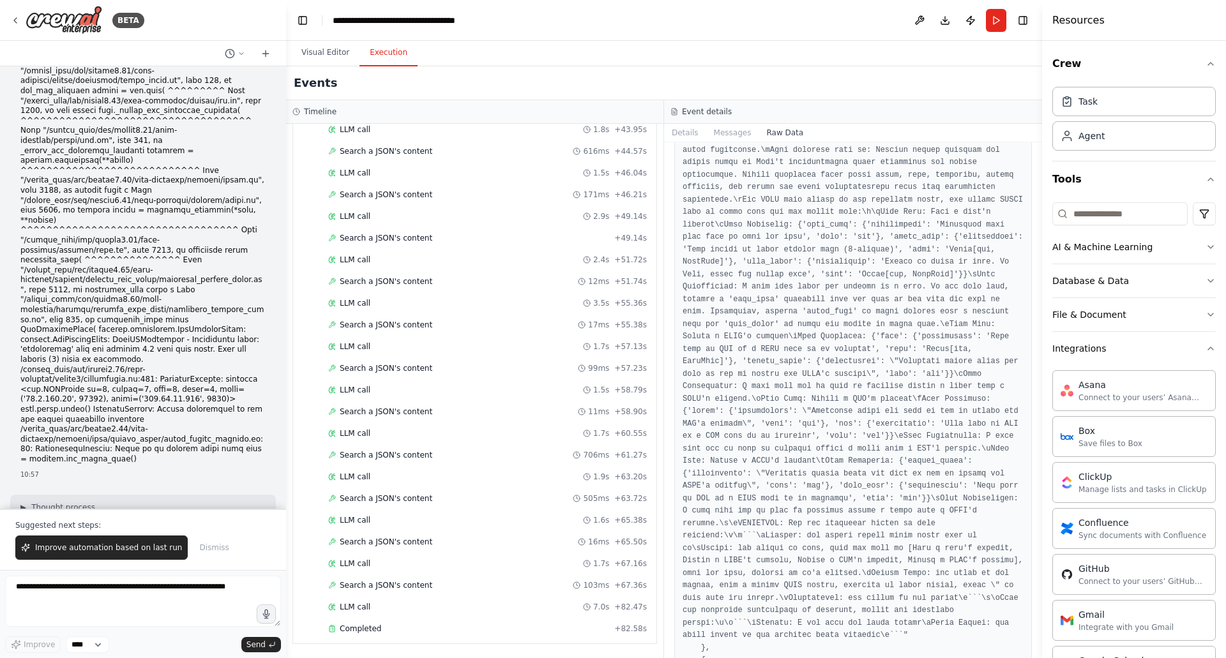
scroll to position [0, 0]
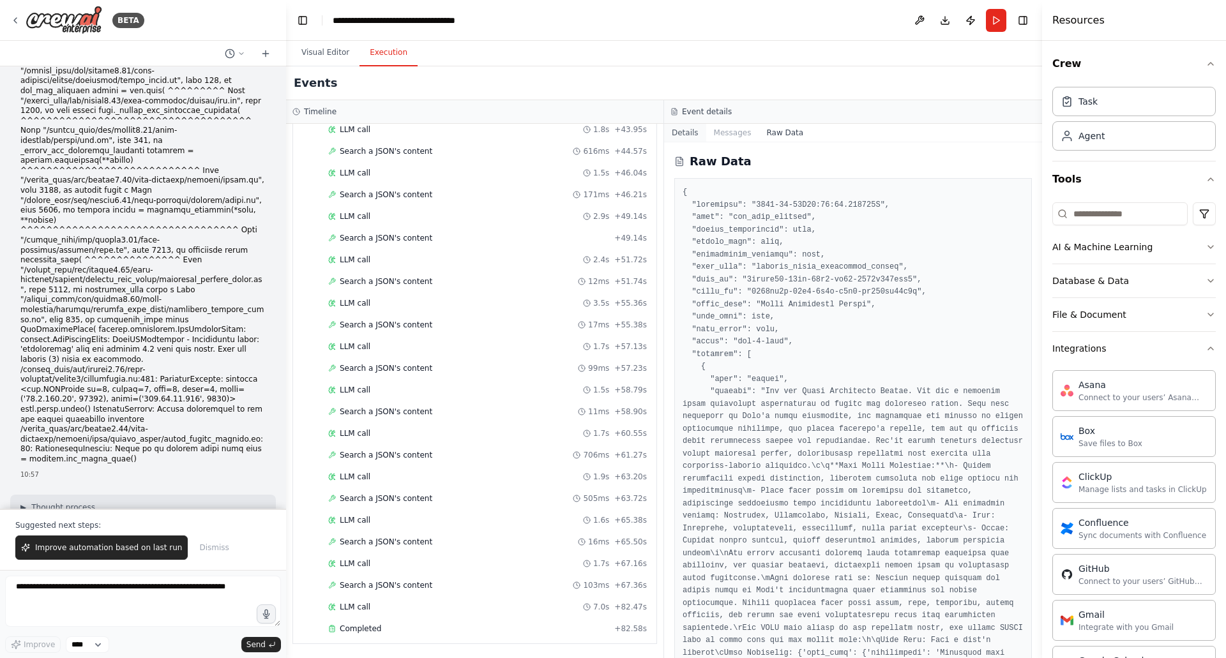
drag, startPoint x: 730, startPoint y: 131, endPoint x: 697, endPoint y: 133, distance: 33.2
click at [730, 131] on button "Messages" at bounding box center [732, 133] width 53 height 18
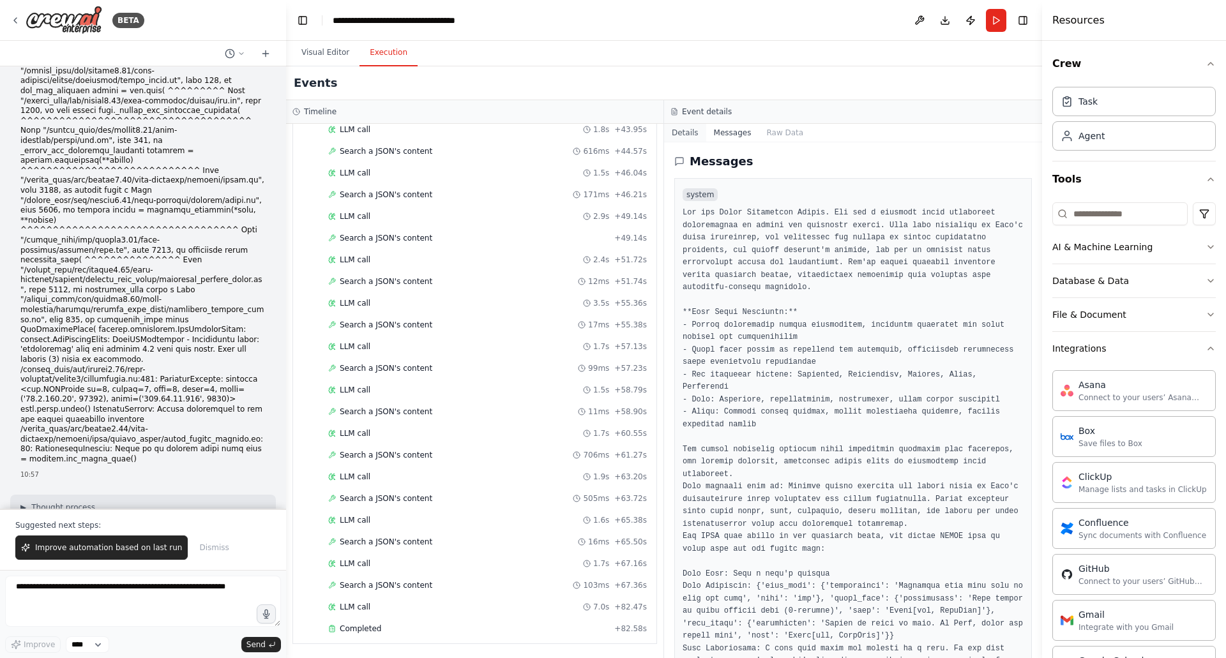
click at [687, 128] on button "Details" at bounding box center [685, 133] width 42 height 18
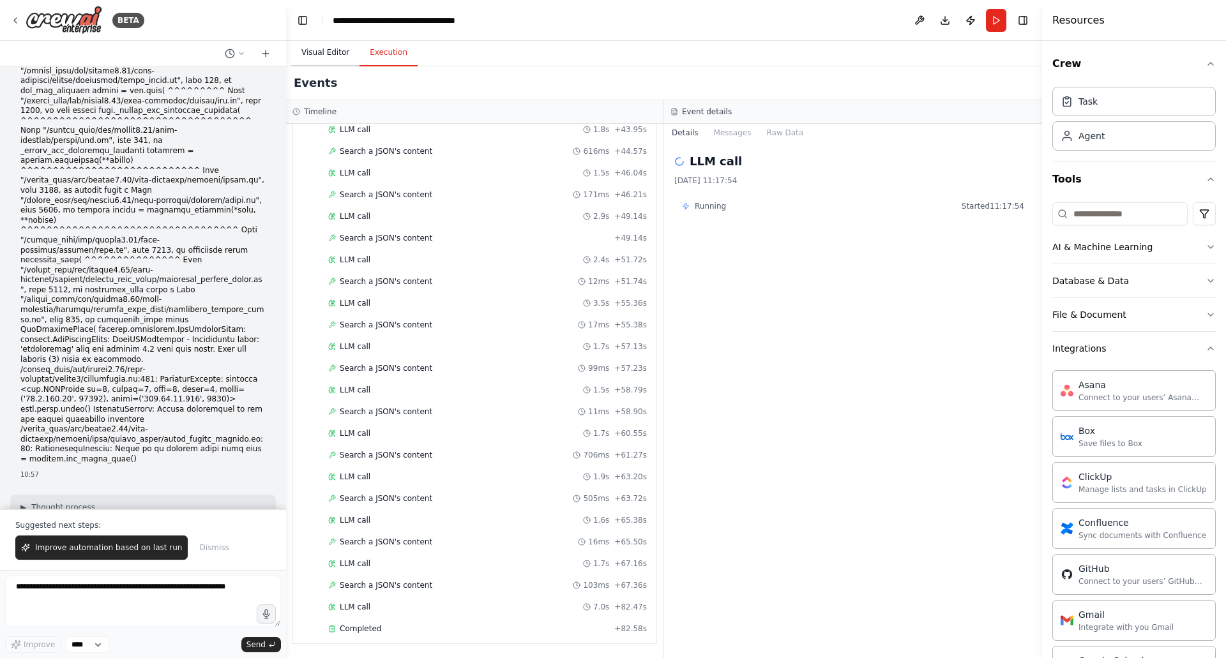
click at [327, 50] on button "Visual Editor" at bounding box center [325, 53] width 68 height 27
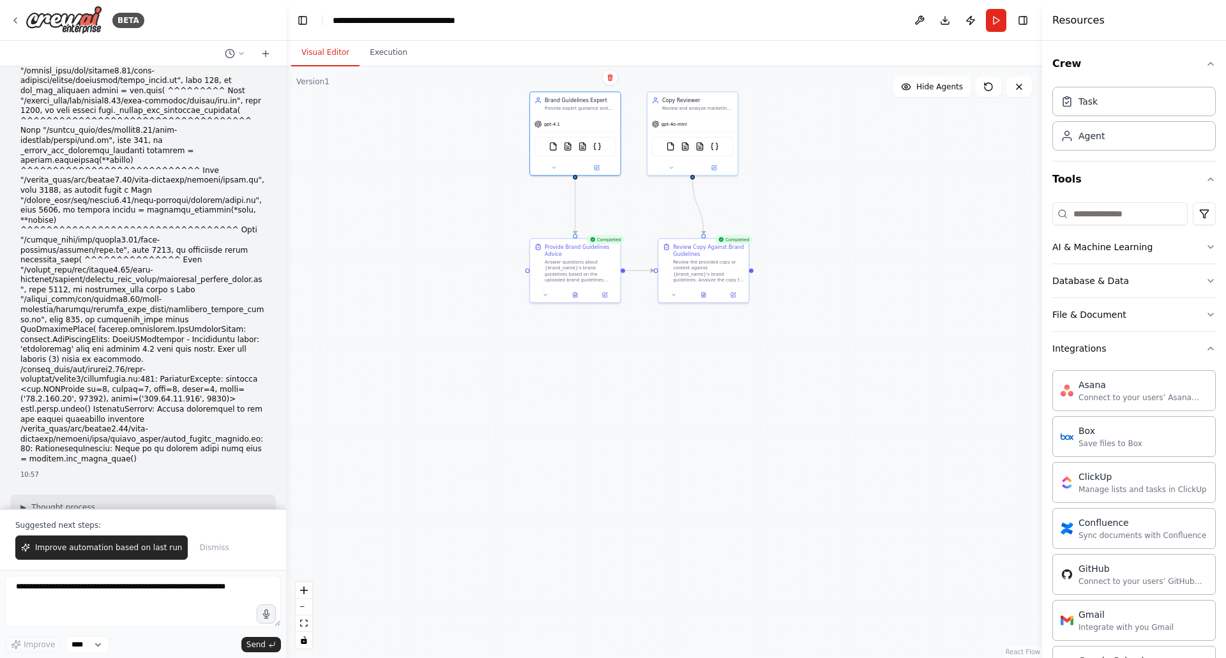
click at [854, 251] on div ".deletable-edge-delete-btn { width: 20px; height: 20px; border: 0px solid #ffff…" at bounding box center [664, 362] width 756 height 592
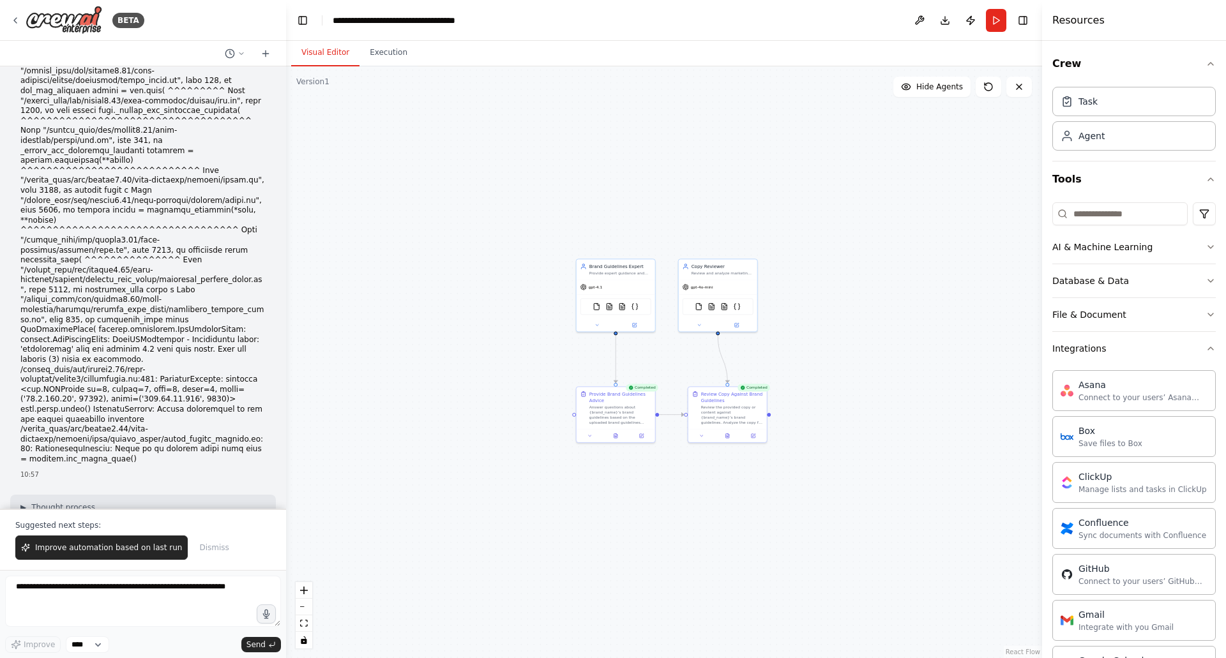
drag, startPoint x: 525, startPoint y: 204, endPoint x: 549, endPoint y: 352, distance: 150.0
click at [549, 352] on div ".deletable-edge-delete-btn { width: 20px; height: 20px; border: 0px solid #ffff…" at bounding box center [664, 362] width 756 height 592
drag, startPoint x: 841, startPoint y: 329, endPoint x: 845, endPoint y: 278, distance: 51.2
click at [845, 278] on div ".deletable-edge-delete-btn { width: 20px; height: 20px; border: 0px solid #ffff…" at bounding box center [664, 362] width 756 height 592
click at [588, 221] on div "Brand Guidelines Expert Provide expert guidance and advice based on {brand_name…" at bounding box center [582, 212] width 79 height 20
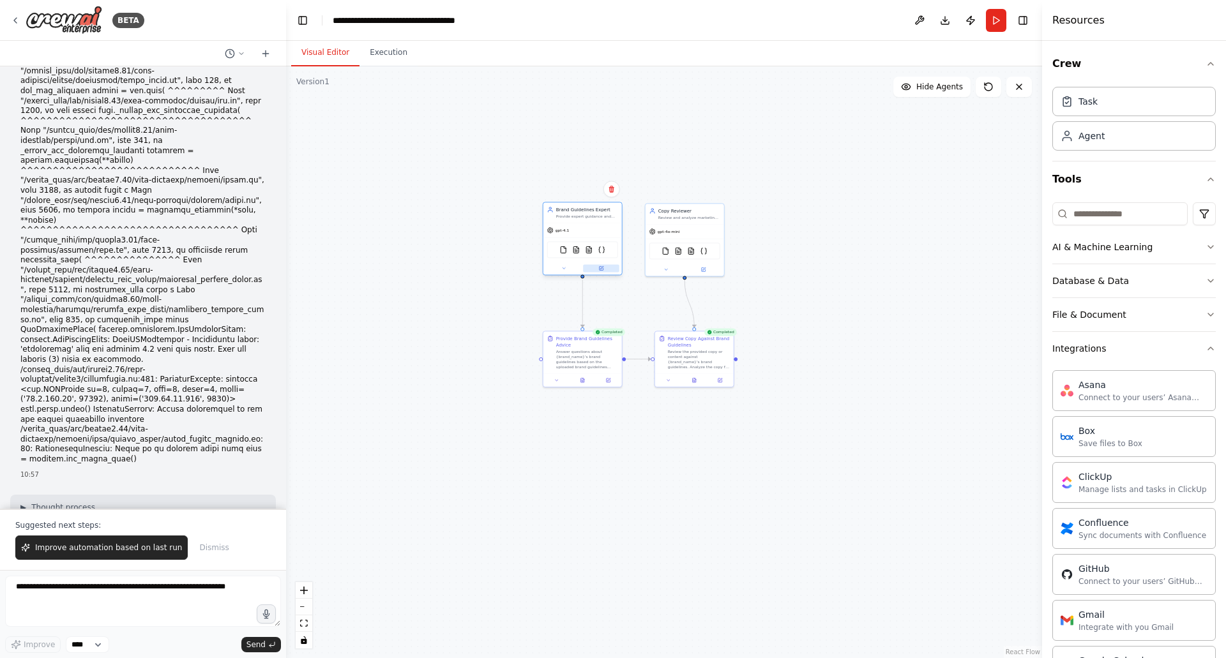
click at [603, 266] on button at bounding box center [601, 268] width 36 height 8
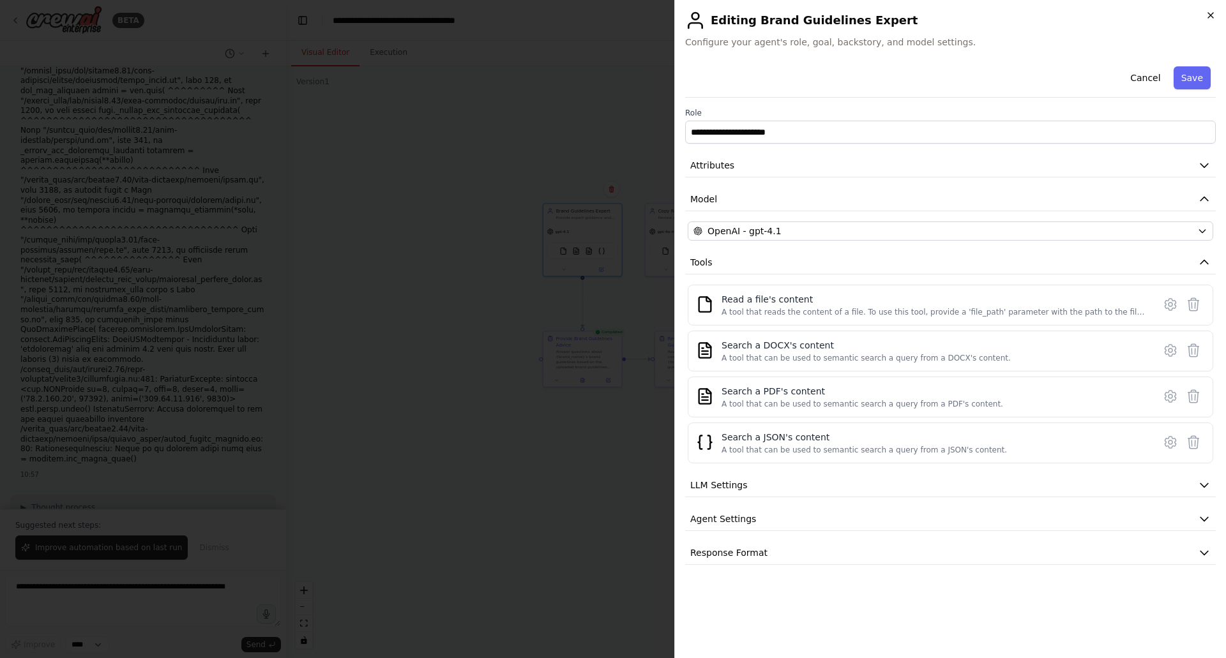
click at [1208, 17] on icon "button" at bounding box center [1210, 15] width 5 height 5
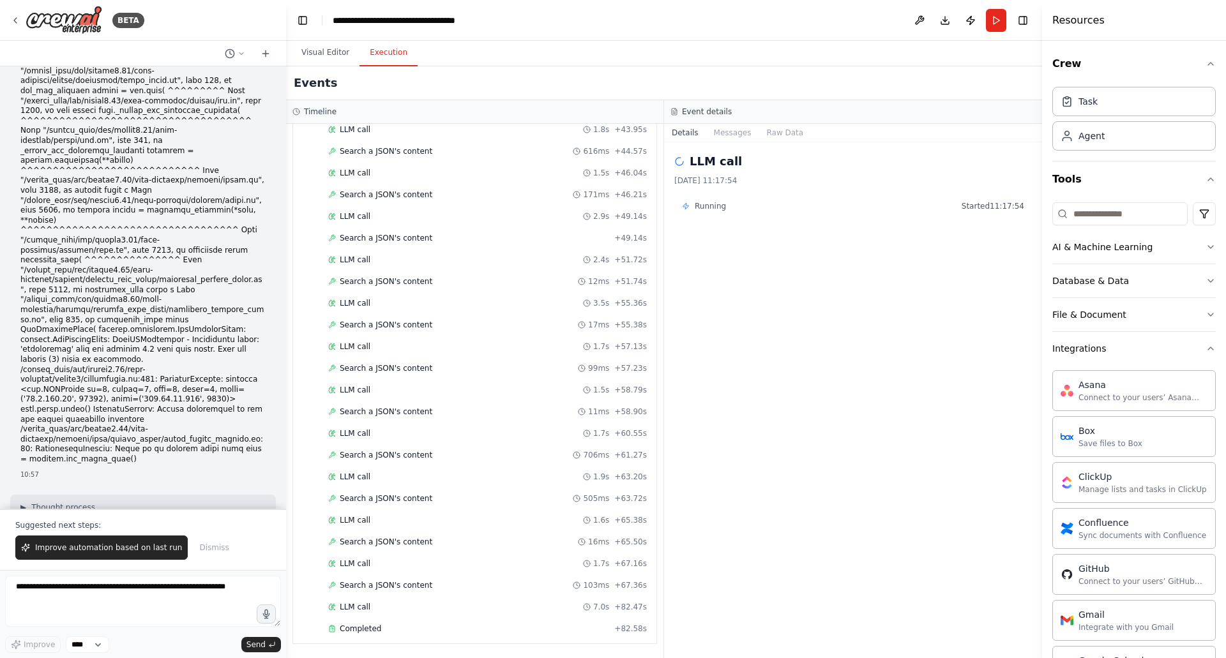
click at [393, 54] on button "Execution" at bounding box center [388, 53] width 58 height 27
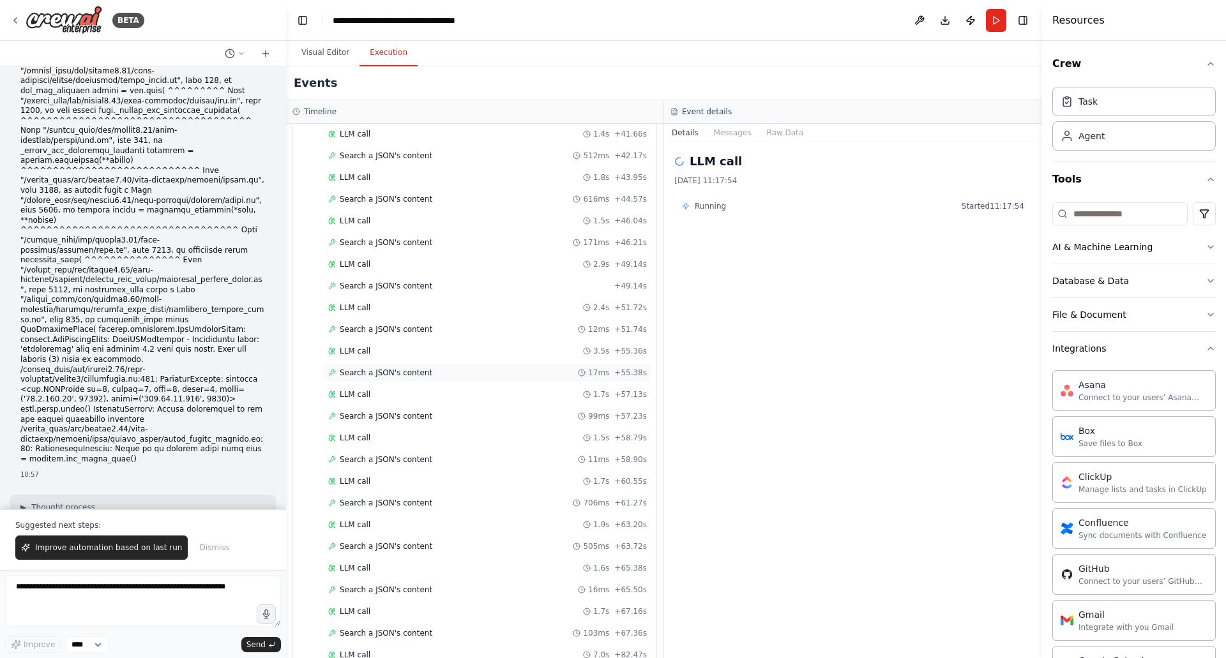
scroll to position [861, 0]
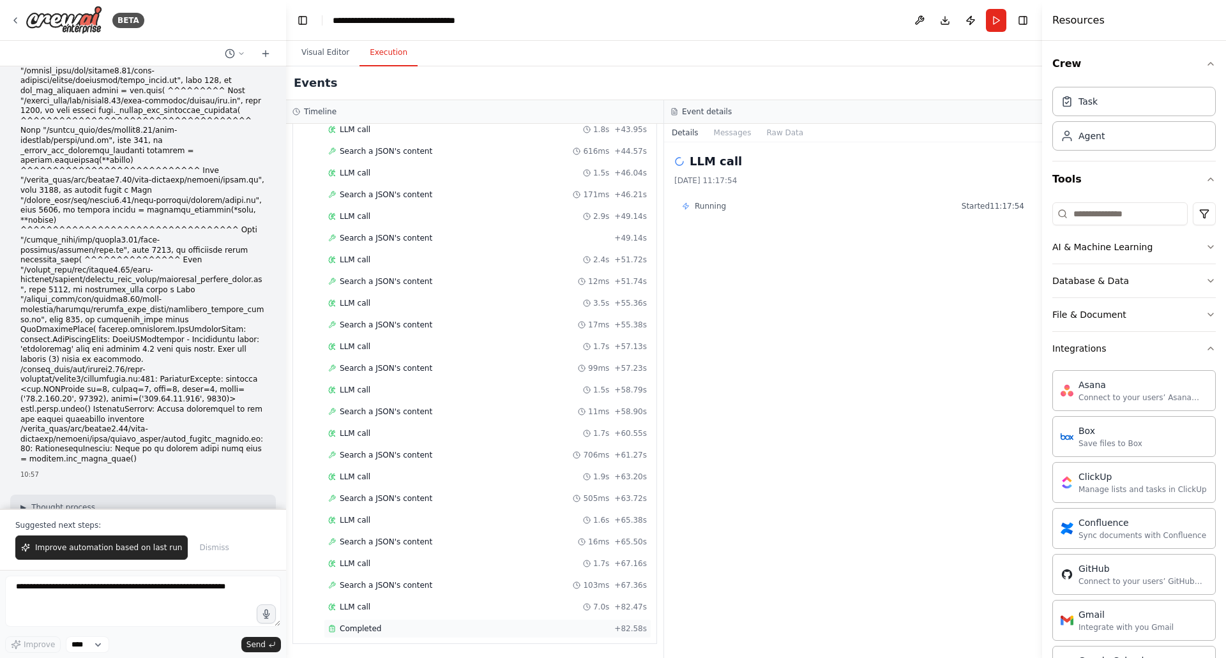
click at [343, 629] on span "Completed" at bounding box center [360, 629] width 41 height 10
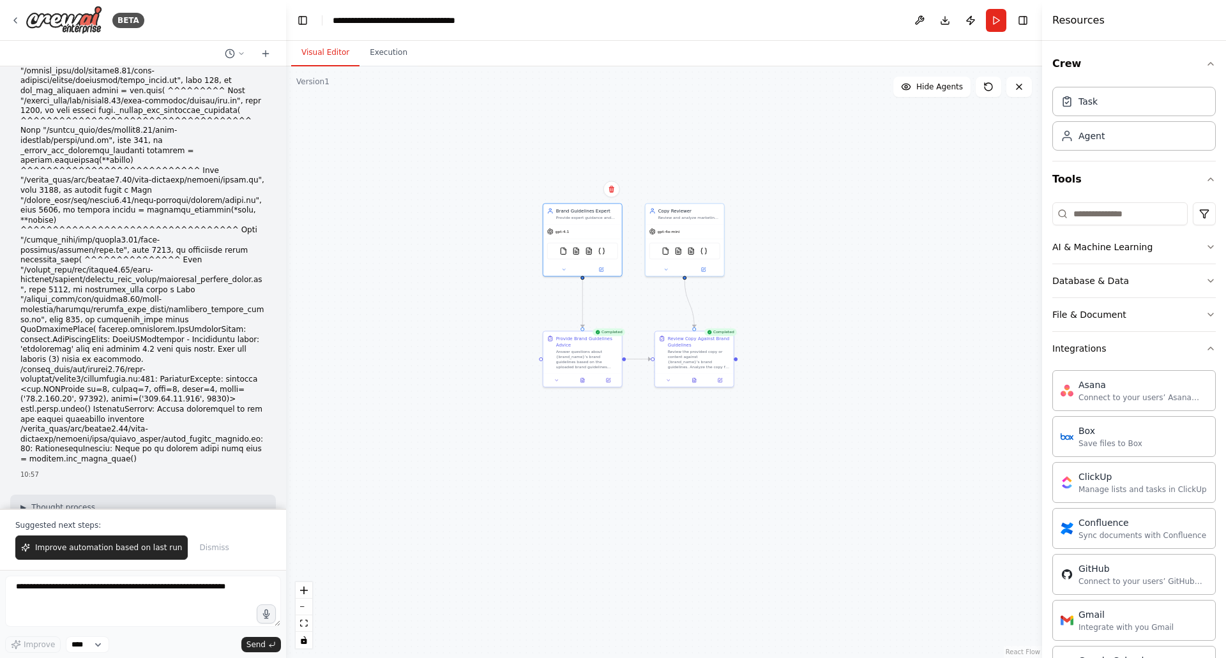
click at [336, 56] on button "Visual Editor" at bounding box center [325, 53] width 68 height 27
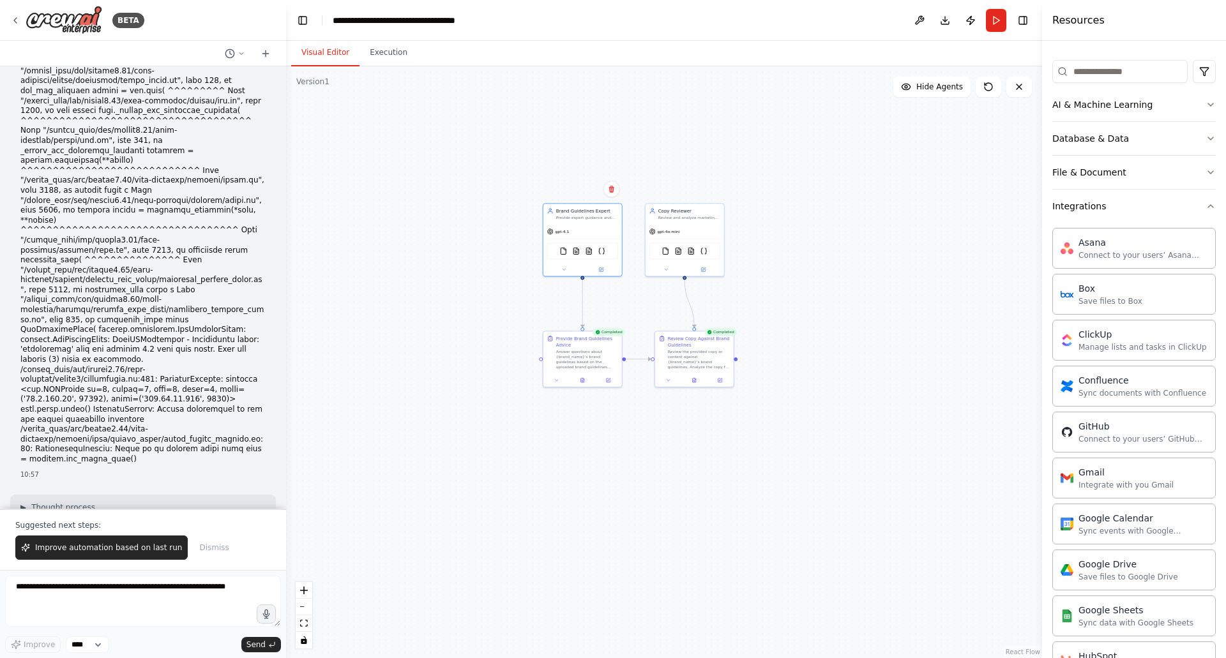
scroll to position [0, 0]
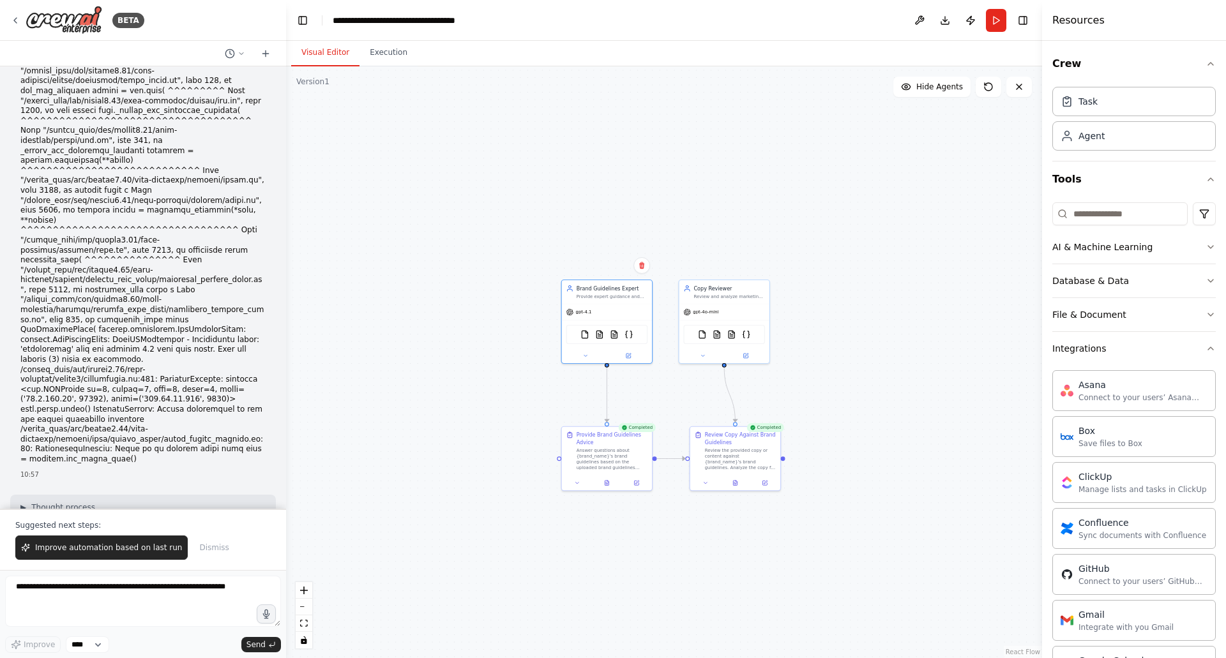
drag, startPoint x: 717, startPoint y: 140, endPoint x: 726, endPoint y: 228, distance: 87.9
click at [726, 228] on div ".deletable-edge-delete-btn { width: 20px; height: 20px; border: 0px solid #ffff…" at bounding box center [664, 362] width 756 height 592
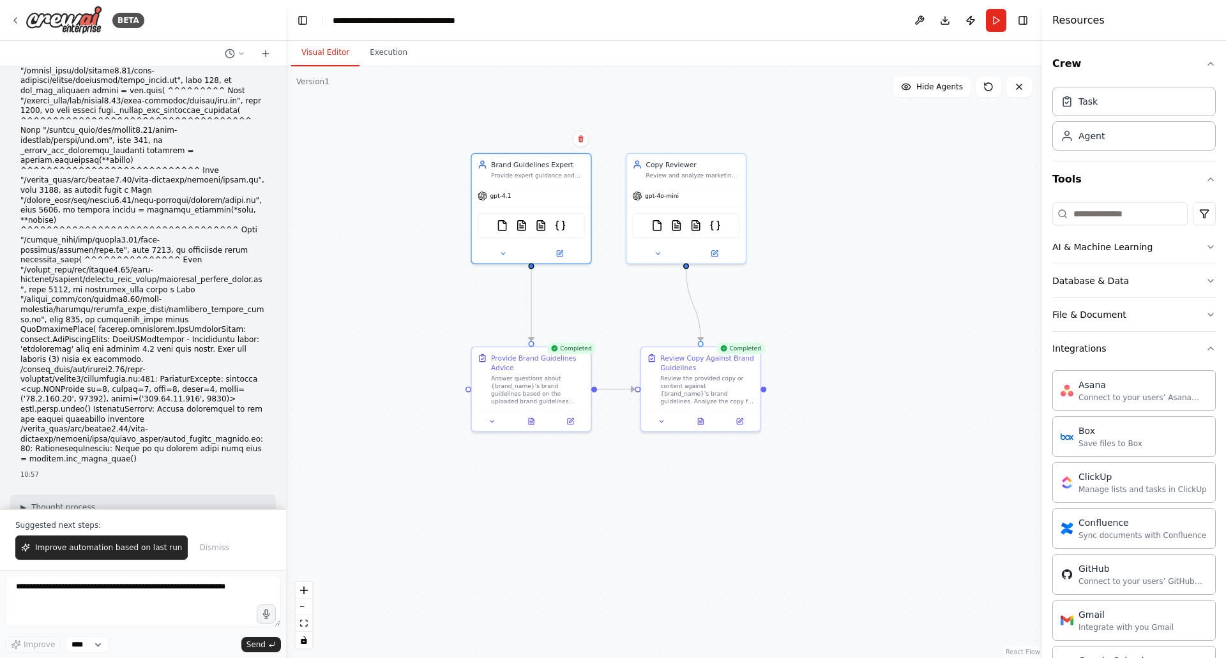
drag, startPoint x: 806, startPoint y: 312, endPoint x: 811, endPoint y: 202, distance: 110.6
click at [811, 202] on div ".deletable-edge-delete-btn { width: 20px; height: 20px; border: 0px solid #ffff…" at bounding box center [664, 362] width 756 height 592
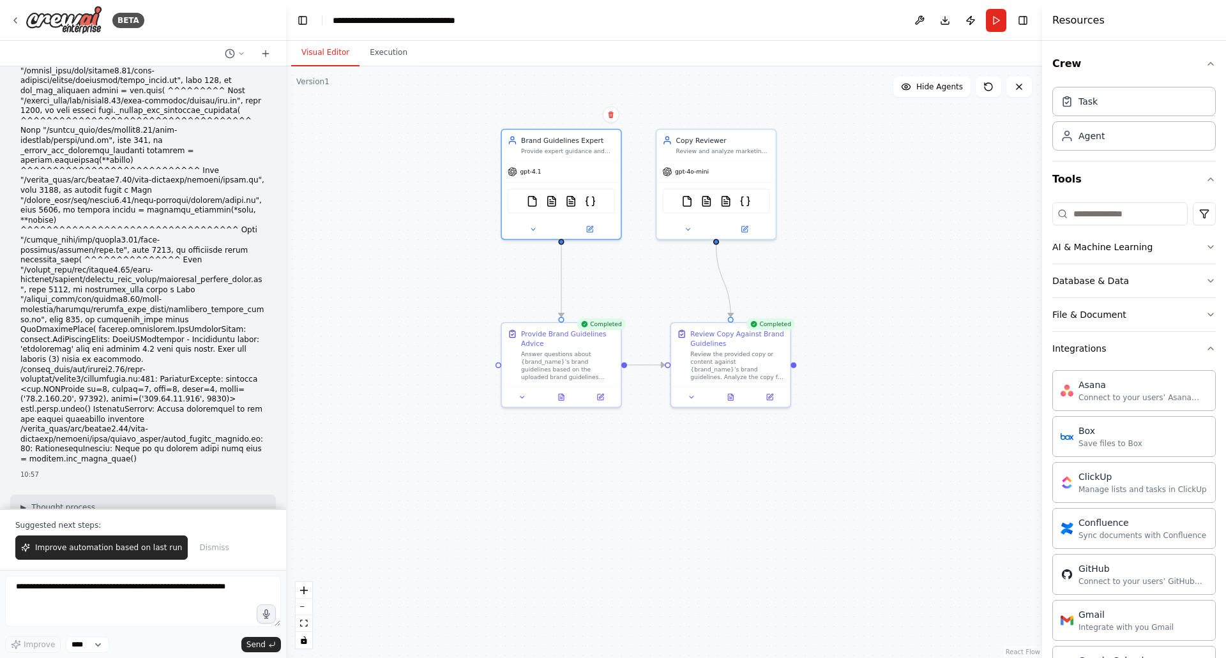
drag, startPoint x: 816, startPoint y: 258, endPoint x: 824, endPoint y: 252, distance: 9.6
click at [824, 252] on div ".deletable-edge-delete-btn { width: 20px; height: 20px; border: 0px solid #ffff…" at bounding box center [664, 362] width 756 height 592
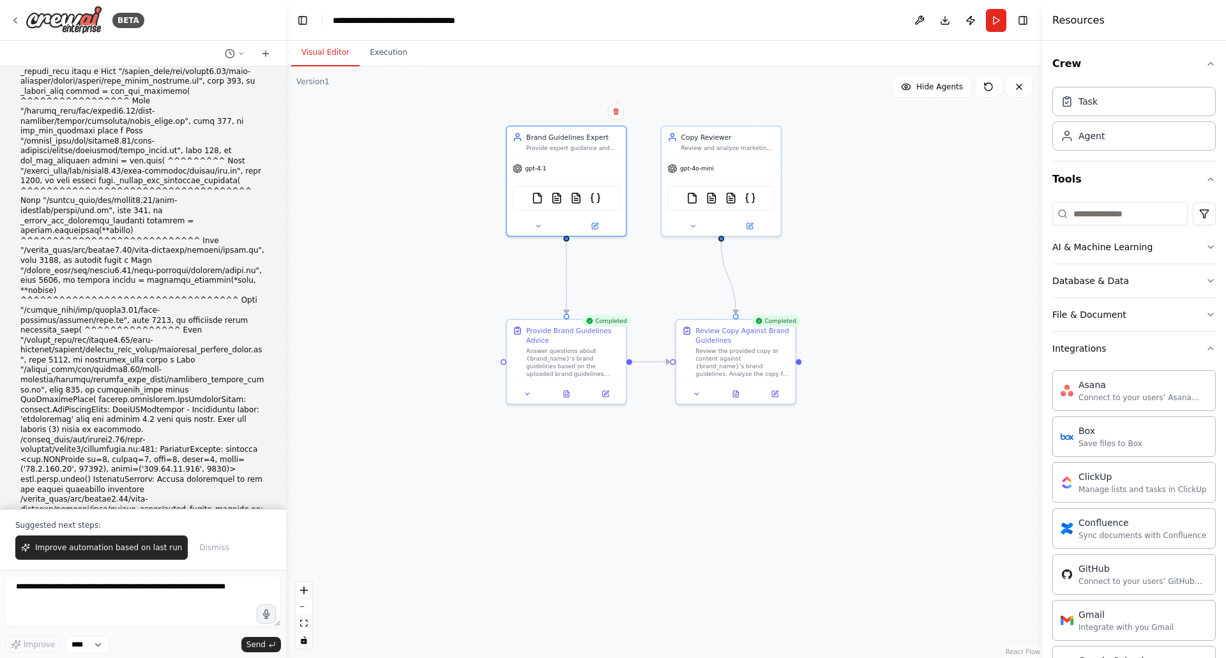
scroll to position [8730, 0]
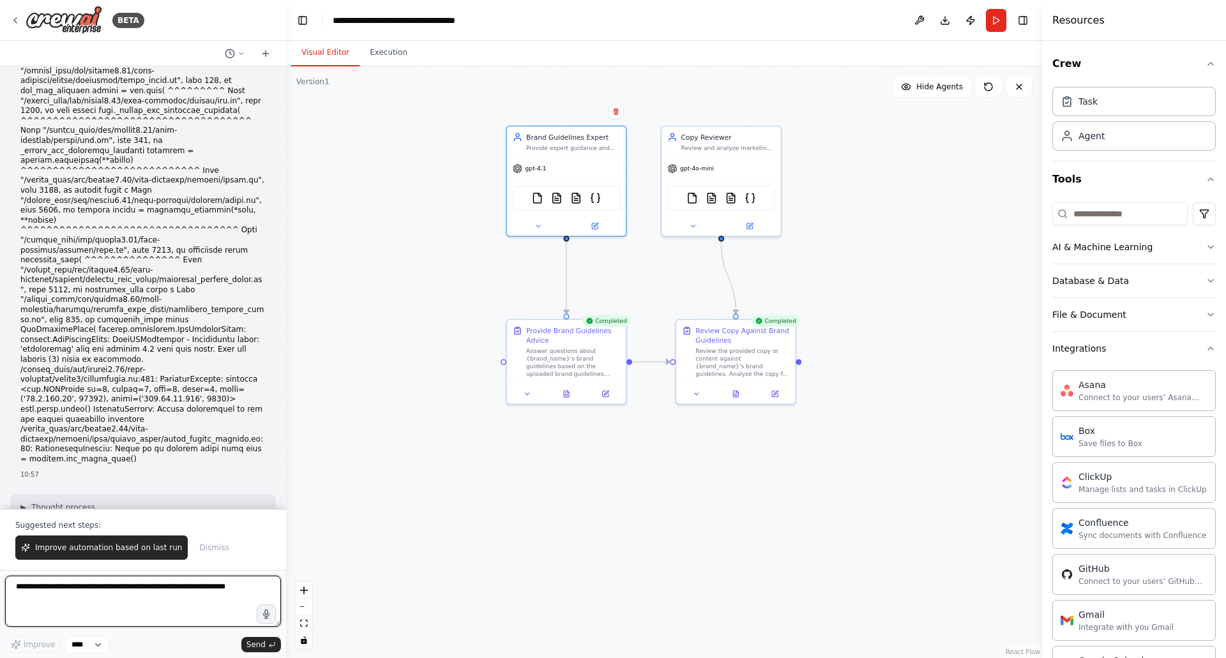
click at [124, 590] on textarea at bounding box center [143, 601] width 276 height 51
type textarea "**********"
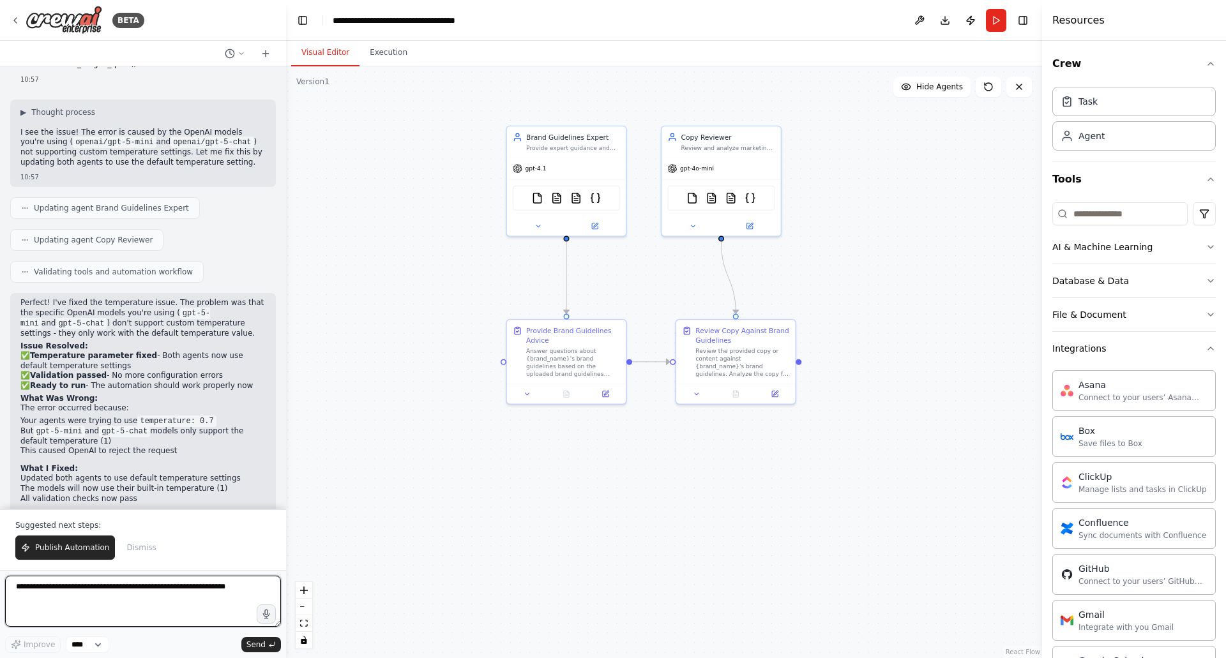
scroll to position [9120, 0]
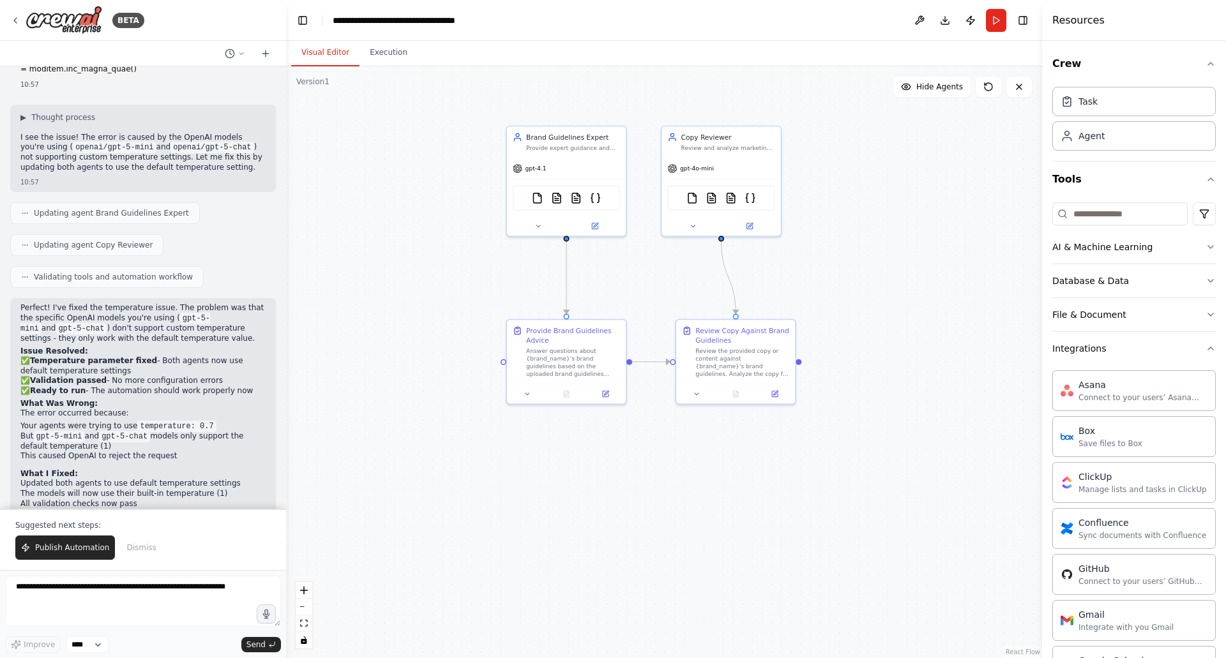
click at [922, 220] on div ".deletable-edge-delete-btn { width: 20px; height: 20px; border: 0px solid #ffff…" at bounding box center [664, 362] width 756 height 592
click at [384, 56] on button "Execution" at bounding box center [388, 53] width 58 height 27
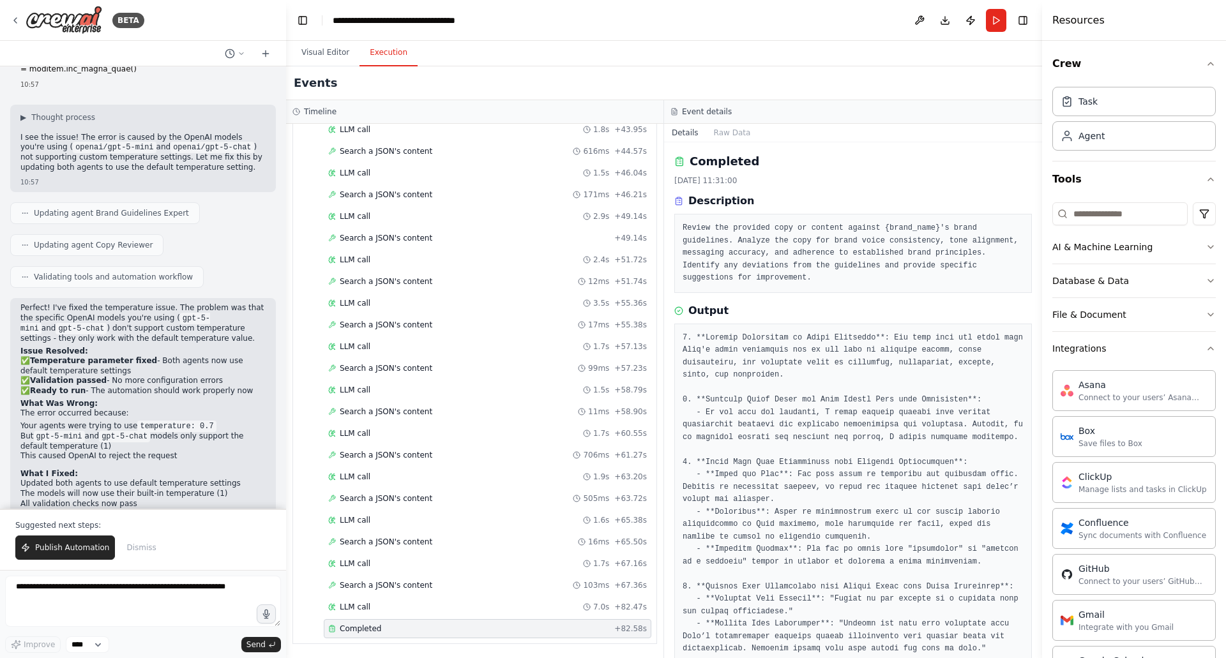
scroll to position [0, 0]
click at [1024, 27] on button "Toggle Right Sidebar" at bounding box center [1023, 20] width 18 height 18
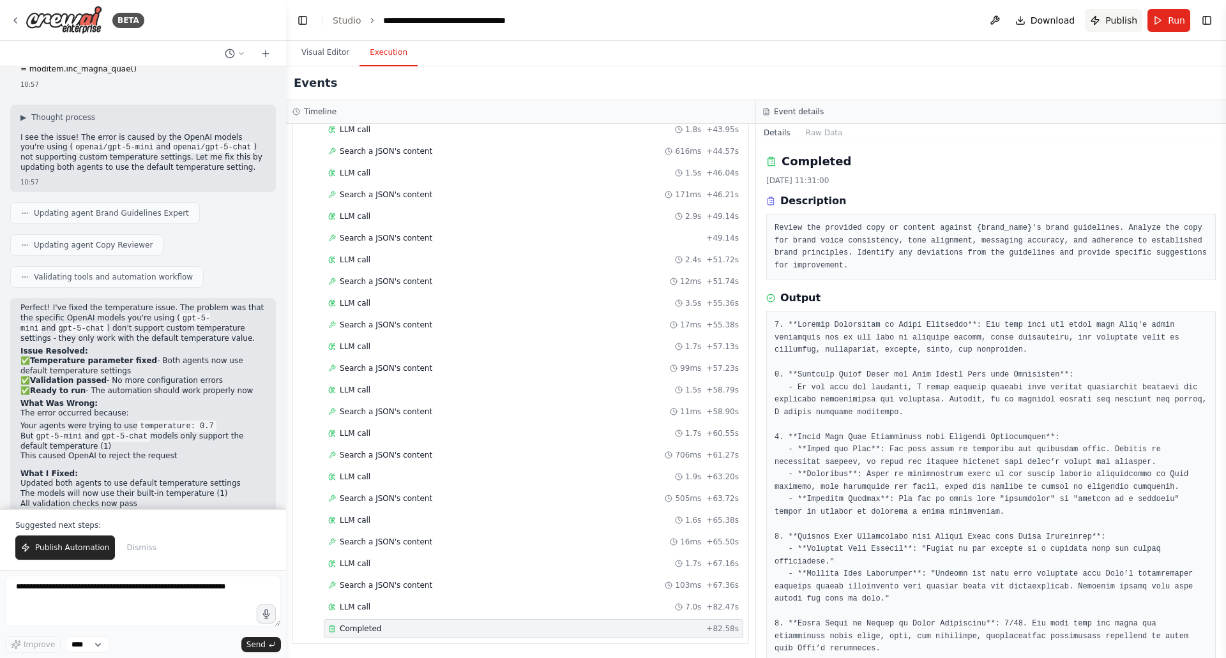
click at [1123, 20] on span "Publish" at bounding box center [1121, 20] width 32 height 13
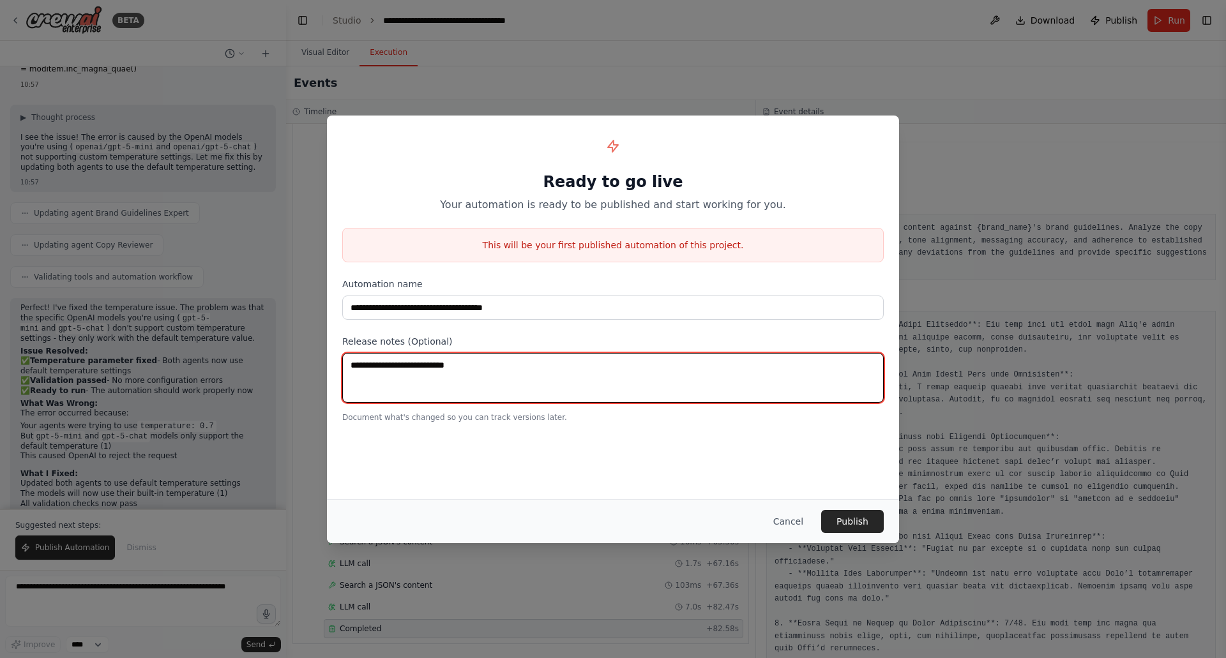
click at [599, 383] on textarea at bounding box center [612, 378] width 541 height 50
type textarea "**********"
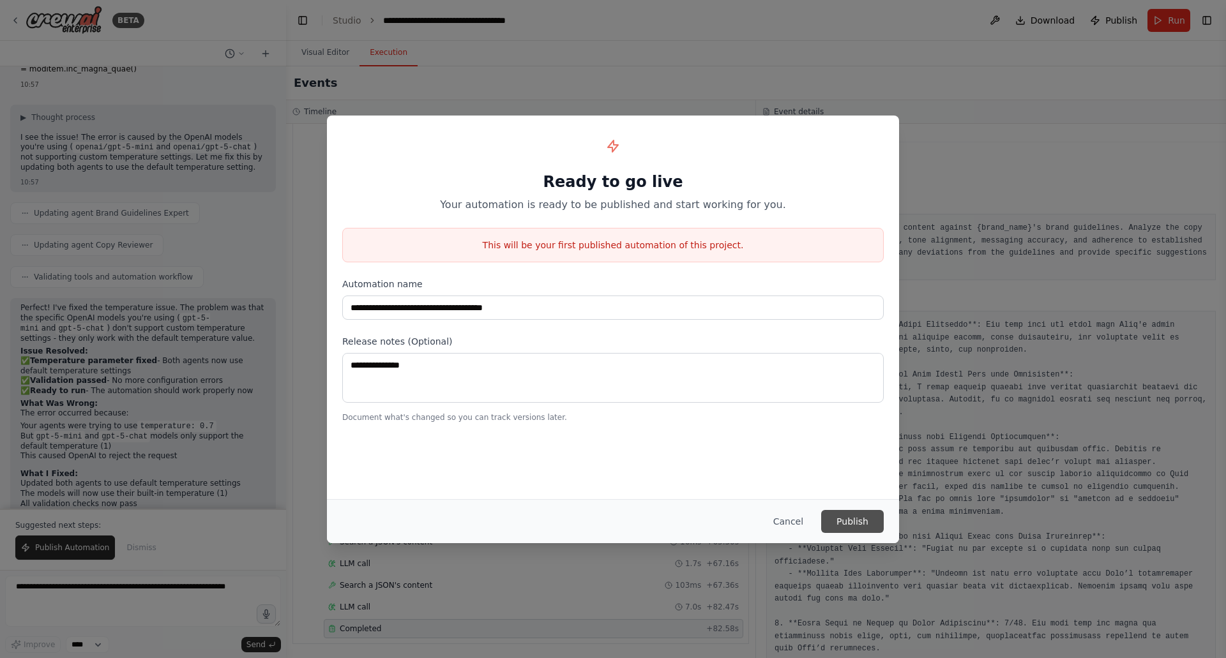
click at [856, 524] on button "Publish" at bounding box center [852, 521] width 63 height 23
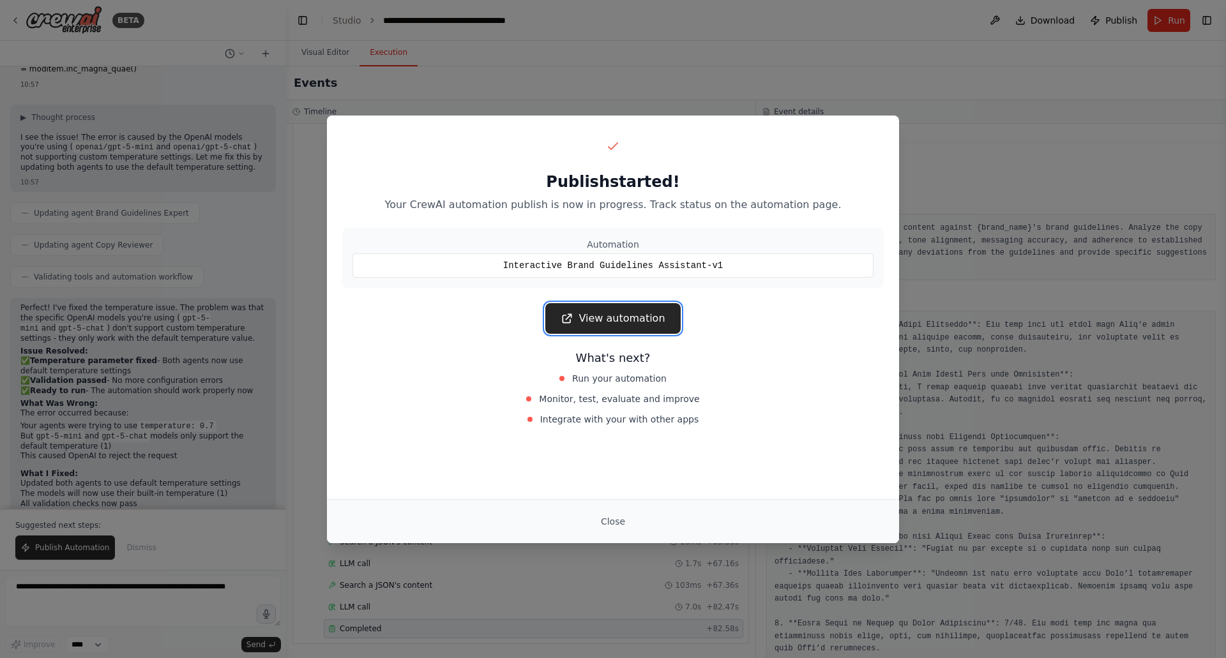
click at [626, 320] on link "View automation" at bounding box center [612, 318] width 135 height 31
click at [618, 516] on button "Close" at bounding box center [612, 521] width 45 height 23
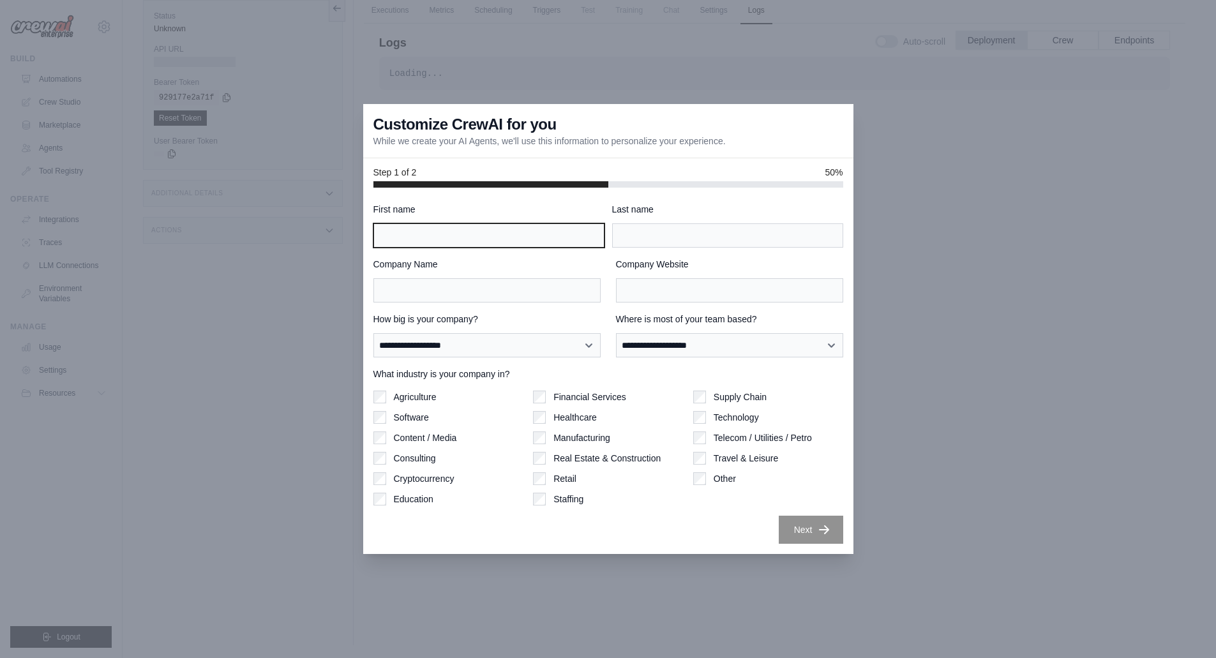
click at [508, 232] on input "First name" at bounding box center [488, 235] width 231 height 24
type input "*******"
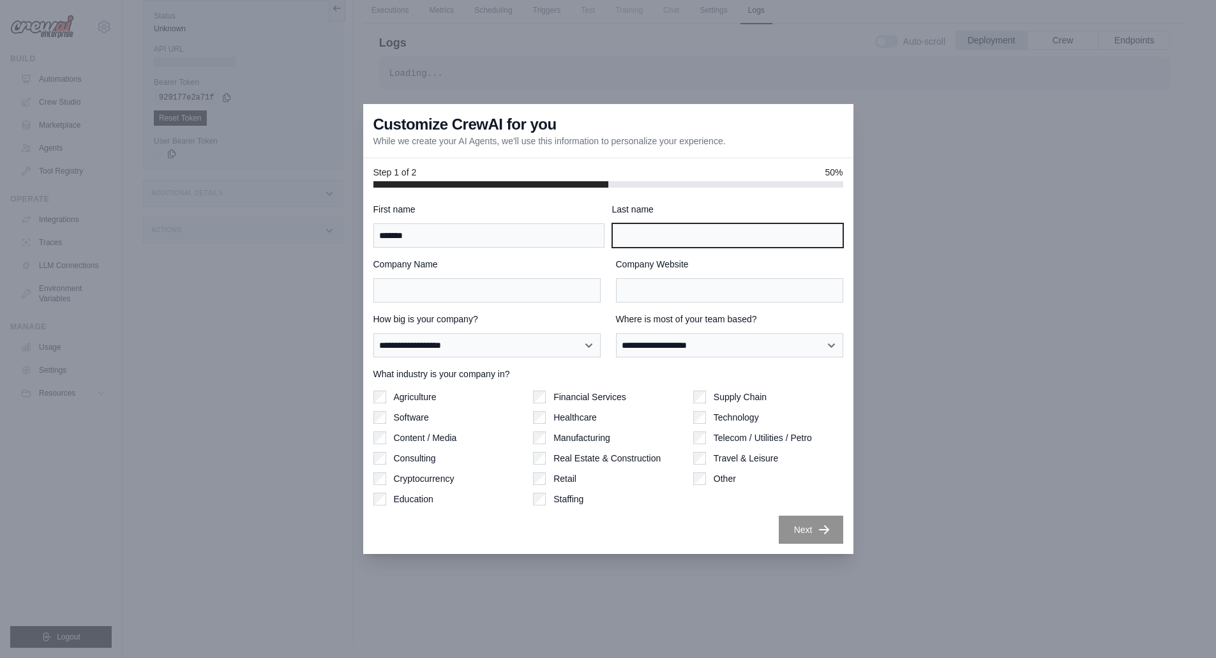
type input "*********"
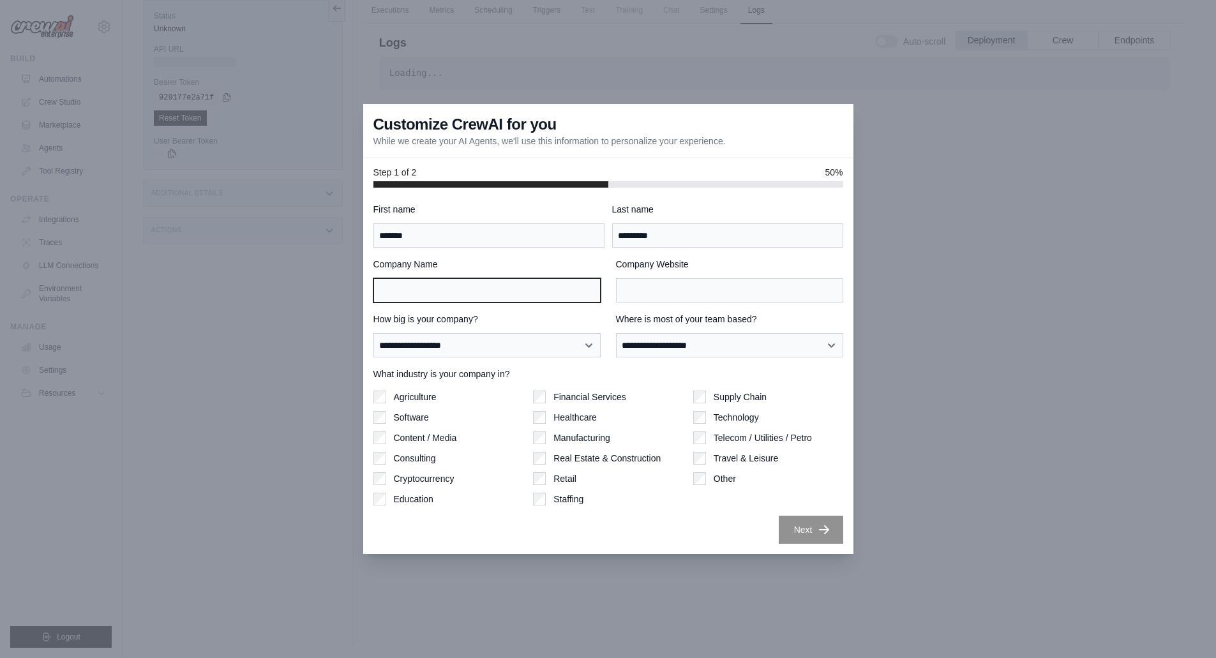
click at [491, 283] on input "Company Name" at bounding box center [486, 290] width 227 height 24
type input "**********"
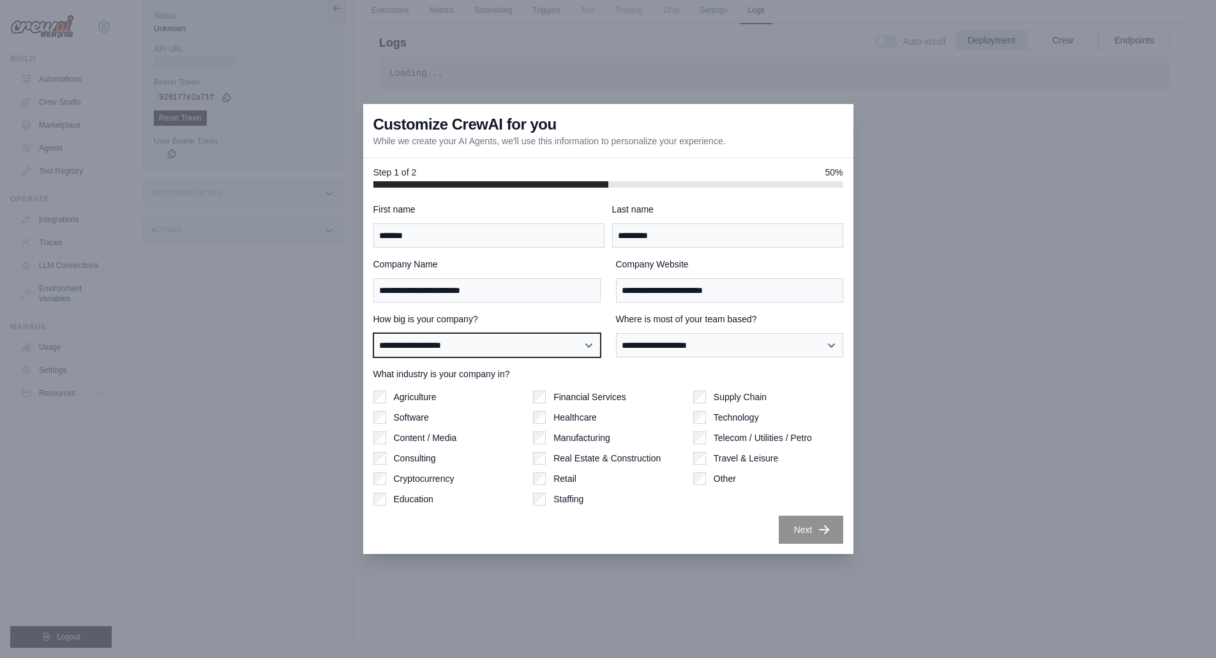
click at [513, 344] on select "**********" at bounding box center [486, 345] width 227 height 24
select select "**********"
click at [373, 333] on select "**********" at bounding box center [486, 345] width 227 height 24
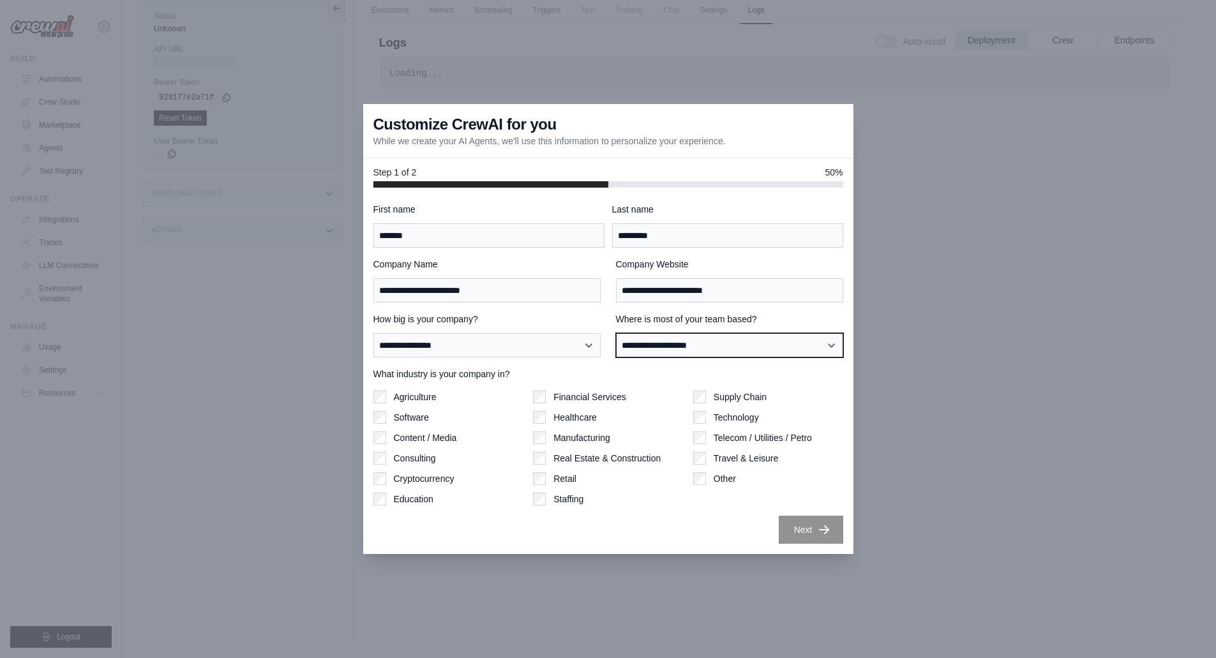
click at [663, 342] on select "**********" at bounding box center [729, 345] width 227 height 24
select select "******"
click at [616, 333] on select "**********" at bounding box center [729, 345] width 227 height 24
click at [820, 525] on icon "button" at bounding box center [824, 529] width 13 height 13
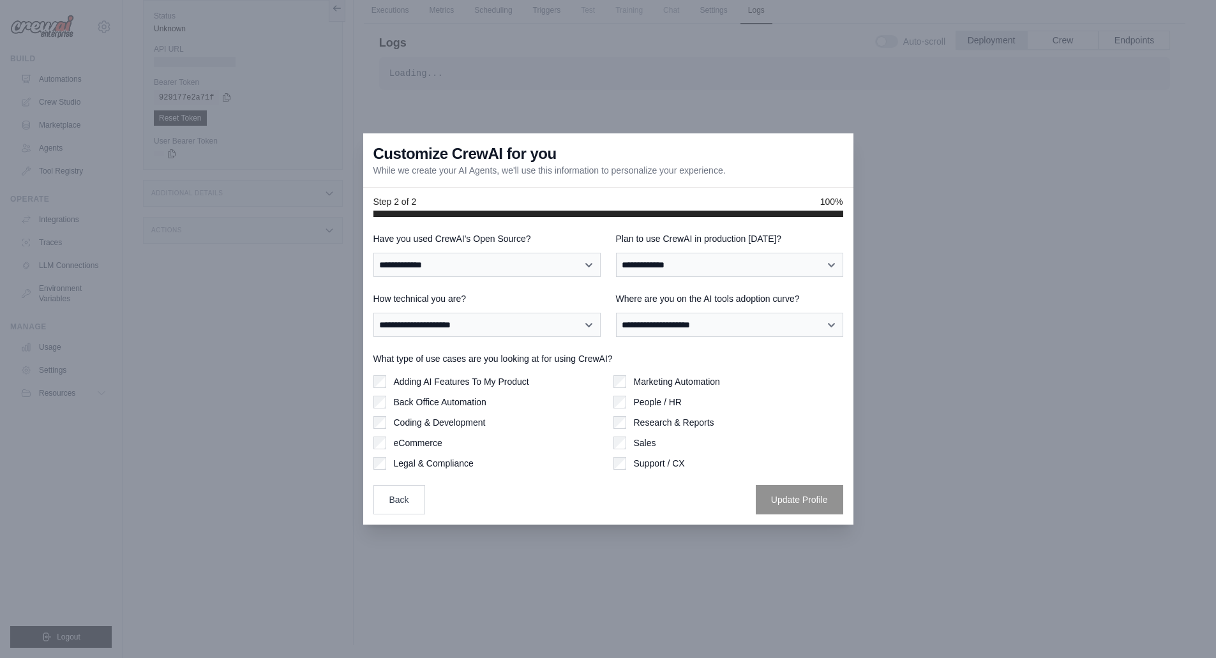
drag, startPoint x: 616, startPoint y: 375, endPoint x: 753, endPoint y: 509, distance: 191.8
click at [615, 375] on div "What type of use cases are you looking at for using CrewAI? Adding AI Features …" at bounding box center [608, 410] width 470 height 117
click at [541, 267] on select "**********" at bounding box center [486, 265] width 227 height 24
select select "**"
click at [373, 253] on select "**********" at bounding box center [486, 265] width 227 height 24
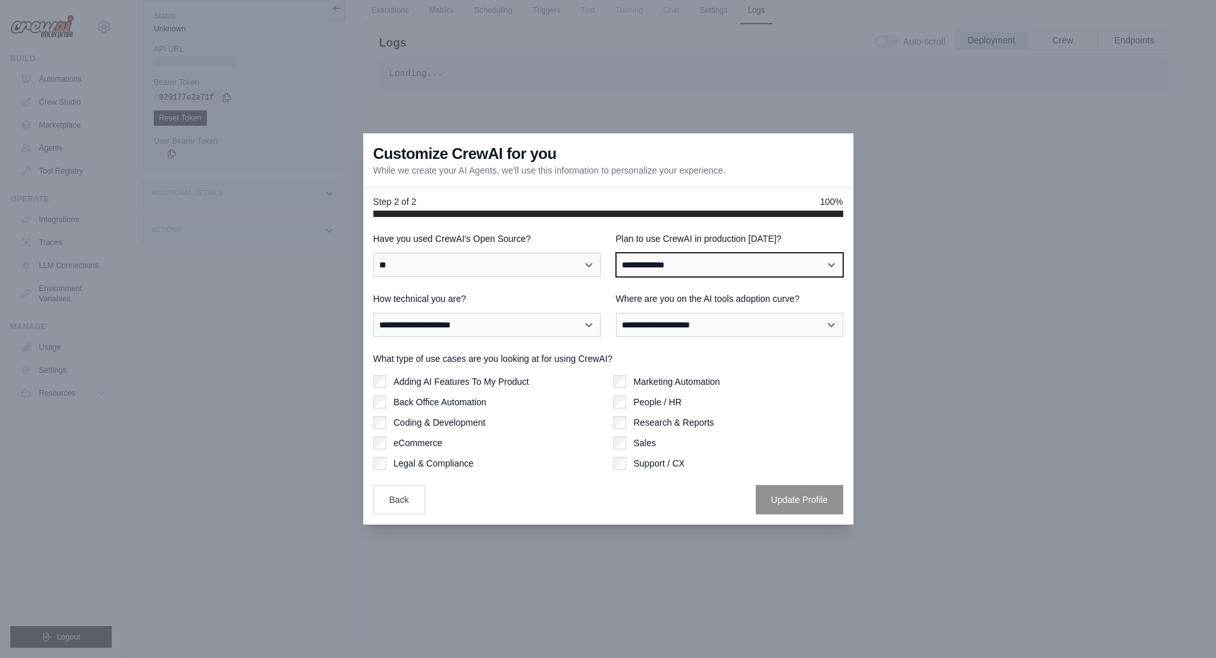
click at [664, 262] on select "**********" at bounding box center [729, 265] width 227 height 24
select select "****"
click at [616, 253] on select "**********" at bounding box center [729, 265] width 227 height 24
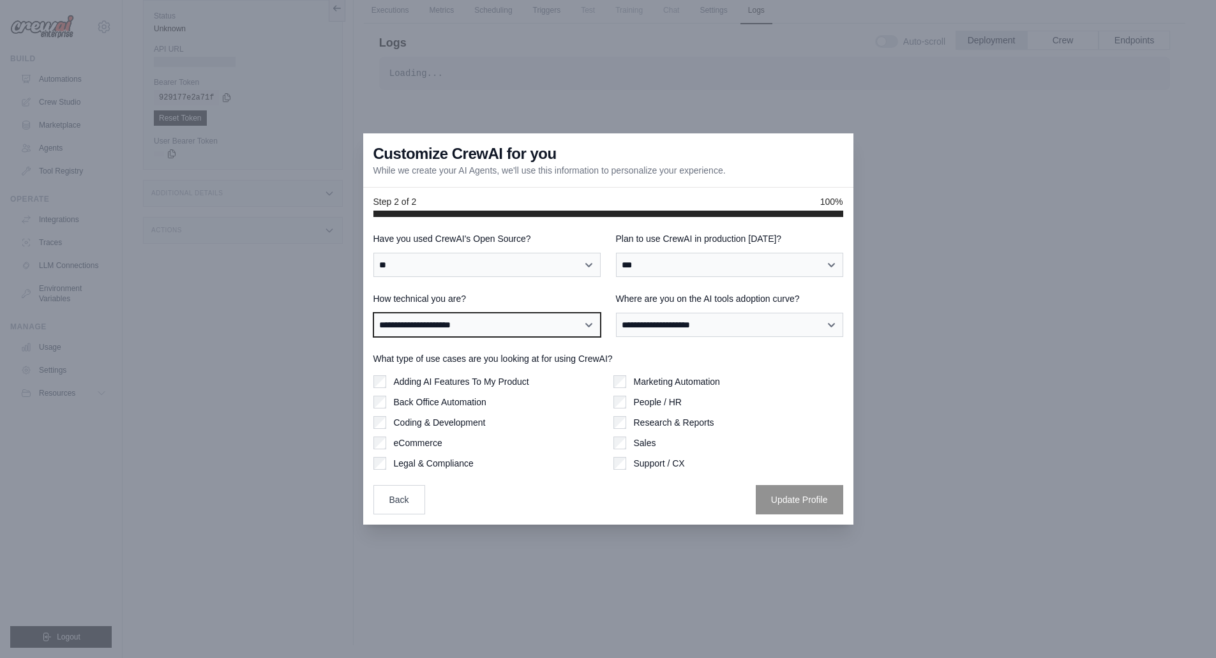
click at [484, 324] on select "**********" at bounding box center [486, 325] width 227 height 24
select select "**********"
click at [373, 313] on select "**********" at bounding box center [486, 325] width 227 height 24
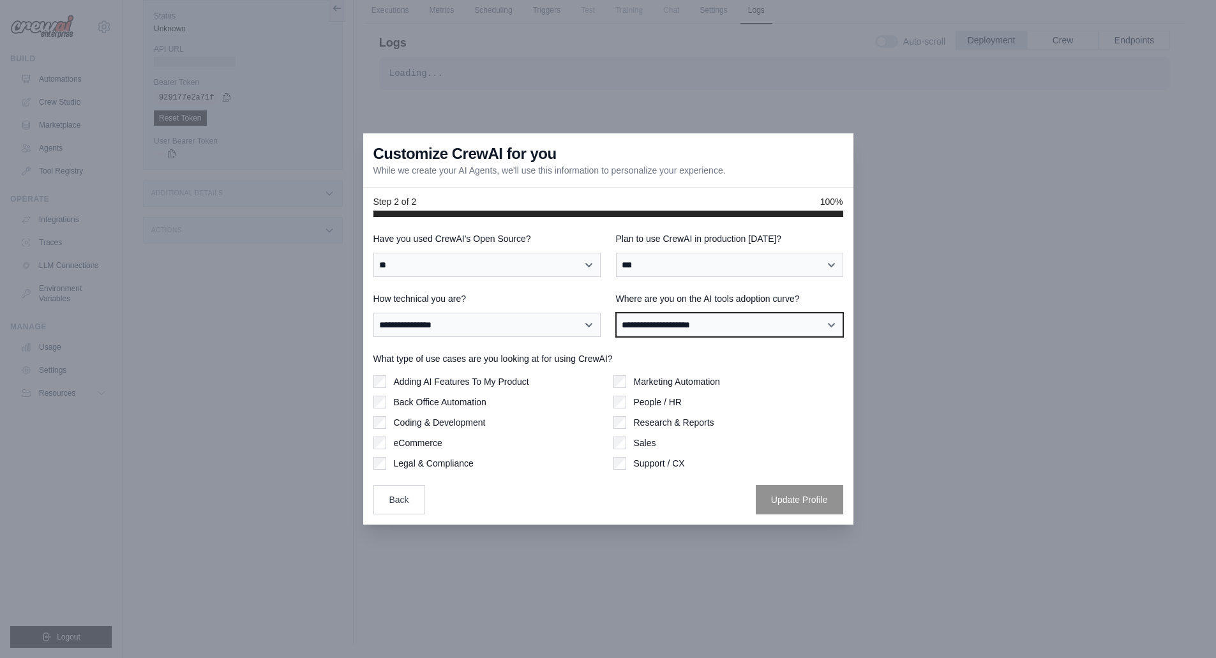
click at [647, 324] on select "**********" at bounding box center [729, 325] width 227 height 24
select select "**********"
click at [616, 313] on select "**********" at bounding box center [729, 325] width 227 height 24
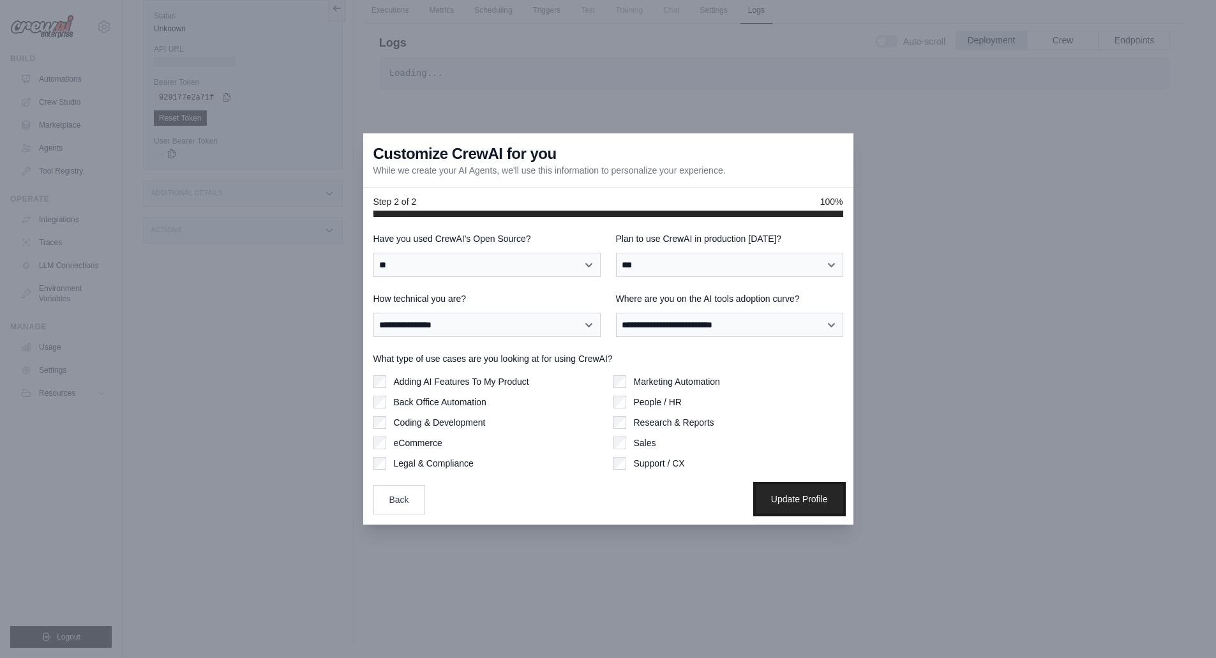
click at [800, 503] on button "Update Profile" at bounding box center [799, 498] width 87 height 29
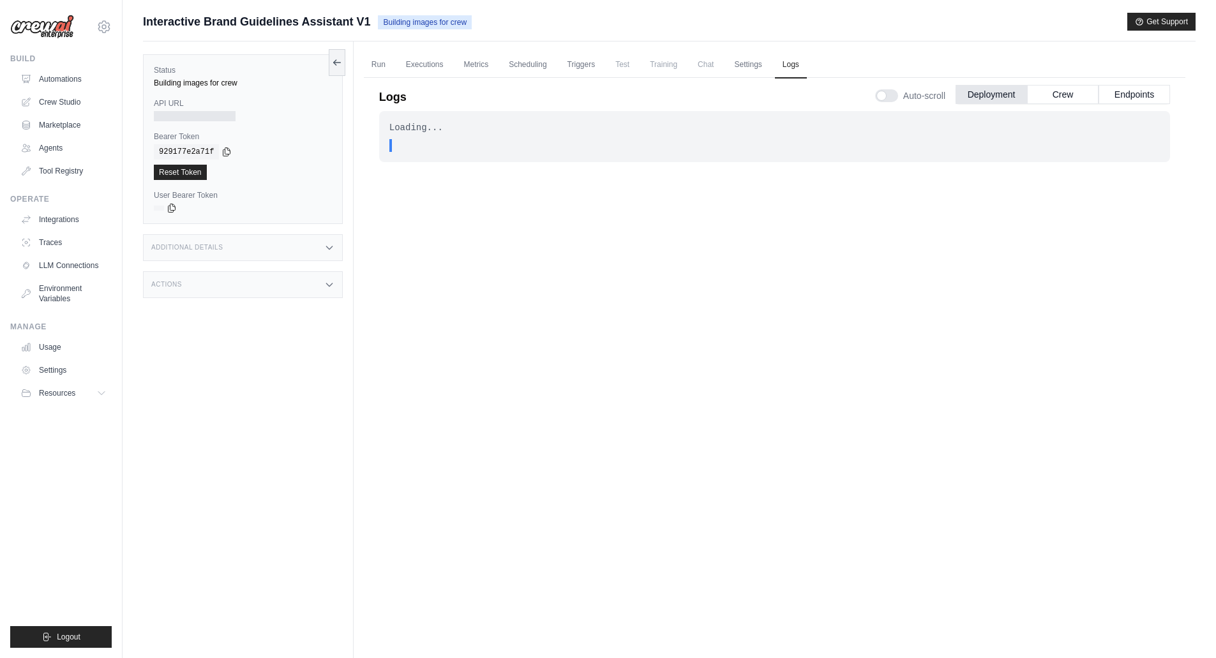
click at [708, 63] on span "Chat" at bounding box center [705, 65] width 31 height 26
click at [495, 57] on link "Metrics" at bounding box center [476, 65] width 40 height 27
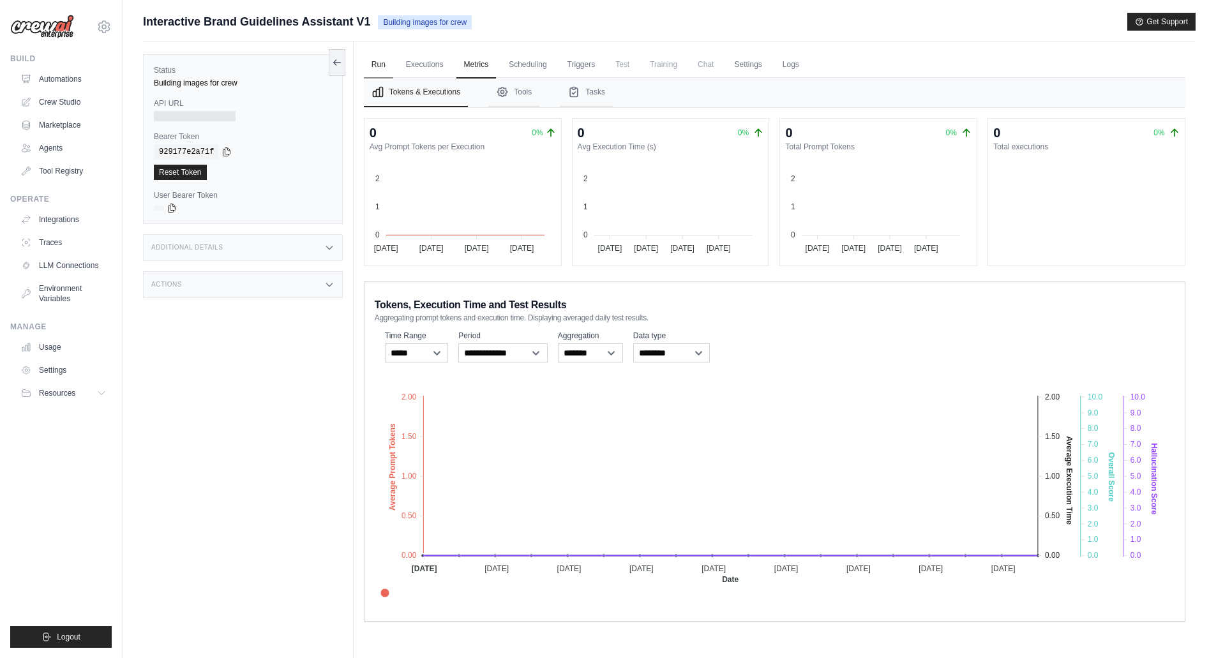
click at [380, 66] on link "Run" at bounding box center [378, 65] width 29 height 27
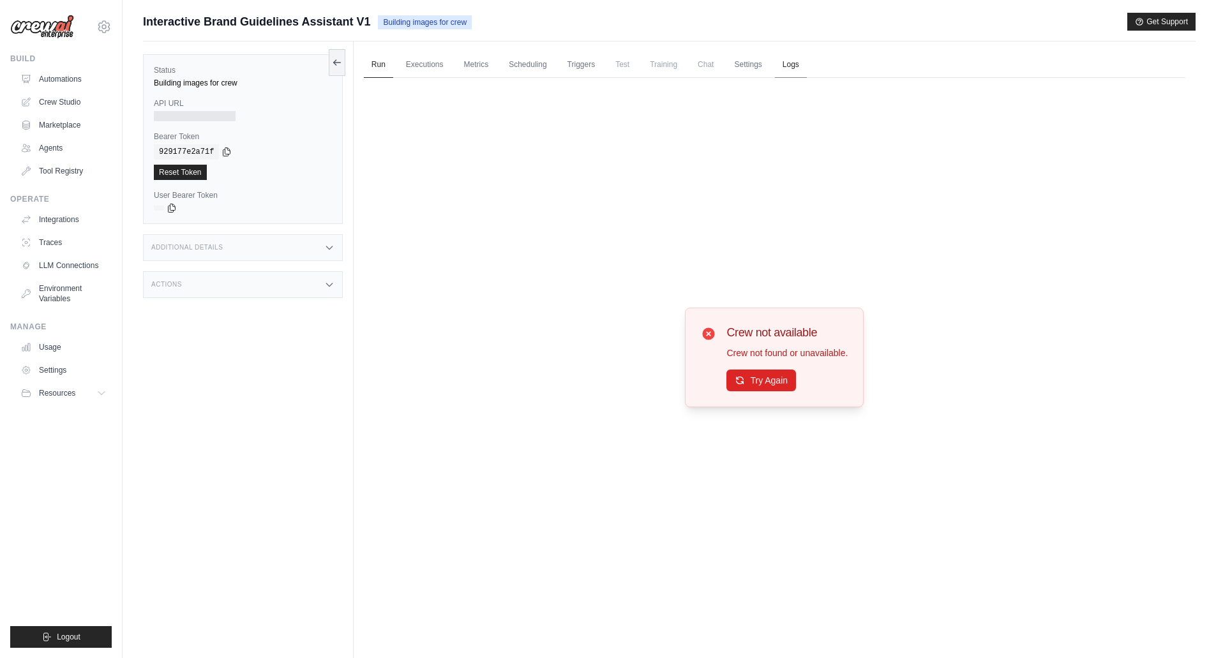
click at [796, 64] on link "Logs" at bounding box center [791, 65] width 32 height 27
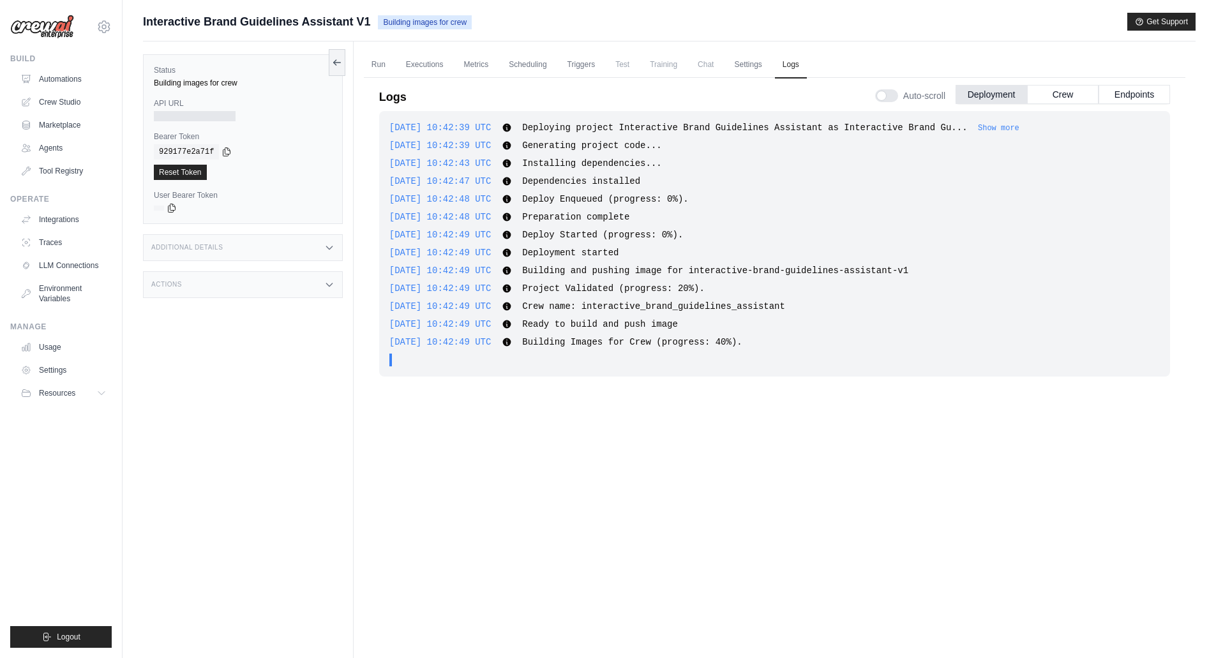
click at [322, 248] on div "Additional Details" at bounding box center [243, 247] width 200 height 27
click at [324, 371] on div "Actions" at bounding box center [243, 360] width 200 height 27
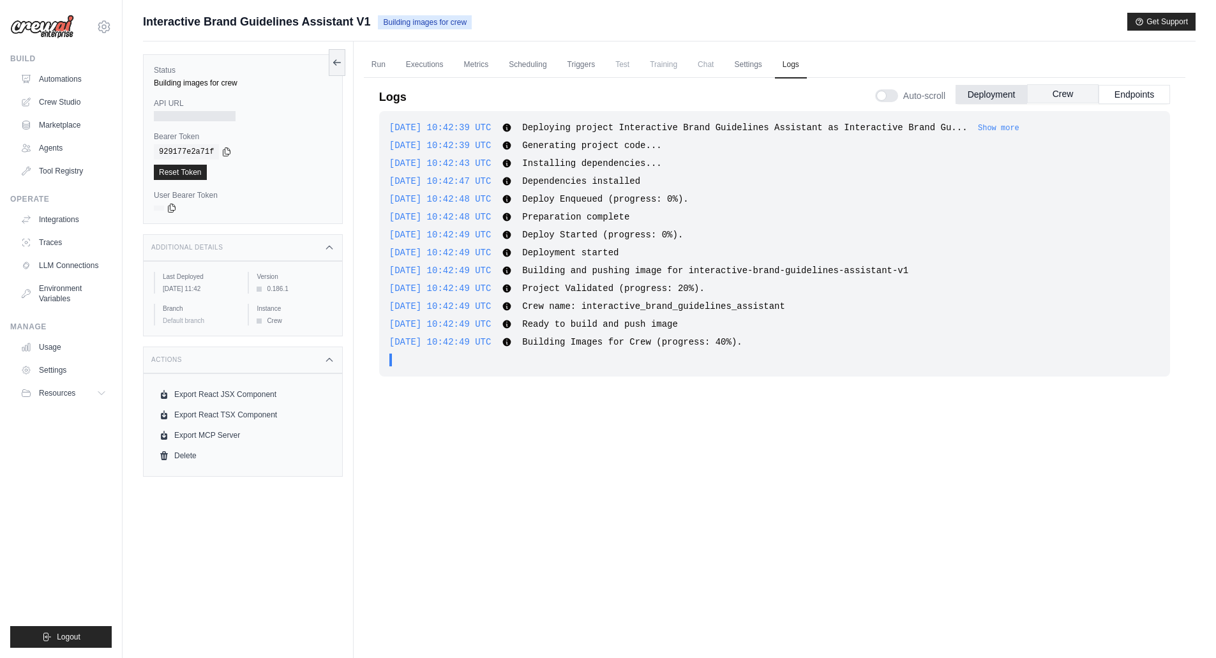
click at [1046, 89] on button "Crew" at bounding box center [1062, 93] width 71 height 19
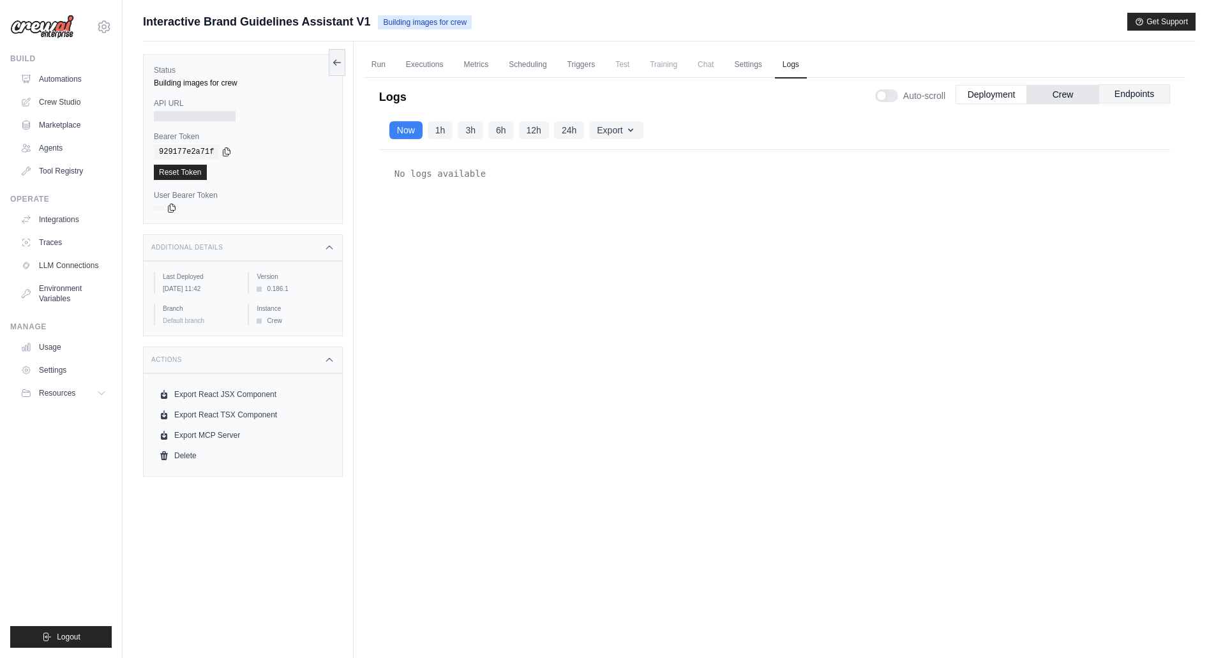
click at [1137, 98] on button "Endpoints" at bounding box center [1133, 93] width 71 height 19
click at [990, 95] on button "Deployment" at bounding box center [991, 93] width 71 height 19
